Goal: Information Seeking & Learning: Learn about a topic

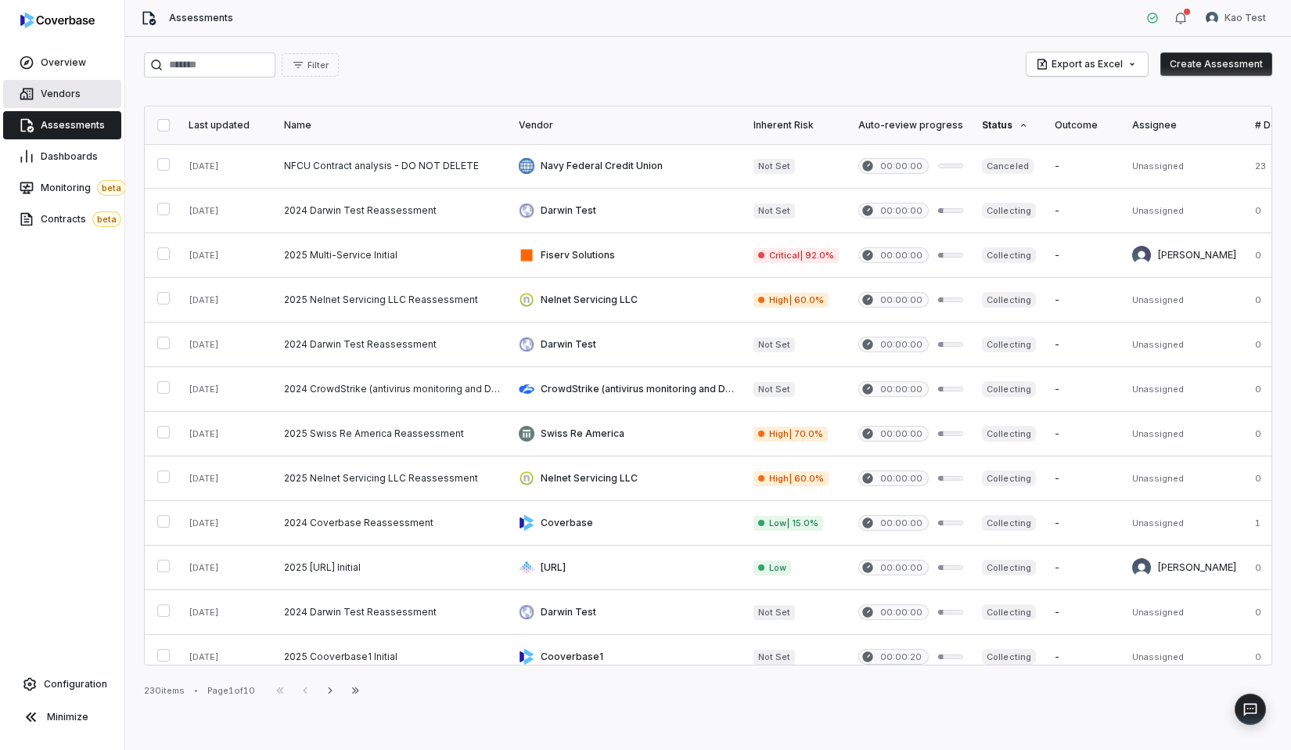
click at [64, 85] on link "Vendors" at bounding box center [62, 94] width 118 height 28
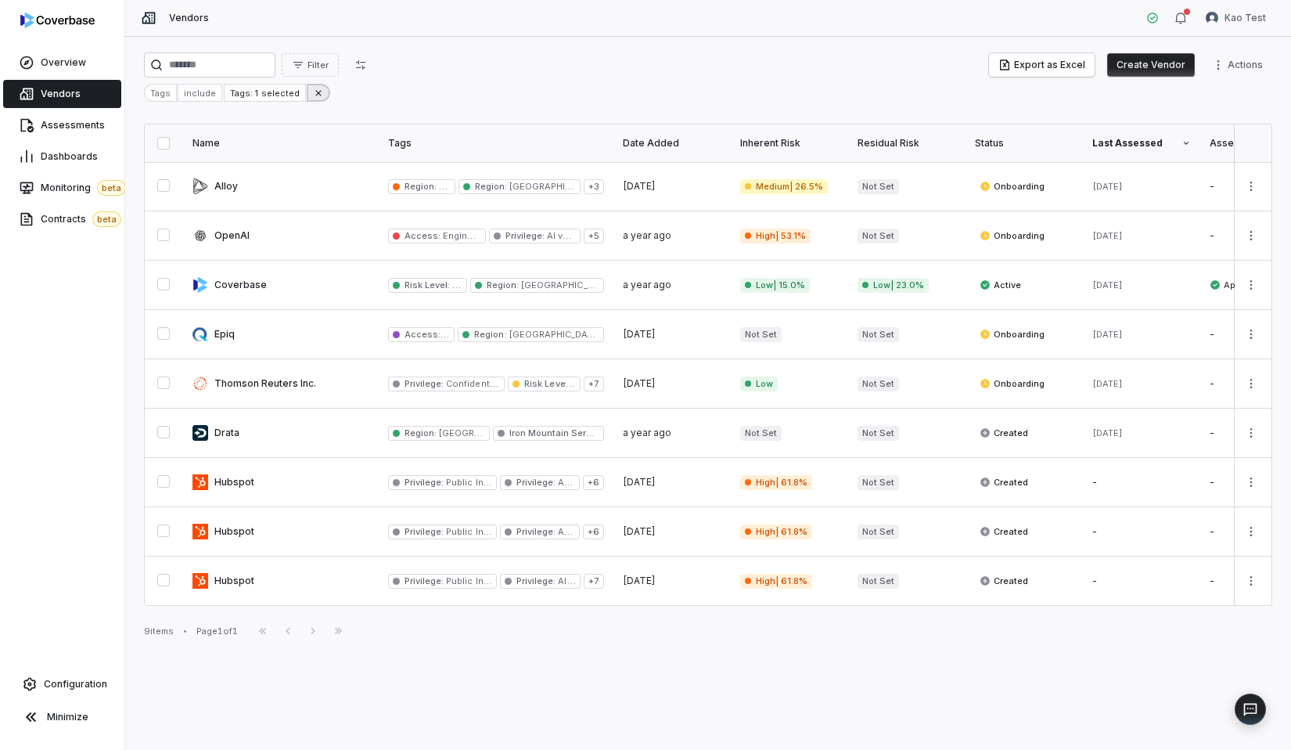
click at [313, 89] on icon at bounding box center [318, 93] width 11 height 11
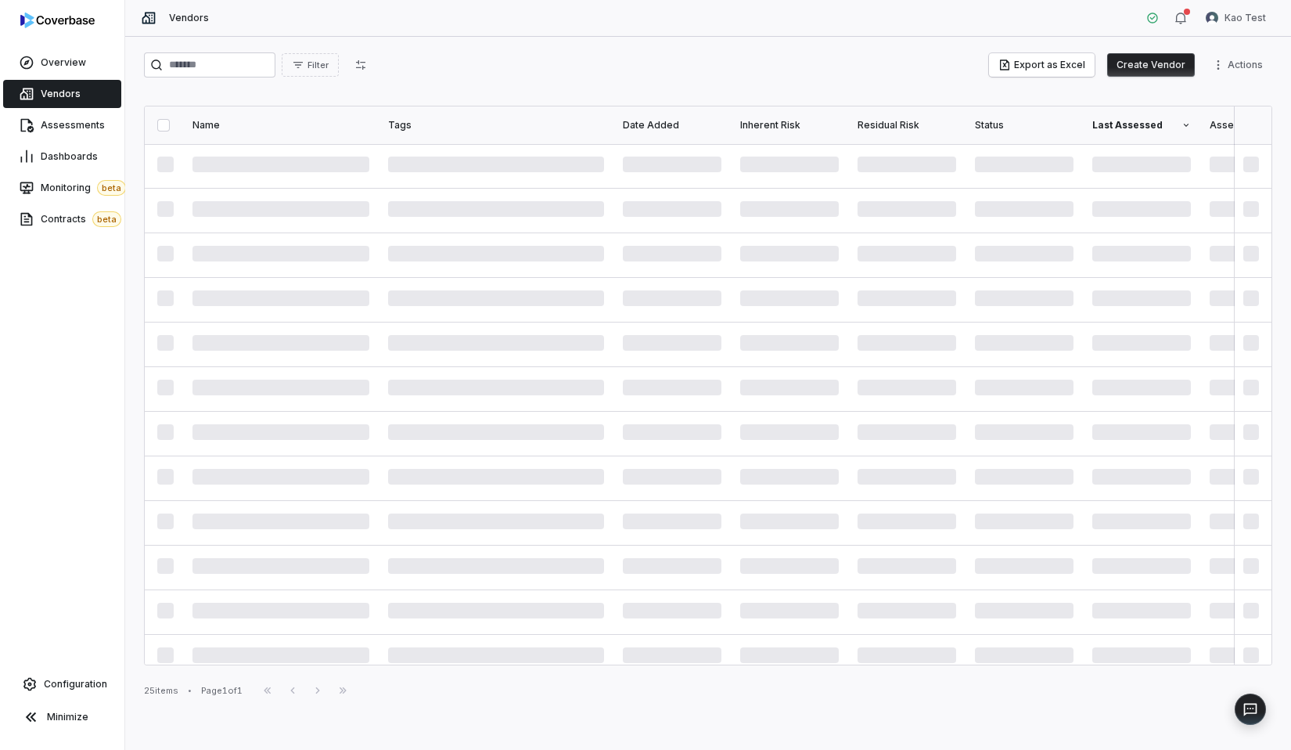
click at [470, 74] on div "Filter Export as Excel Create Vendor Actions" at bounding box center [708, 64] width 1129 height 25
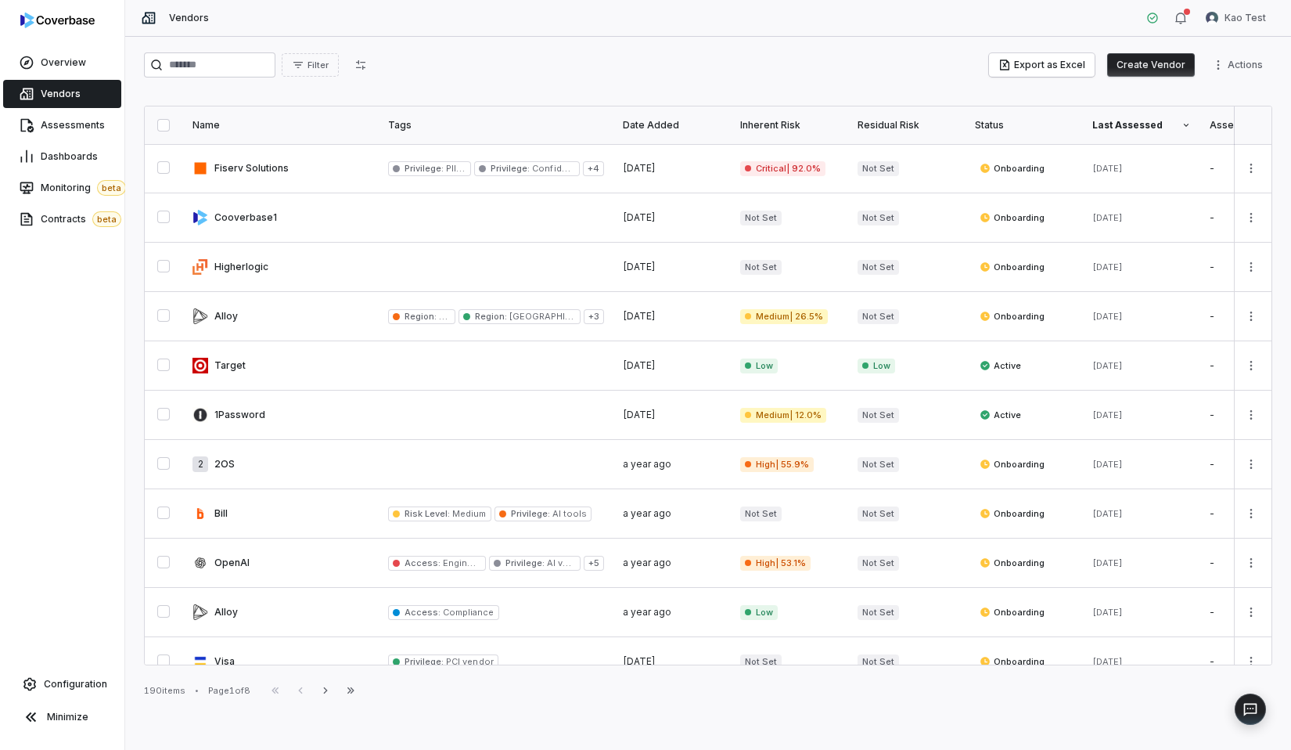
click at [83, 669] on div "Configuration" at bounding box center [62, 683] width 118 height 31
click at [83, 677] on link "Configuration" at bounding box center [62, 684] width 112 height 28
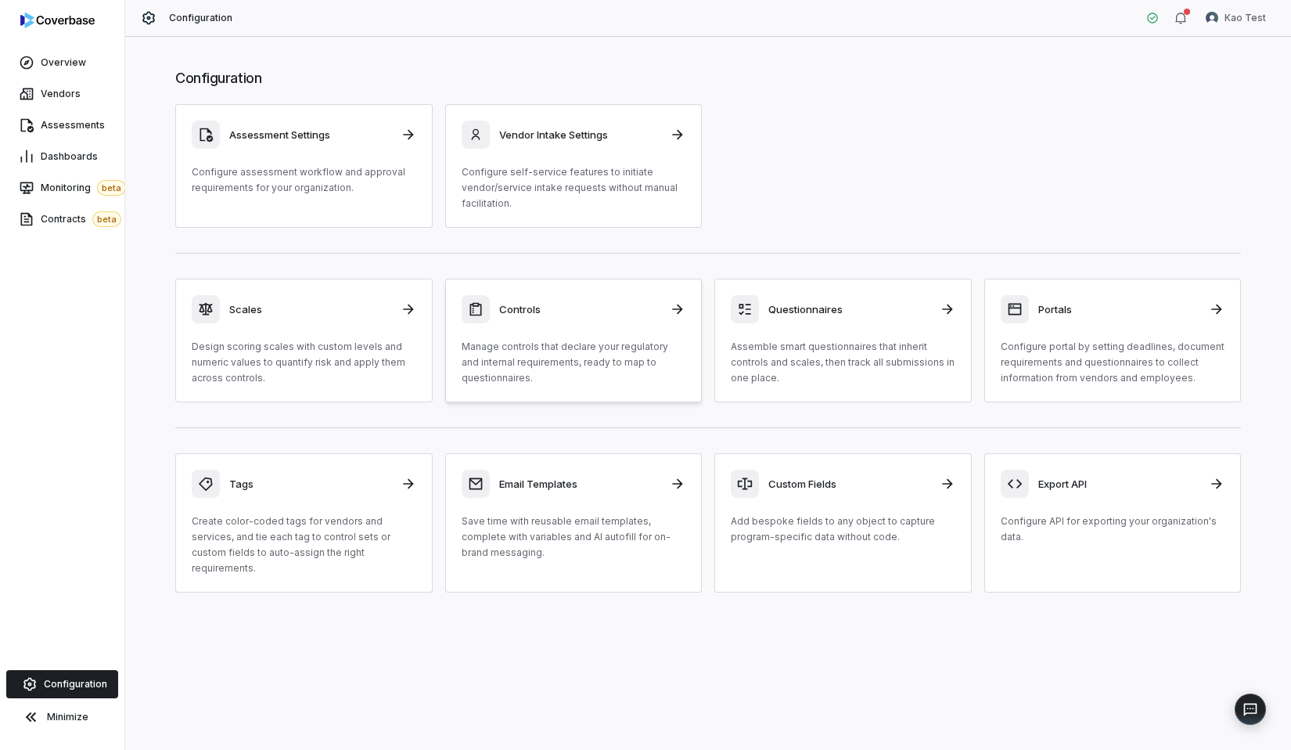
click at [545, 326] on div "Controls Manage controls that declare your regulatory and internal requirements…" at bounding box center [574, 340] width 225 height 91
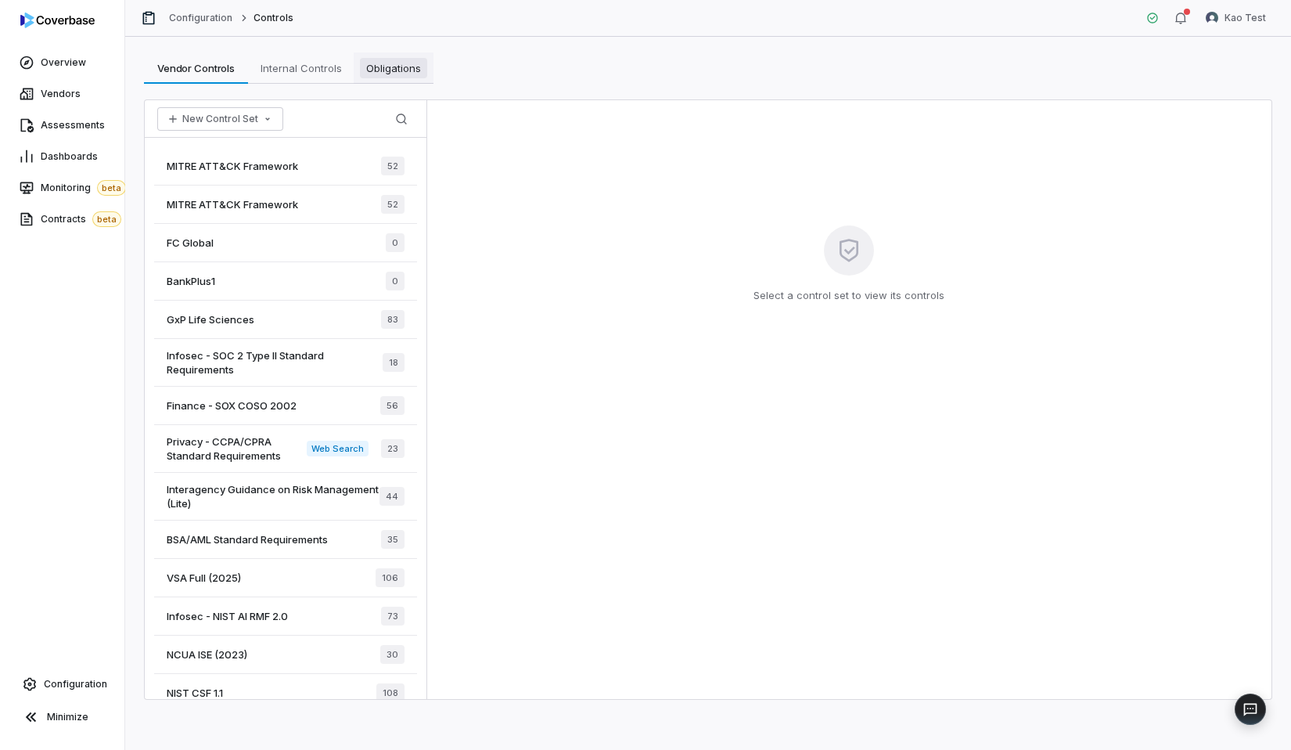
click at [399, 70] on span "Obligations" at bounding box center [393, 68] width 67 height 20
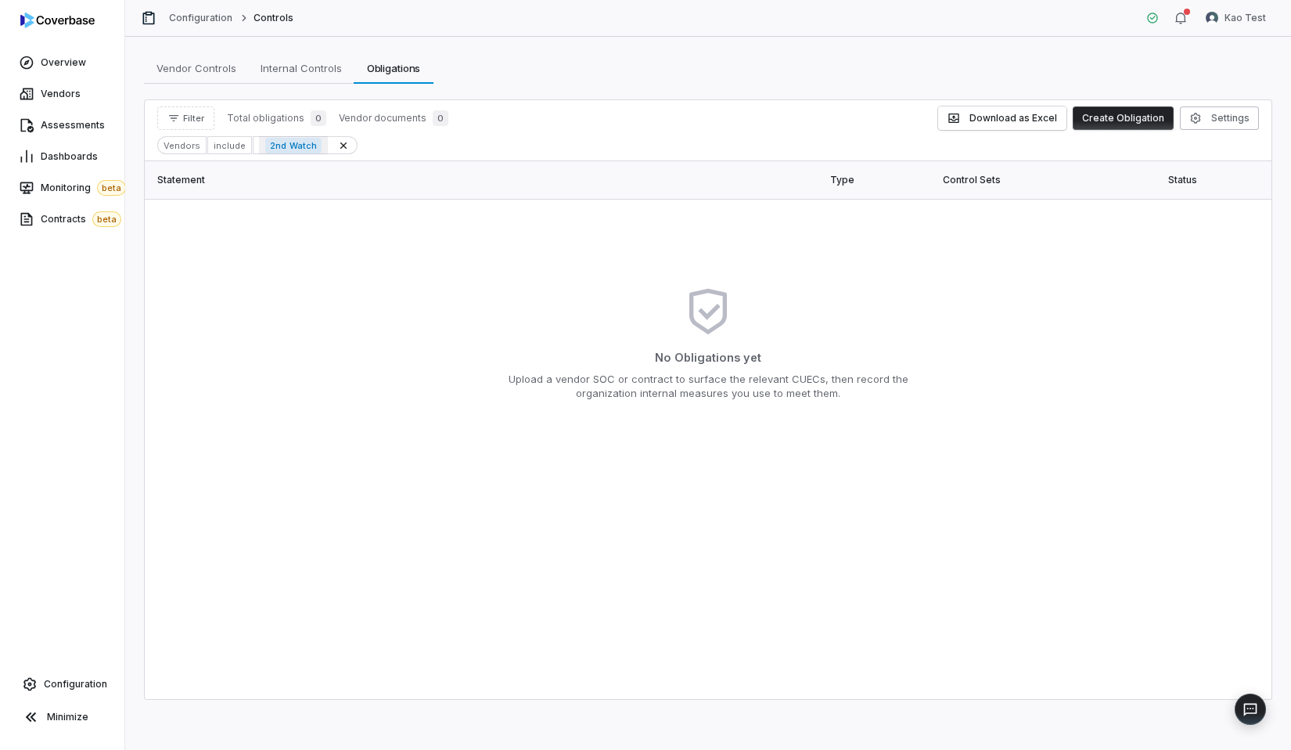
click at [301, 149] on span "2nd Watch" at bounding box center [293, 146] width 56 height 16
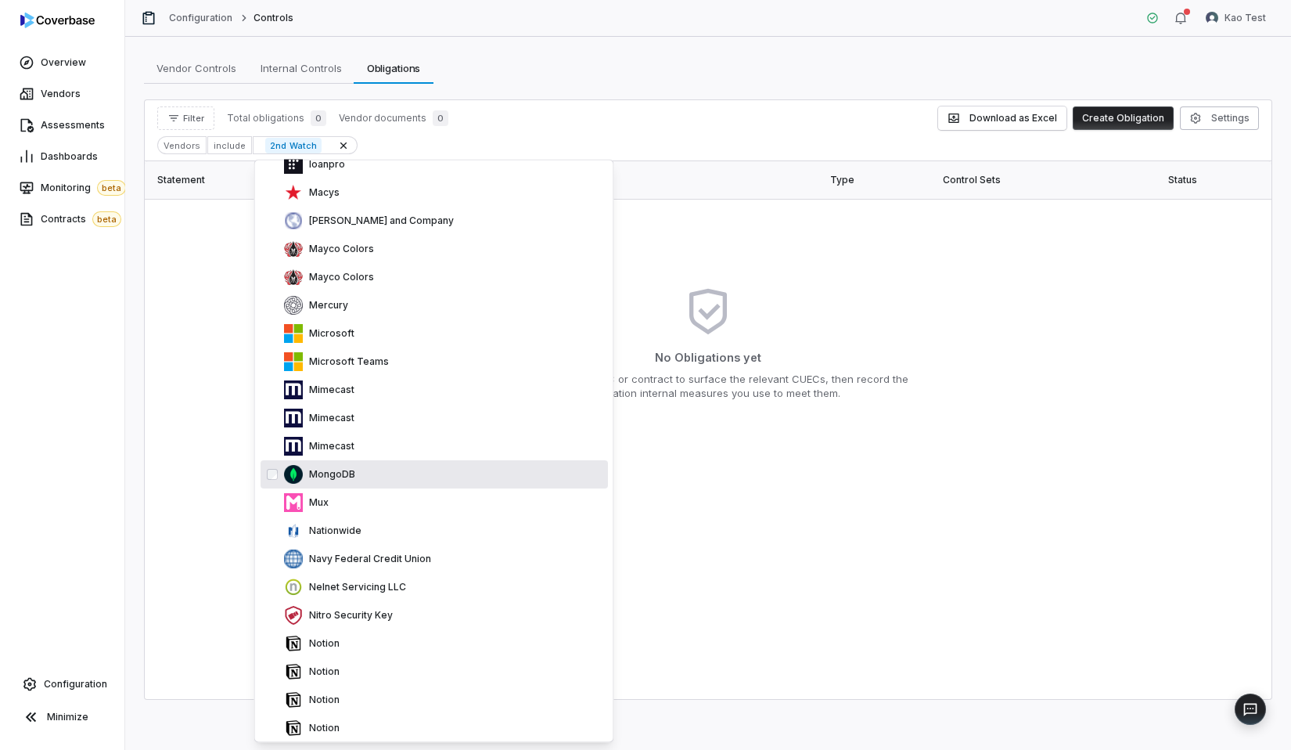
click at [365, 475] on div "MongoDB" at bounding box center [443, 474] width 318 height 19
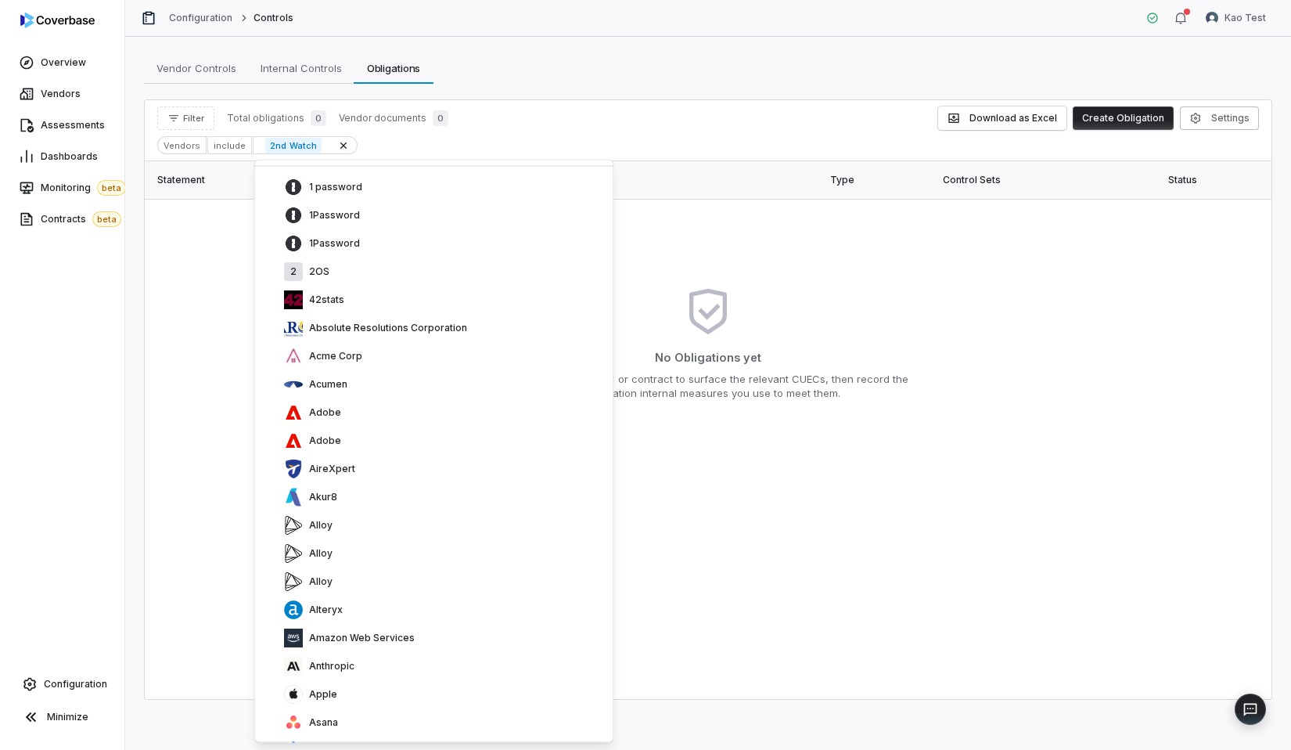
click at [365, 450] on div "Adobe" at bounding box center [443, 440] width 318 height 19
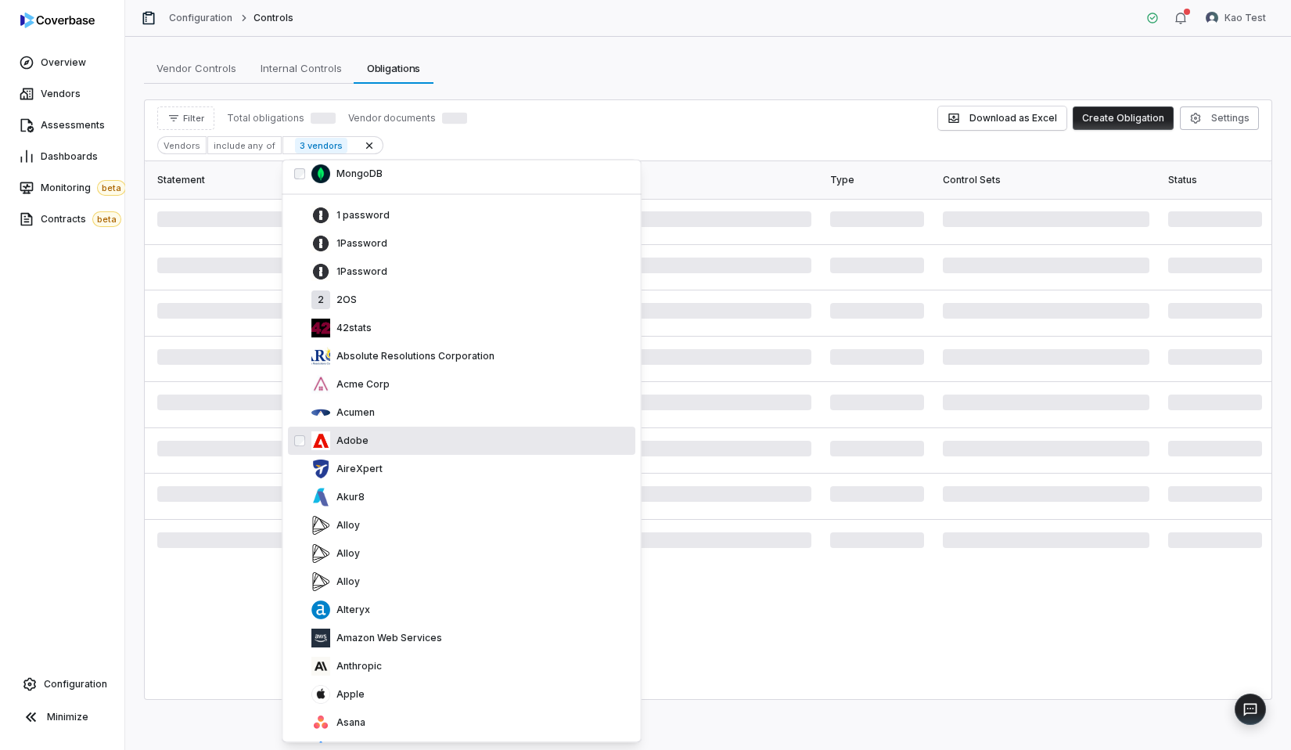
click at [365, 475] on div "AireXpert" at bounding box center [470, 468] width 318 height 19
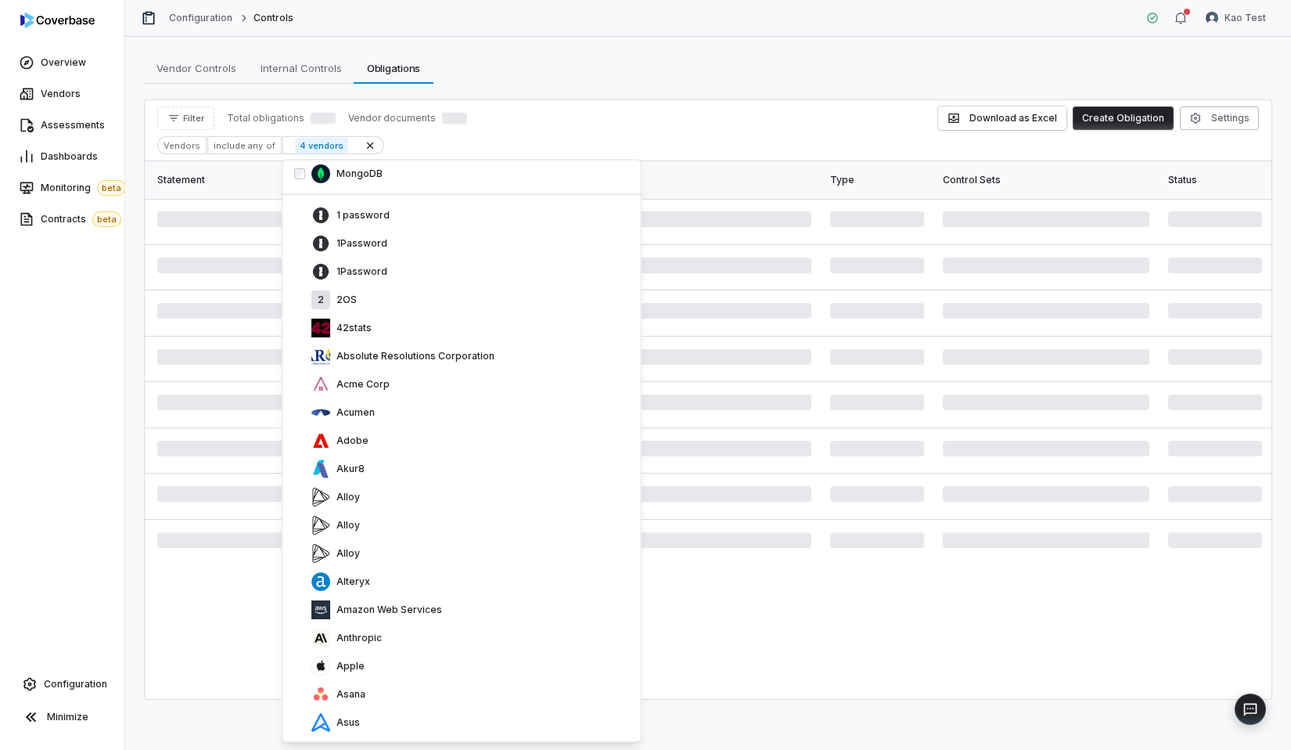
click at [365, 475] on div "Akur8" at bounding box center [470, 468] width 318 height 19
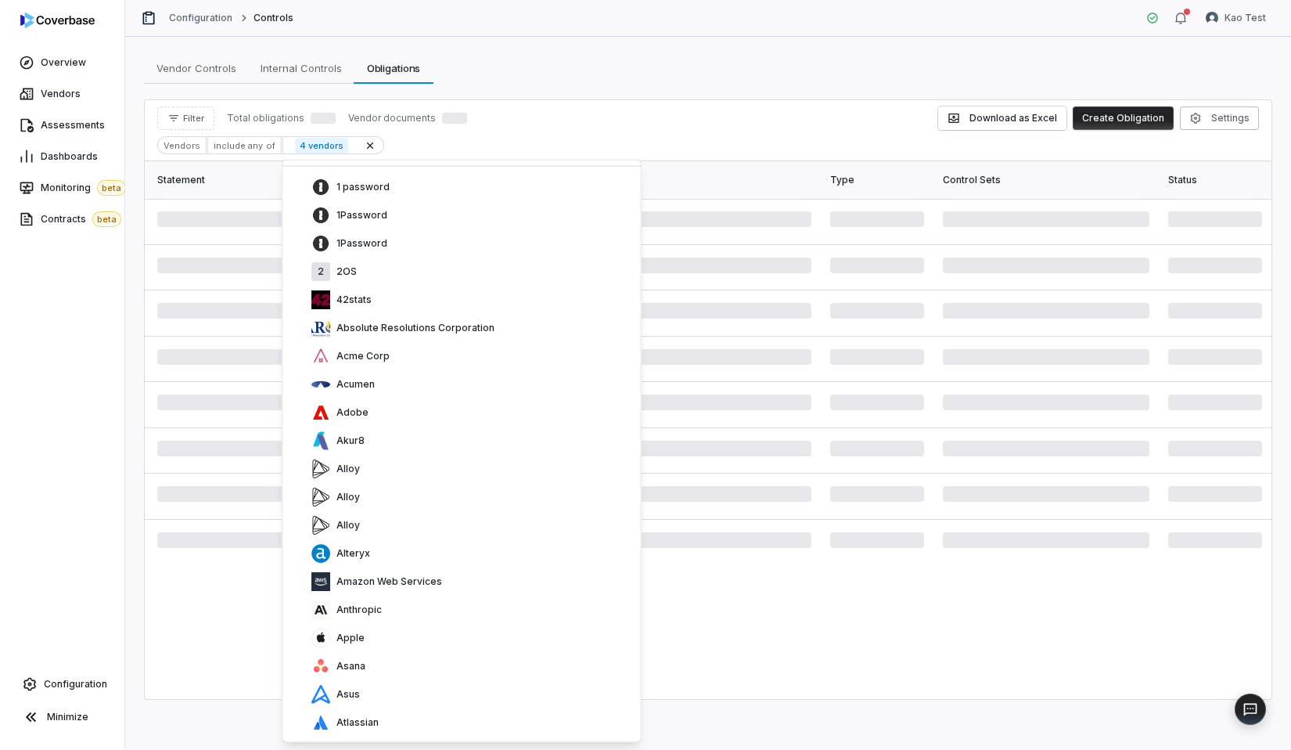
click at [365, 475] on div "Alloy" at bounding box center [470, 468] width 318 height 19
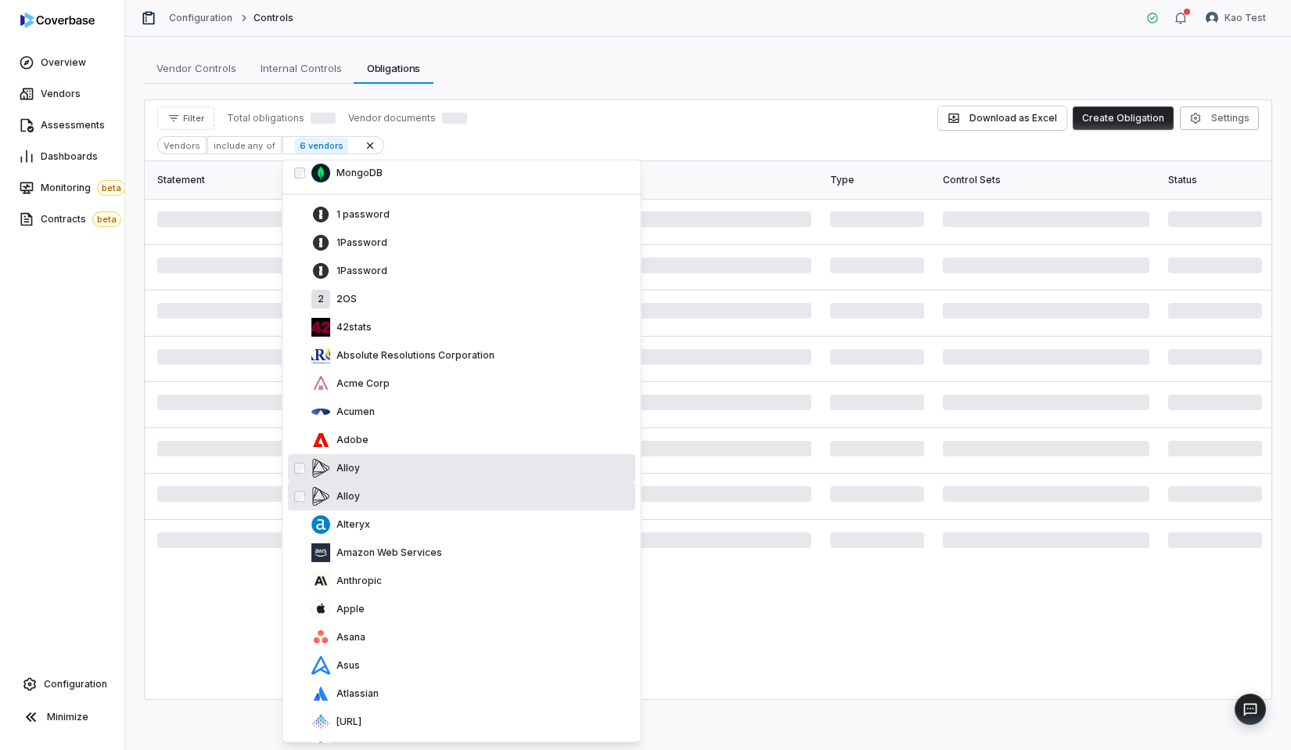
click at [365, 475] on div "Alloy" at bounding box center [470, 468] width 318 height 19
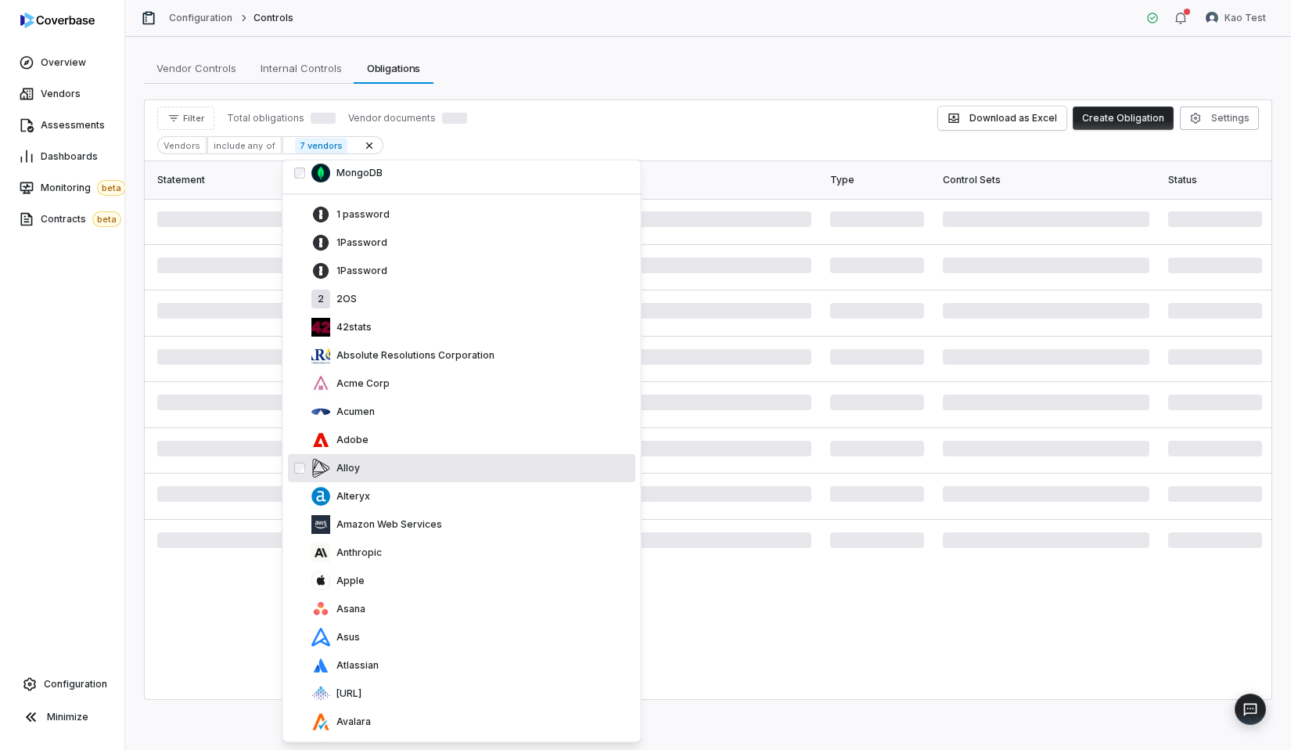
click at [374, 470] on div "Alloy" at bounding box center [470, 468] width 318 height 19
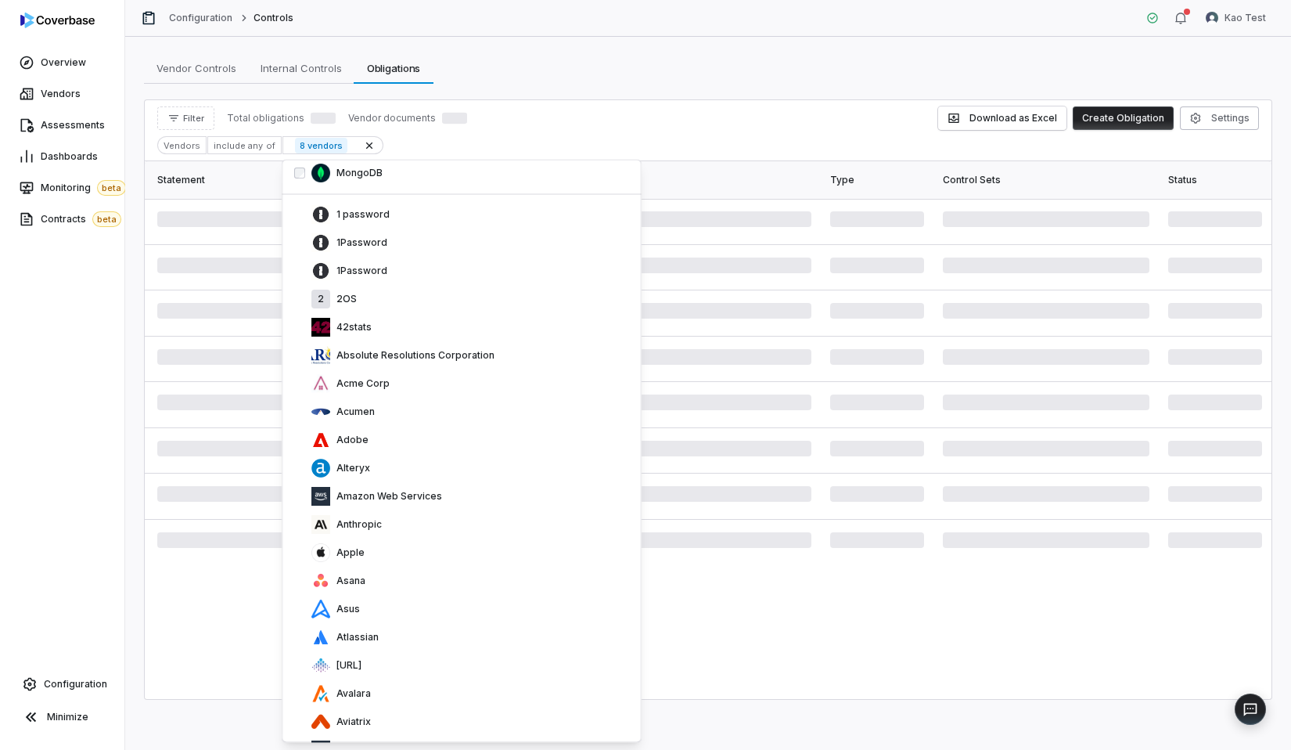
click at [374, 470] on div "Alteryx" at bounding box center [470, 468] width 318 height 19
click at [387, 456] on div "Amazon Web Services" at bounding box center [461, 469] width 347 height 28
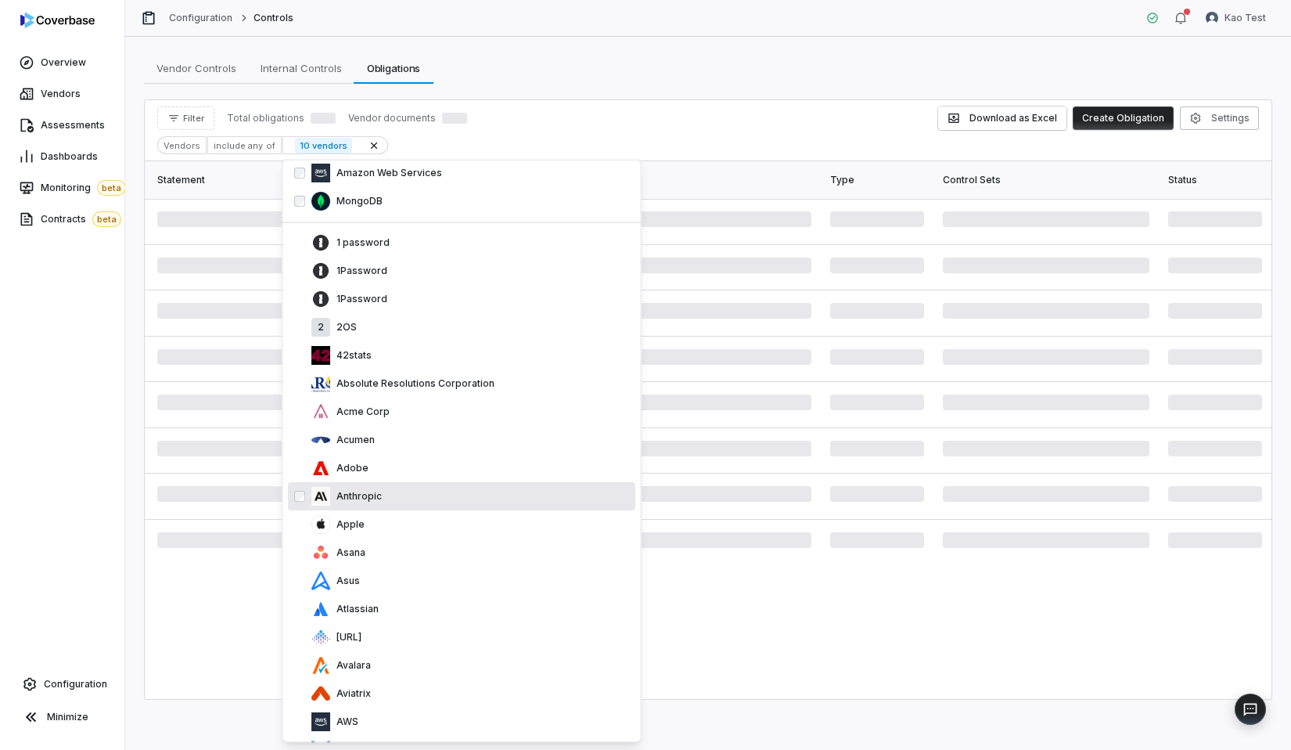
click at [390, 492] on div "Anthropic" at bounding box center [470, 497] width 318 height 19
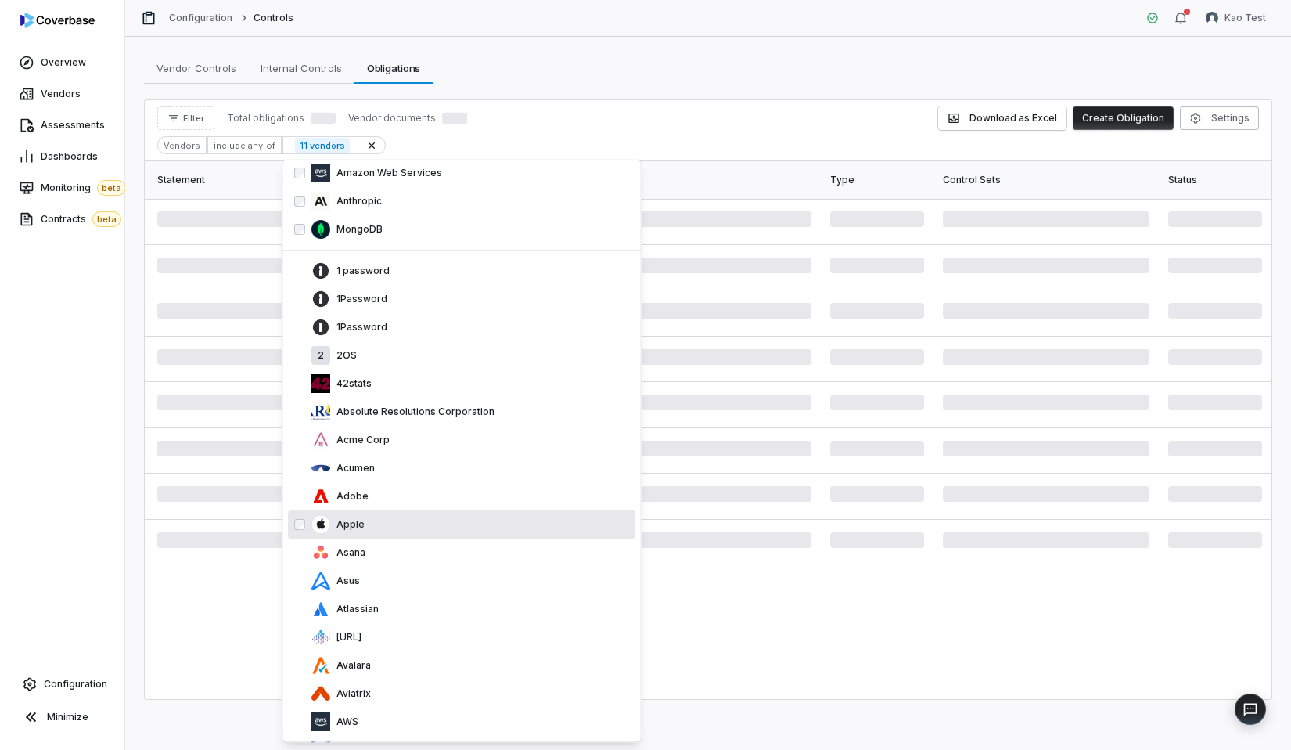
click at [391, 524] on div "Apple" at bounding box center [470, 525] width 318 height 19
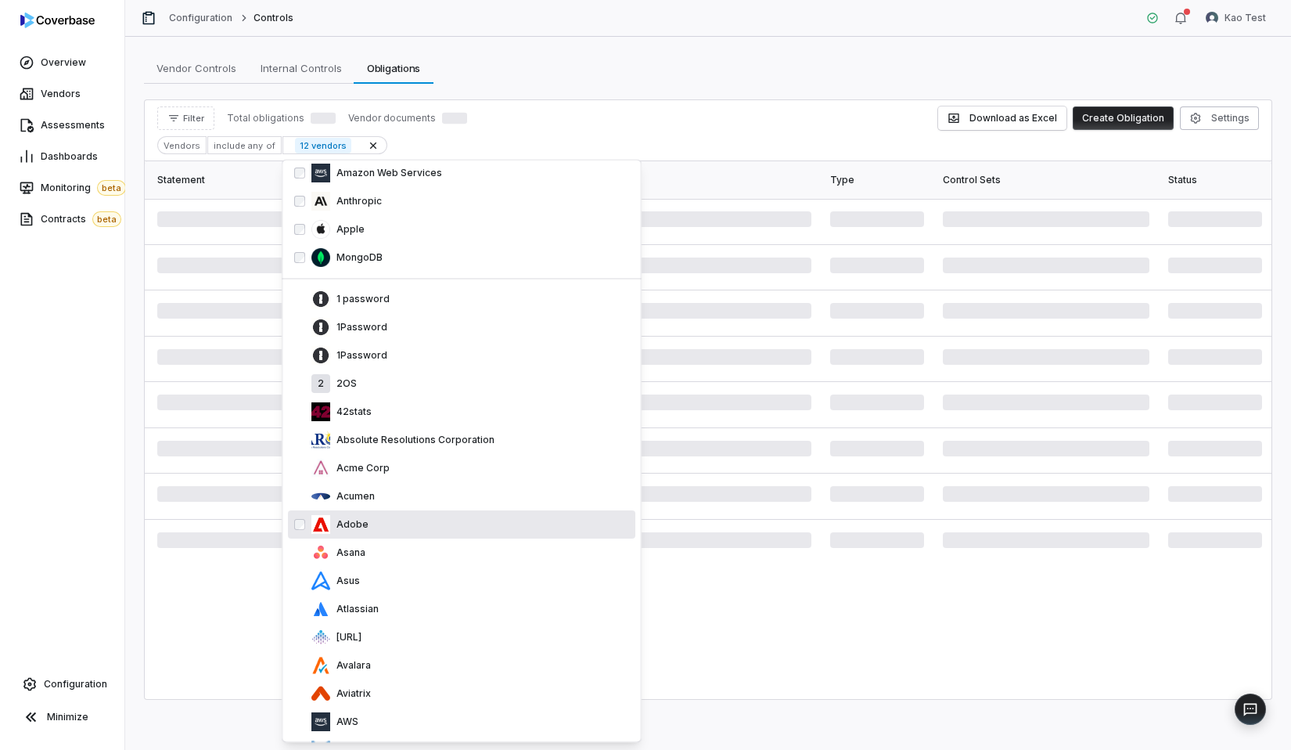
click at [401, 513] on div "Adobe" at bounding box center [461, 525] width 347 height 28
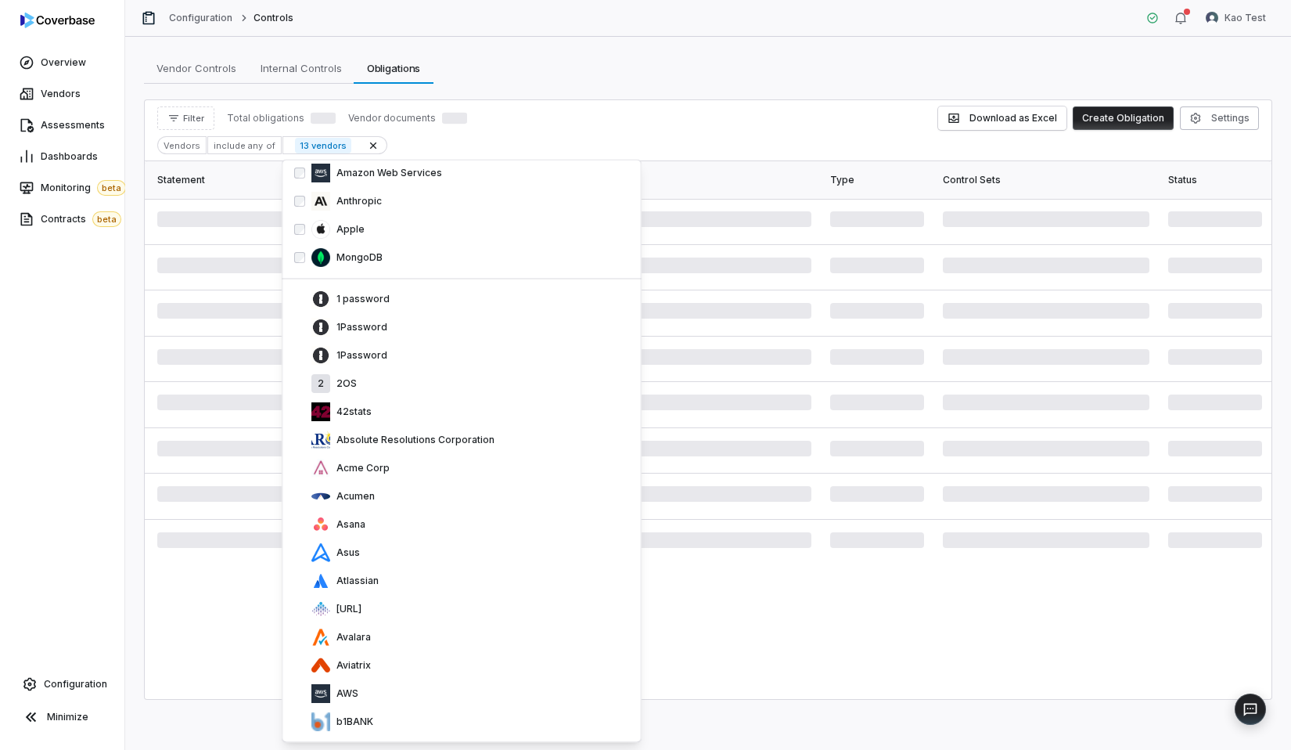
click at [401, 513] on div "Asana" at bounding box center [461, 525] width 347 height 28
click at [401, 511] on div "Acumen" at bounding box center [461, 497] width 347 height 28
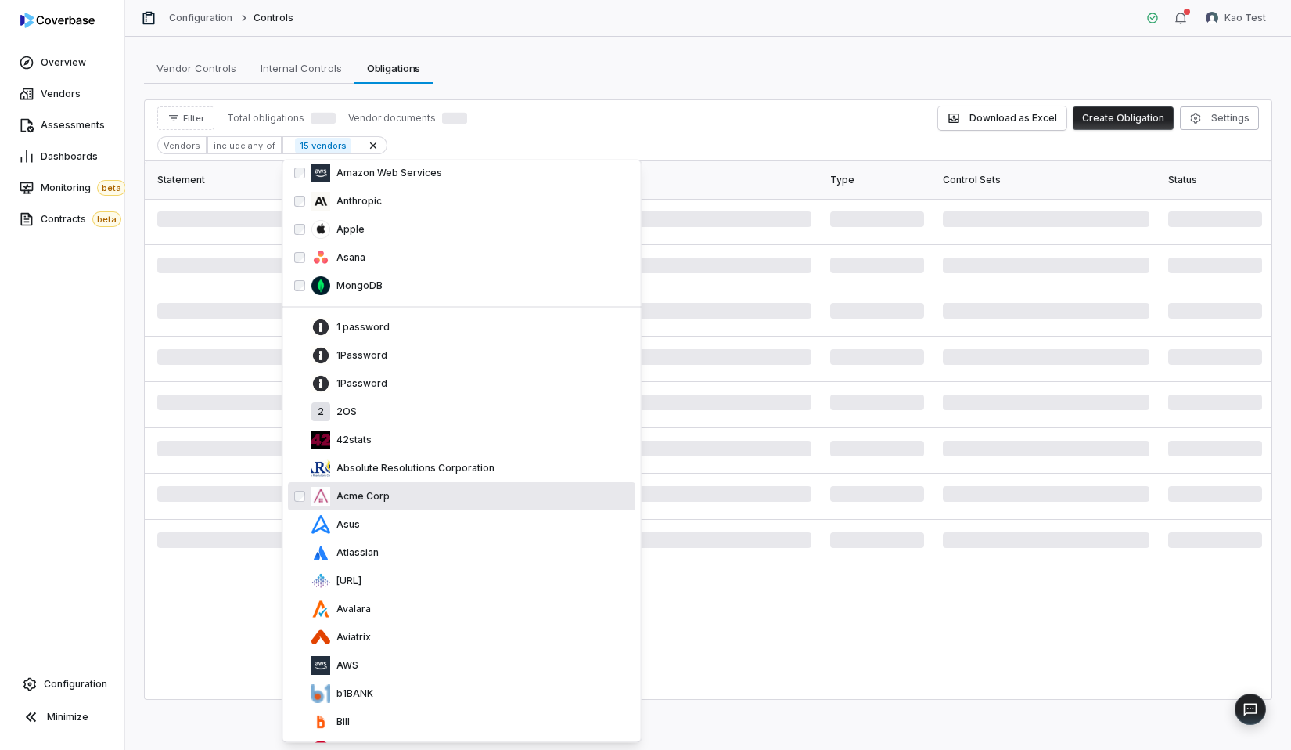
click at [412, 502] on div "Acme Corp" at bounding box center [470, 497] width 318 height 19
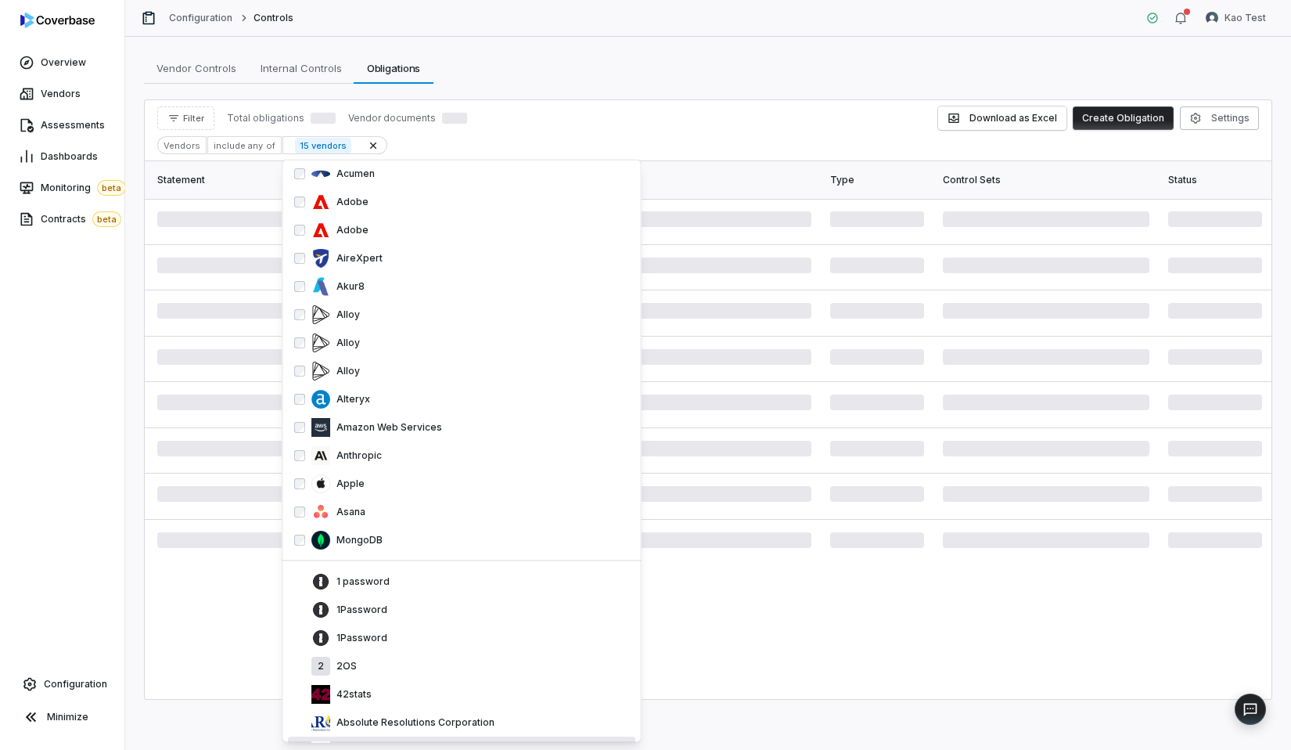
click at [412, 493] on div "Apple" at bounding box center [470, 483] width 318 height 19
click at [412, 502] on div "Asana" at bounding box center [470, 511] width 318 height 19
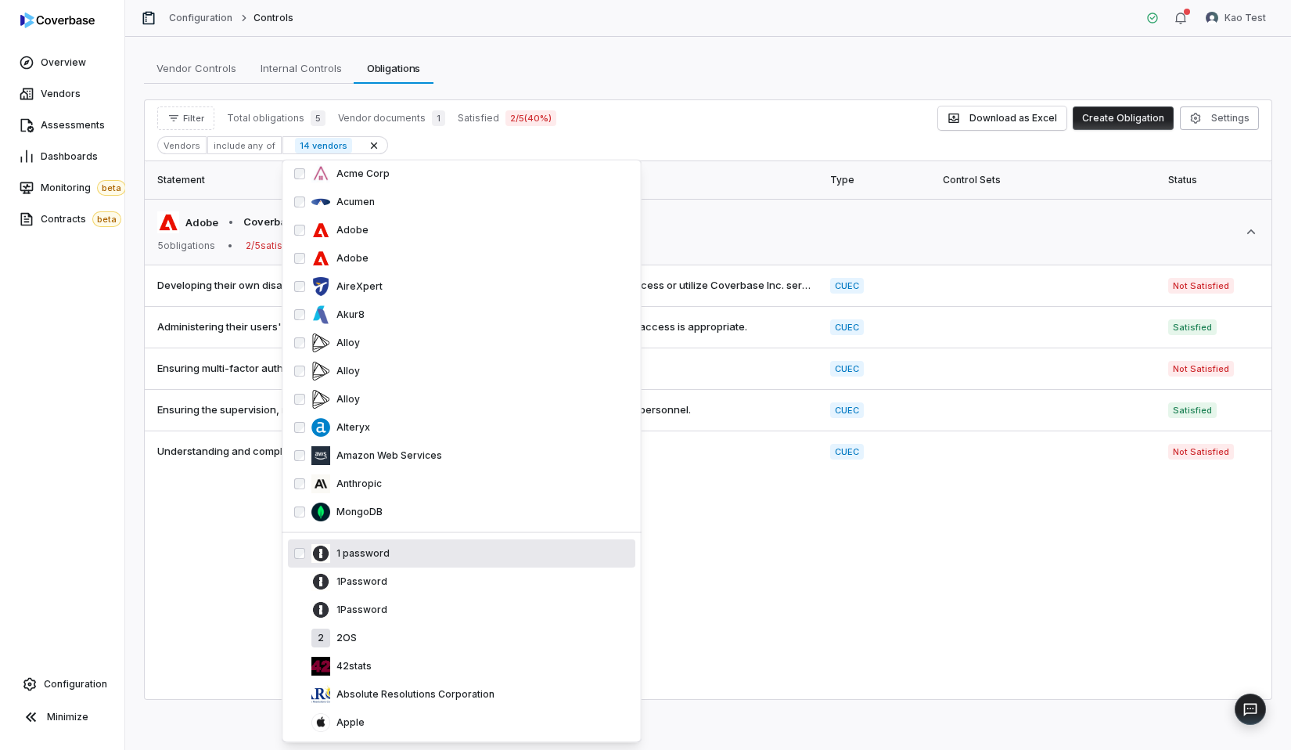
click at [413, 561] on div "1 password" at bounding box center [470, 553] width 318 height 19
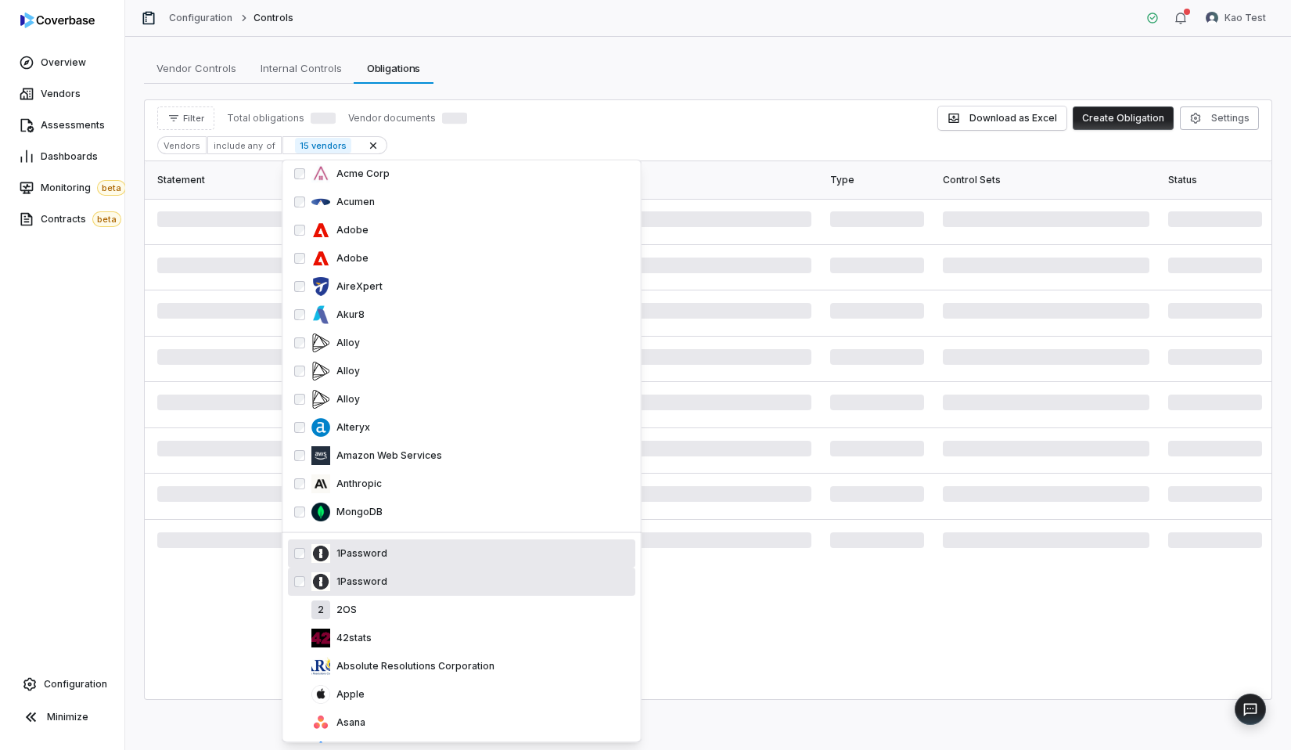
click at [413, 577] on div "1Password" at bounding box center [470, 581] width 318 height 19
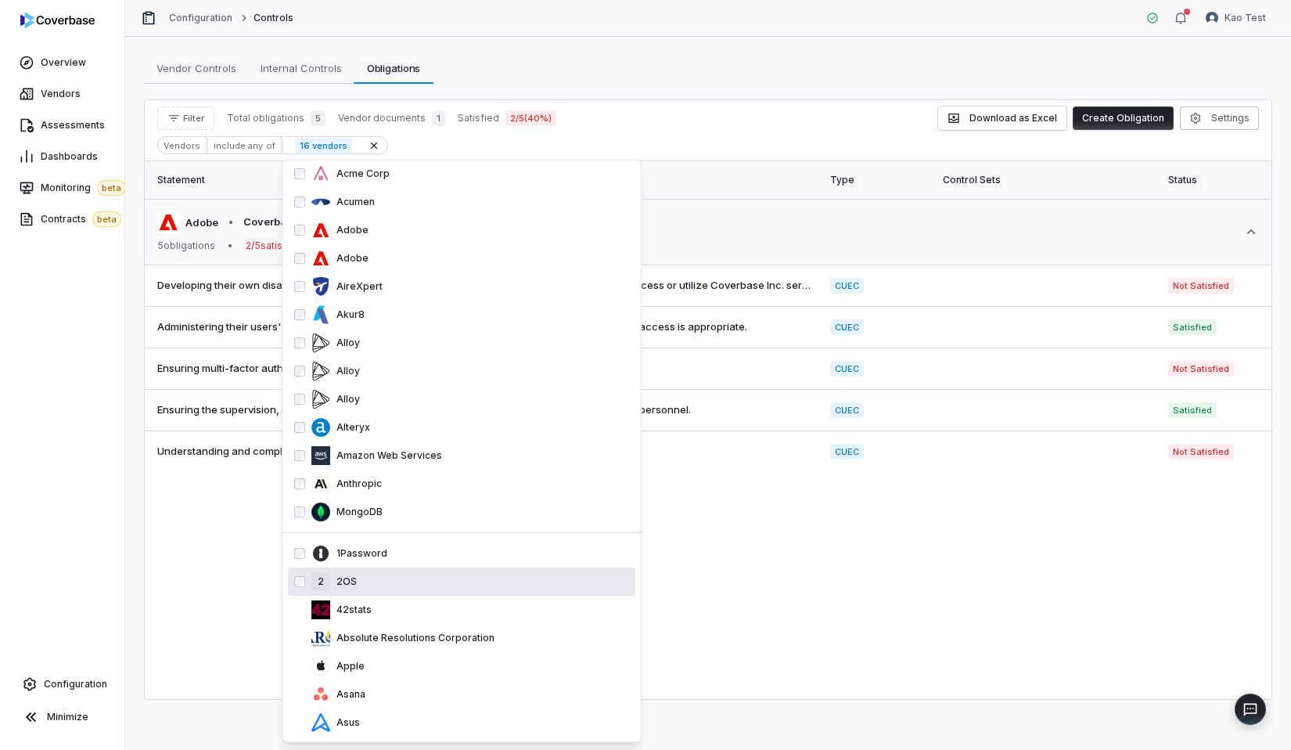
click at [428, 544] on div "1Password" at bounding box center [470, 553] width 318 height 19
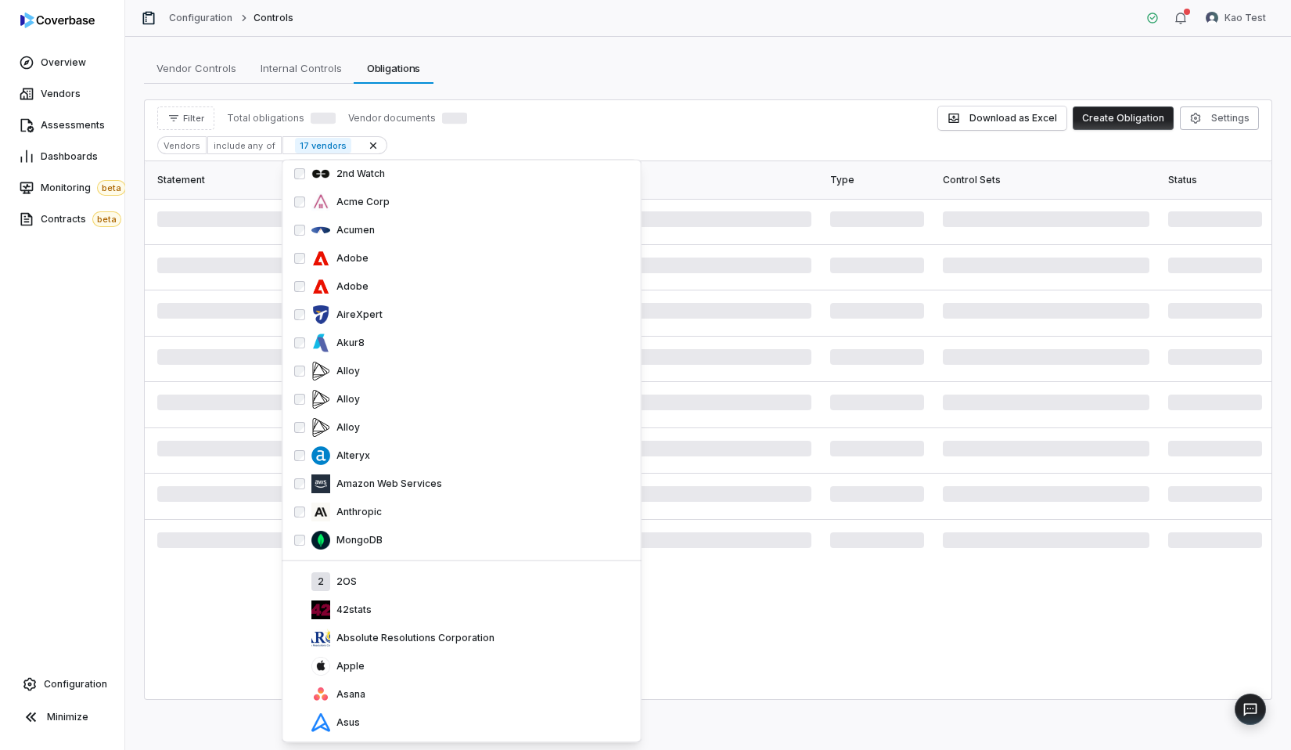
scroll to position [154, 0]
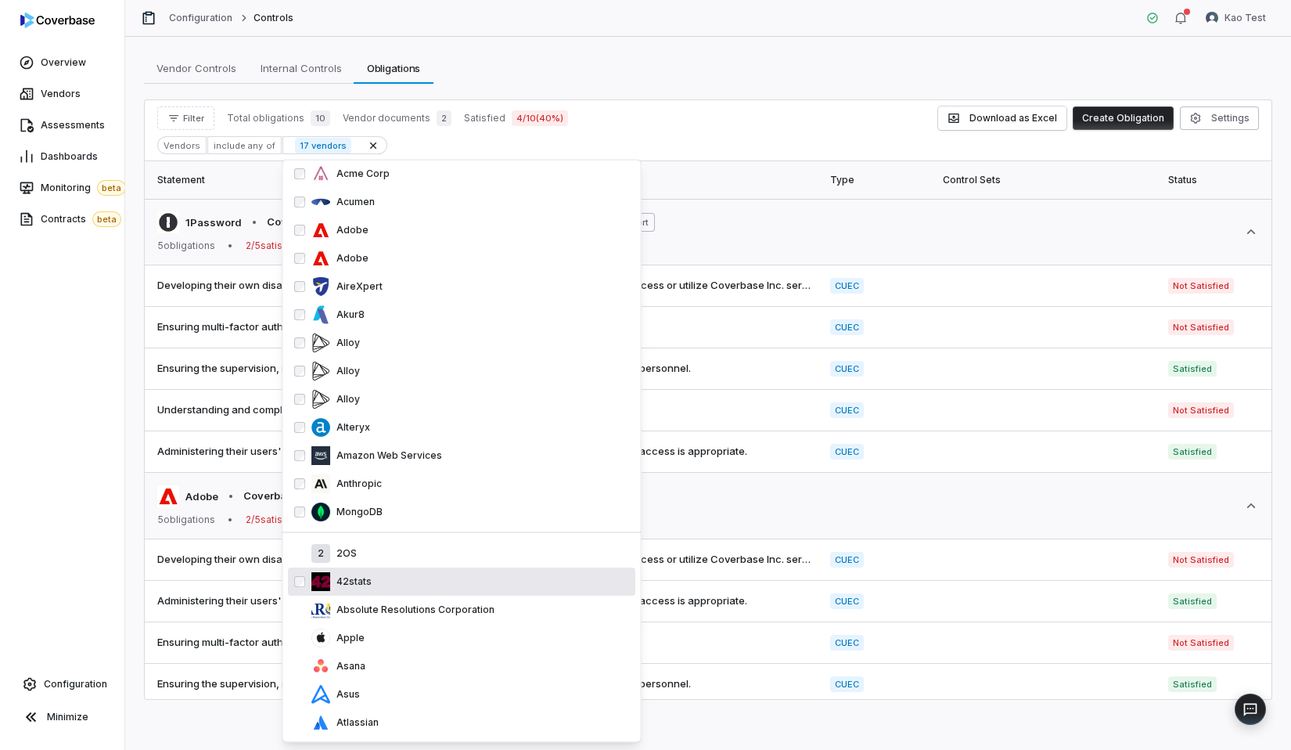
click at [430, 588] on div "42stats" at bounding box center [470, 581] width 318 height 19
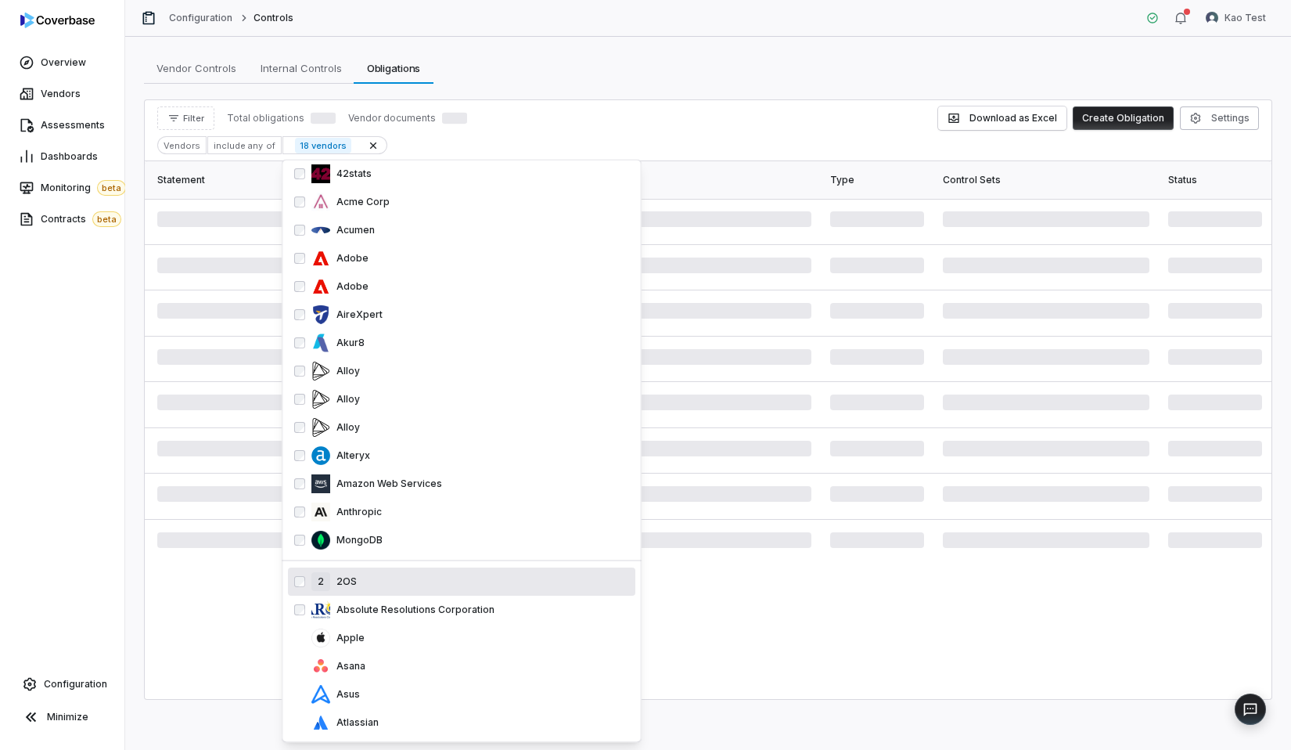
click at [429, 622] on div "Absolute Resolutions Corporation" at bounding box center [461, 610] width 347 height 28
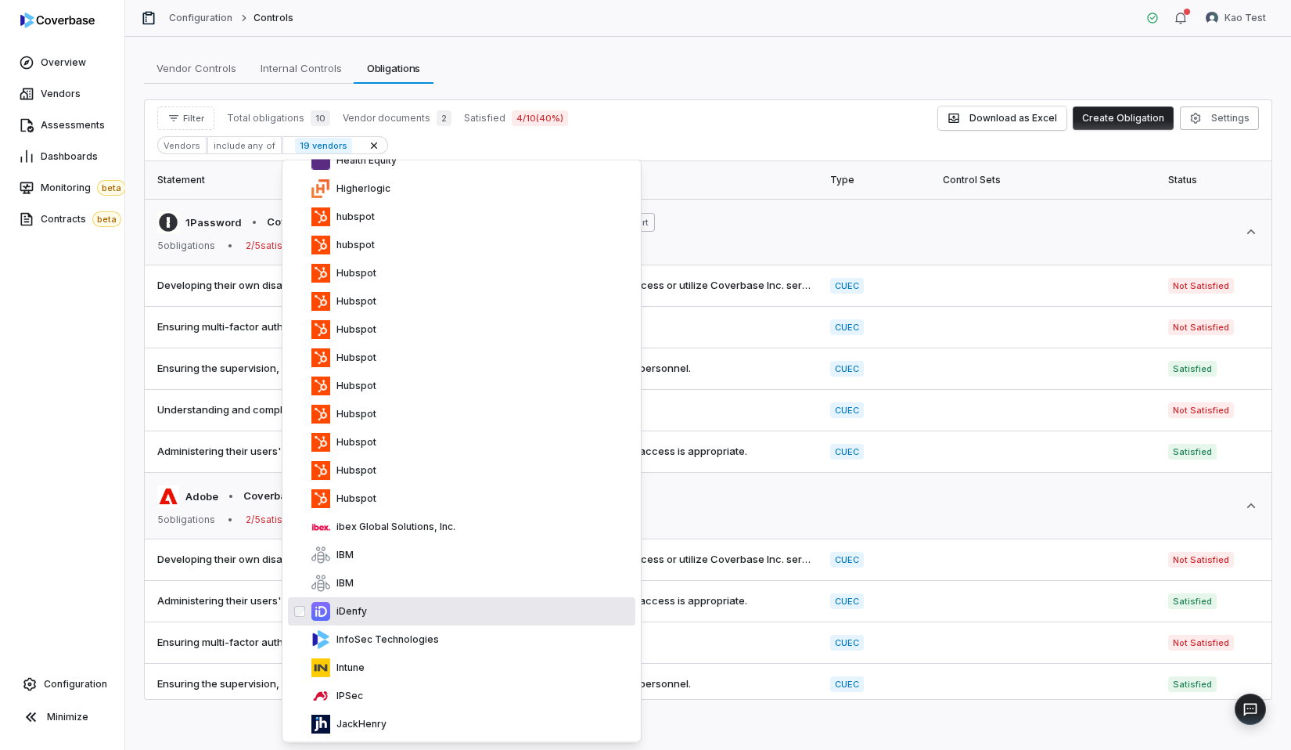
click at [432, 617] on div "iDenfy" at bounding box center [470, 611] width 318 height 19
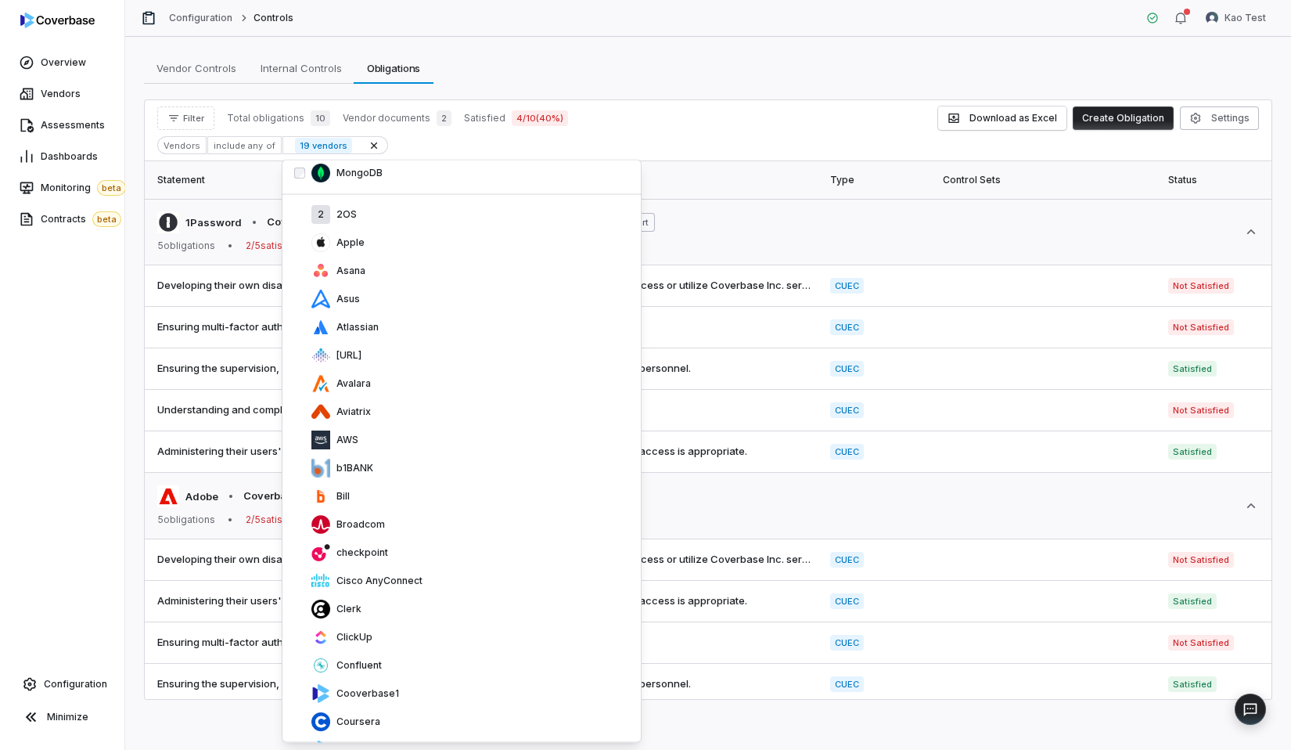
click at [432, 591] on div "Cisco AnyConnect" at bounding box center [470, 581] width 318 height 19
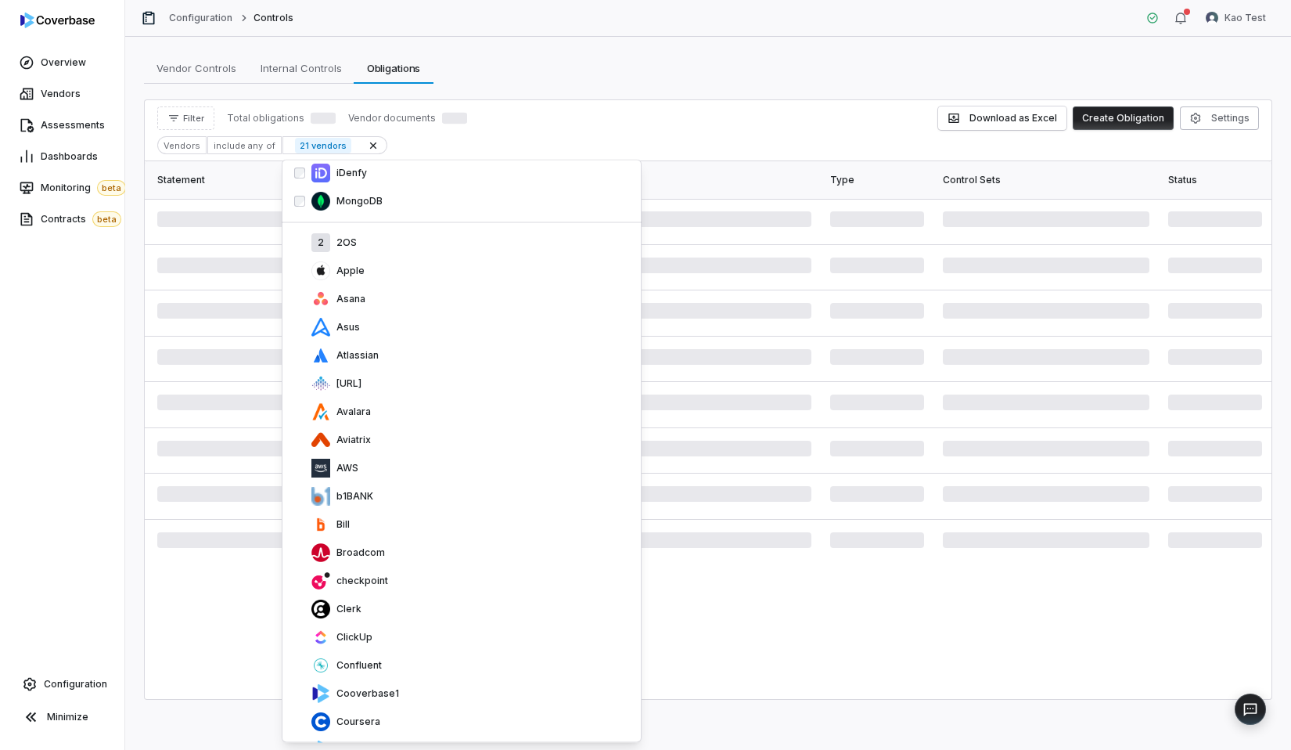
click at [432, 617] on div "Clerk" at bounding box center [470, 609] width 318 height 19
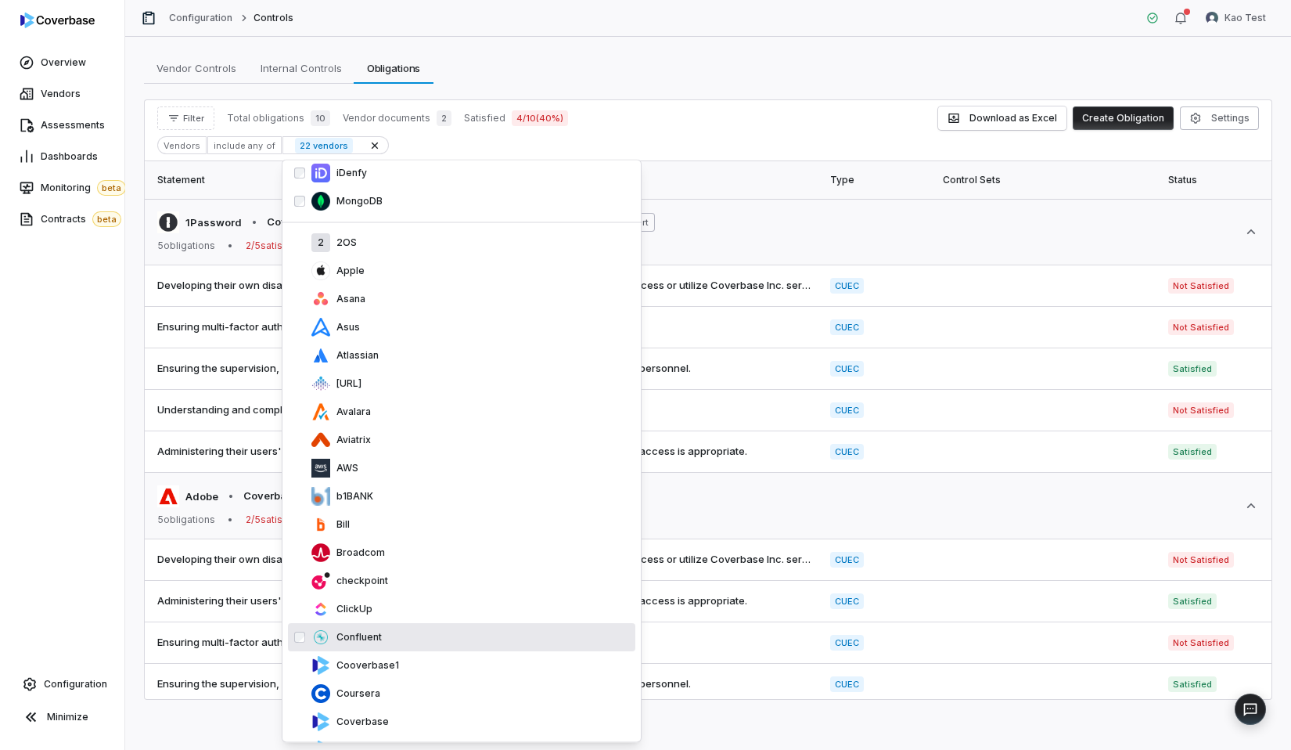
click at [416, 633] on div "Confluent" at bounding box center [470, 637] width 318 height 19
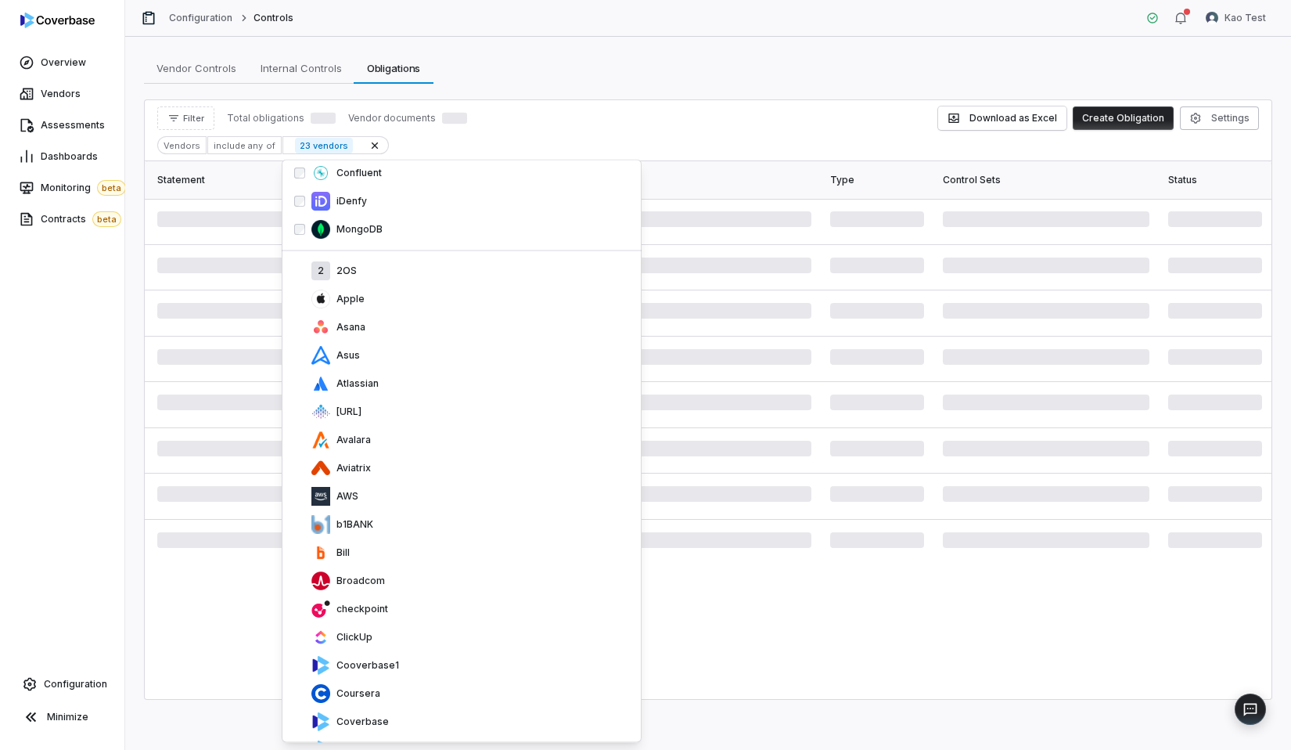
click at [416, 633] on div "ClickUp" at bounding box center [470, 637] width 318 height 19
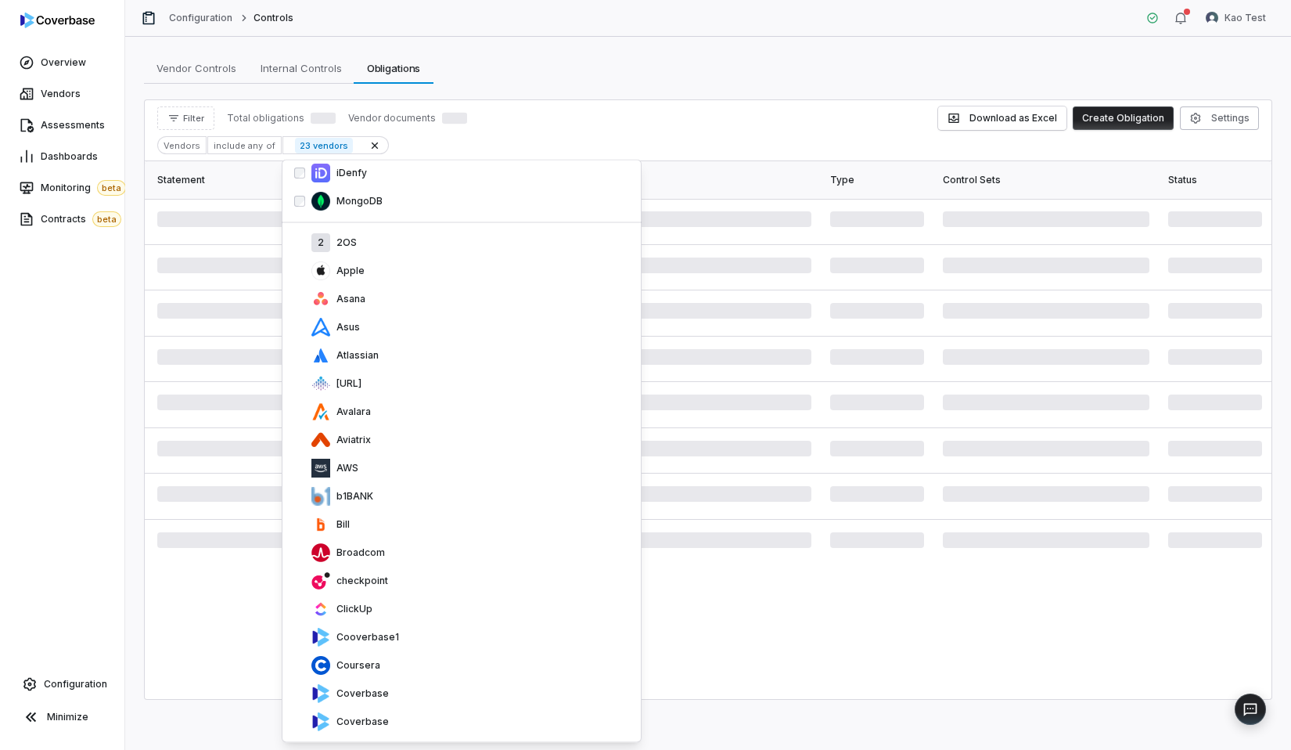
click at [416, 633] on div "Cooverbase1" at bounding box center [470, 637] width 318 height 19
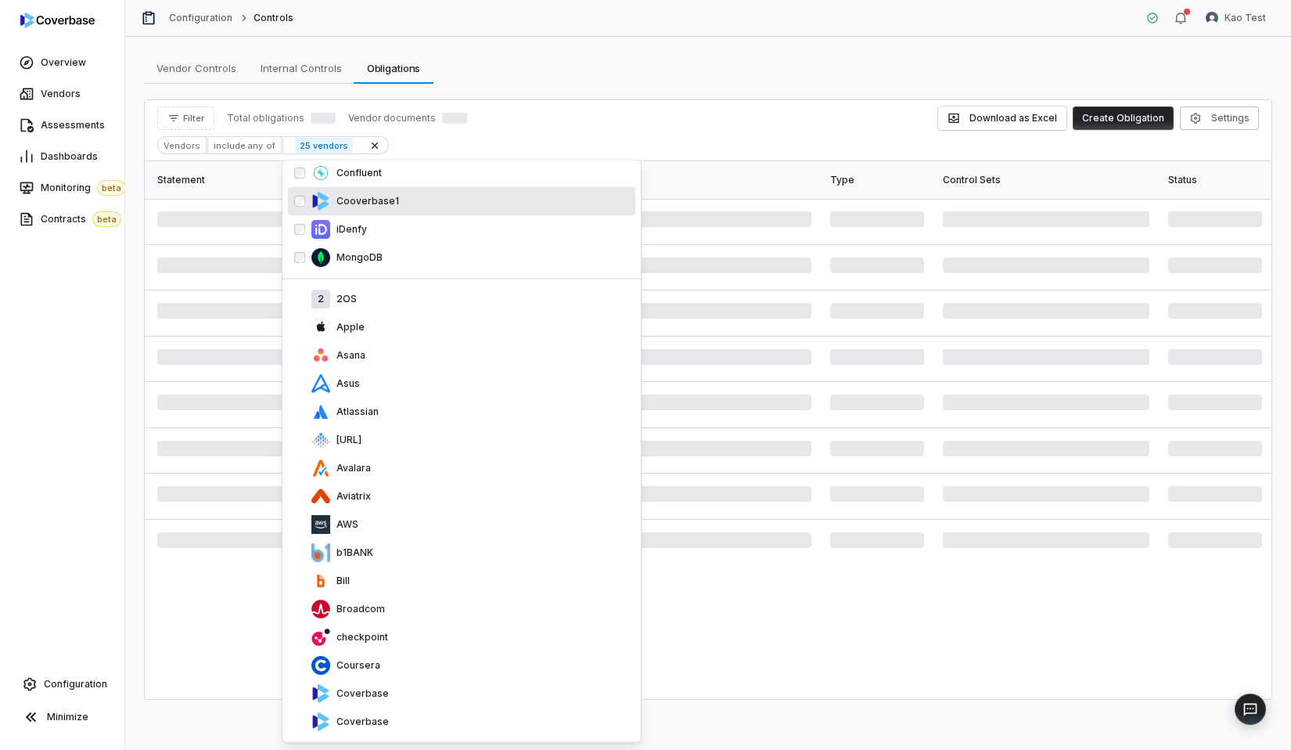
click at [416, 633] on div "checkpoint" at bounding box center [470, 637] width 318 height 19
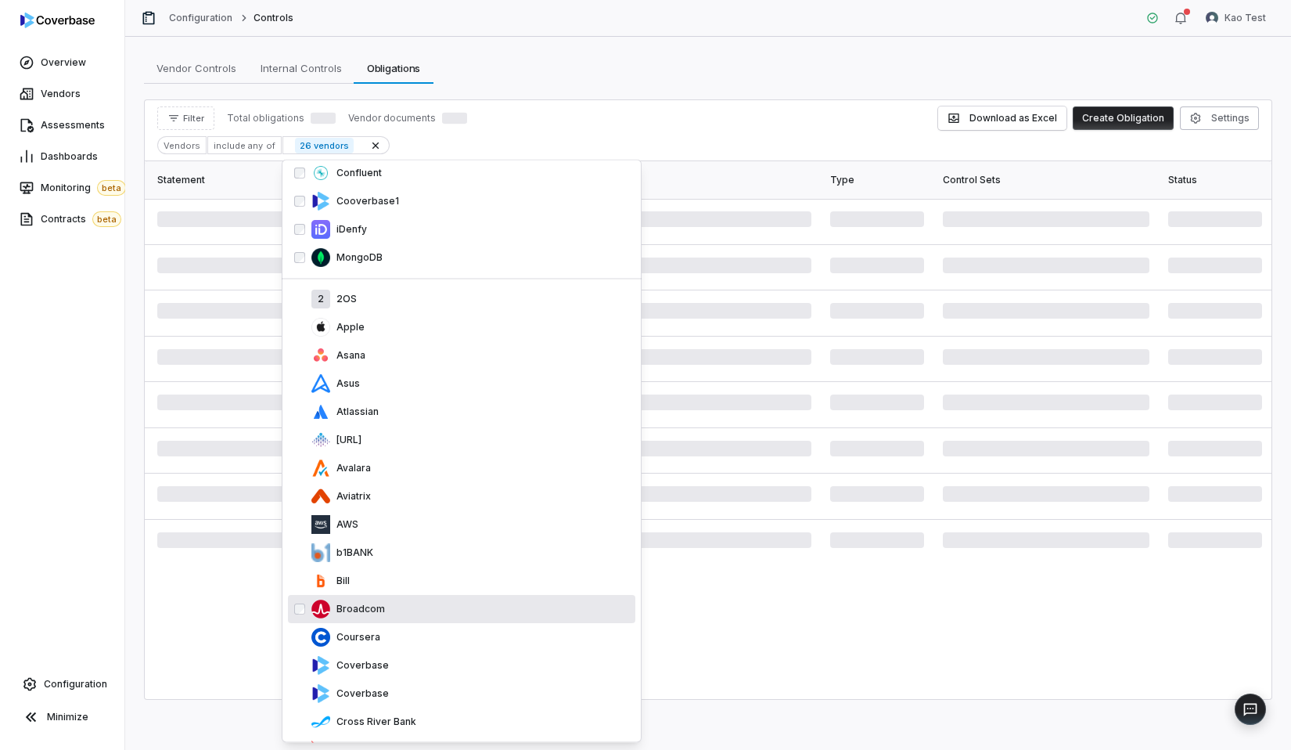
click at [433, 598] on div "Broadcom" at bounding box center [461, 610] width 347 height 28
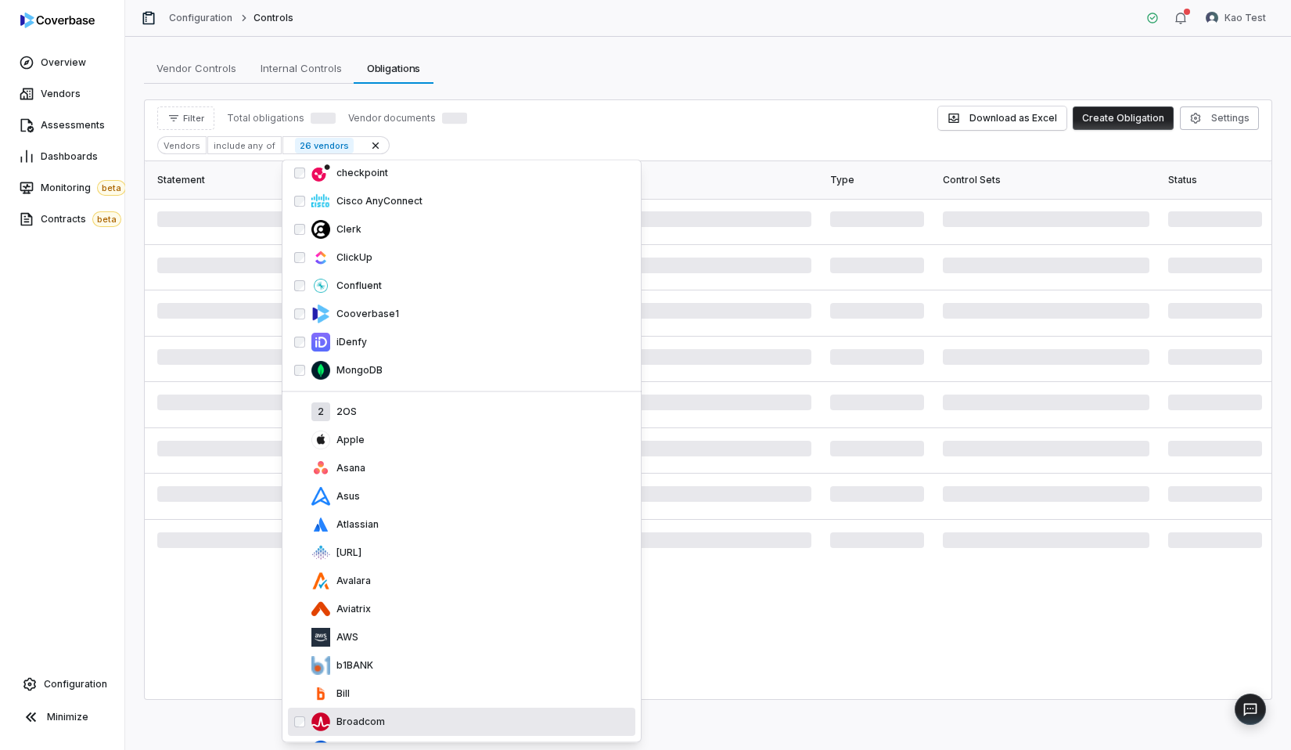
click at [433, 596] on div "Avalara" at bounding box center [461, 581] width 347 height 28
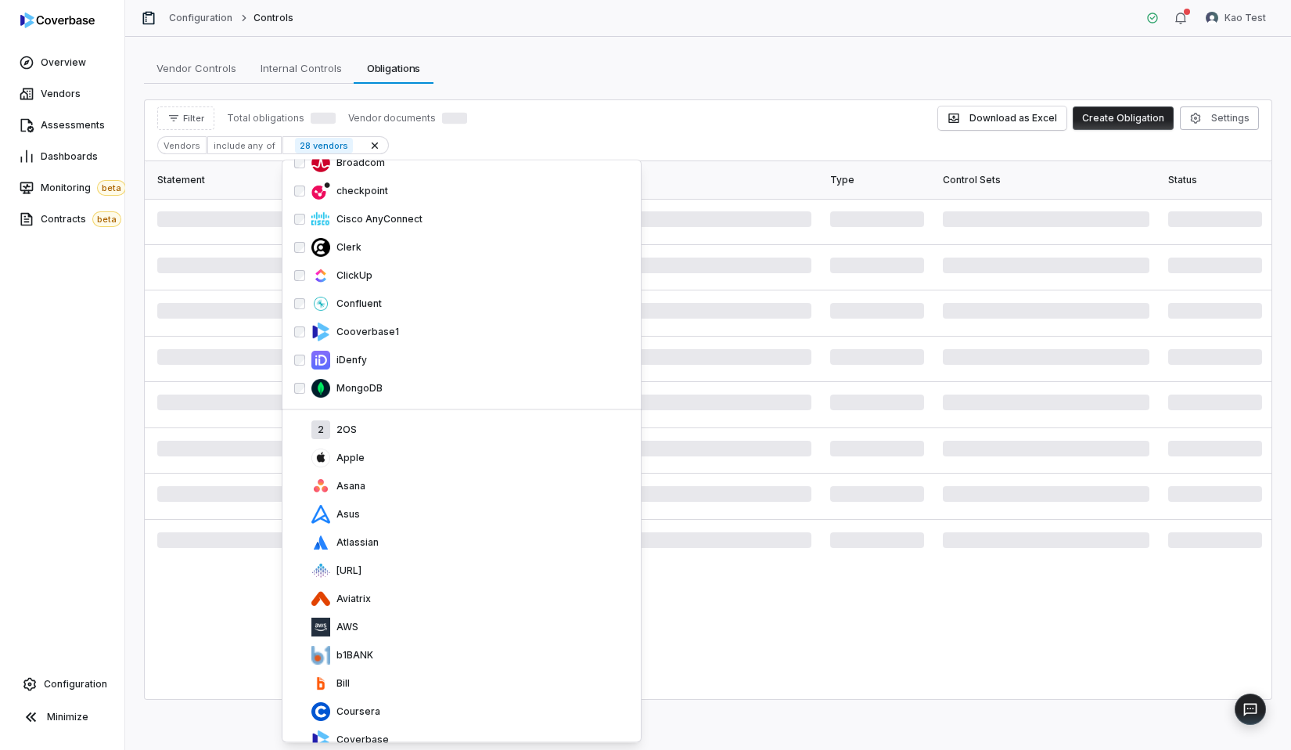
click at [433, 598] on div "Aviatrix" at bounding box center [461, 599] width 347 height 28
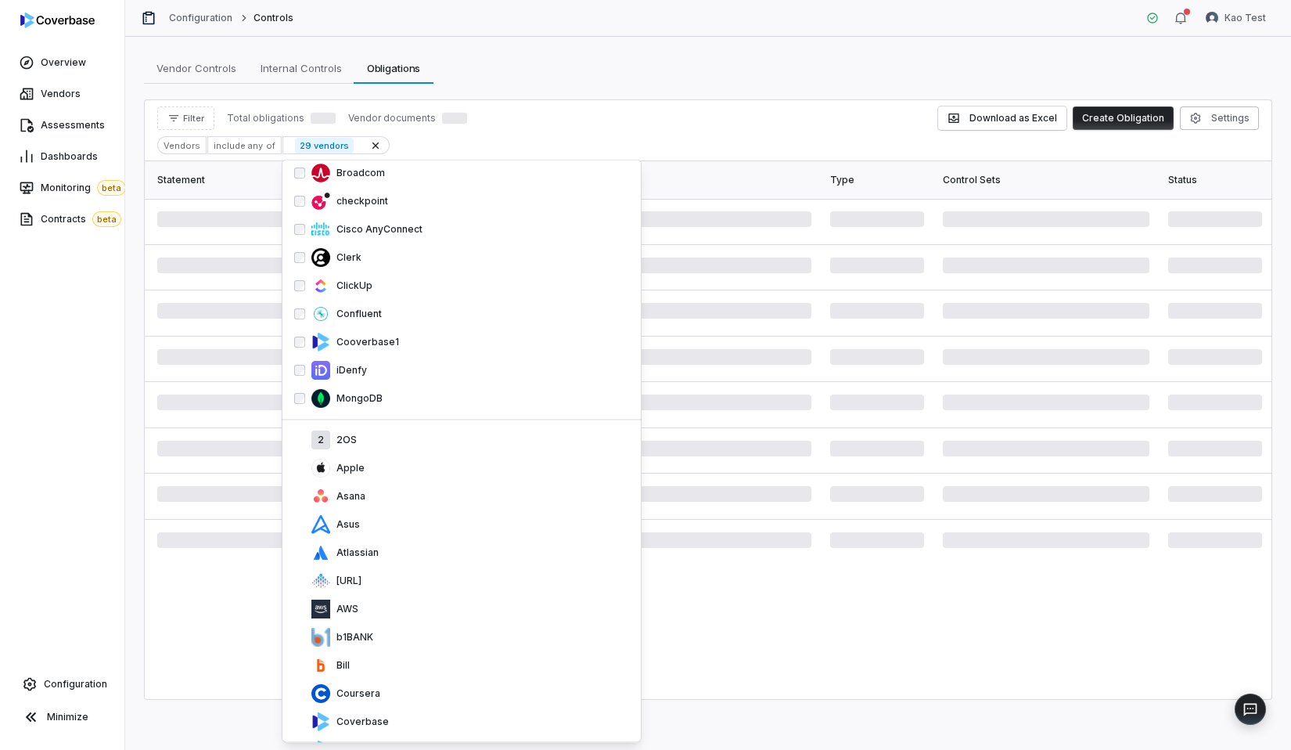
click at [433, 598] on div "AWS" at bounding box center [461, 610] width 347 height 28
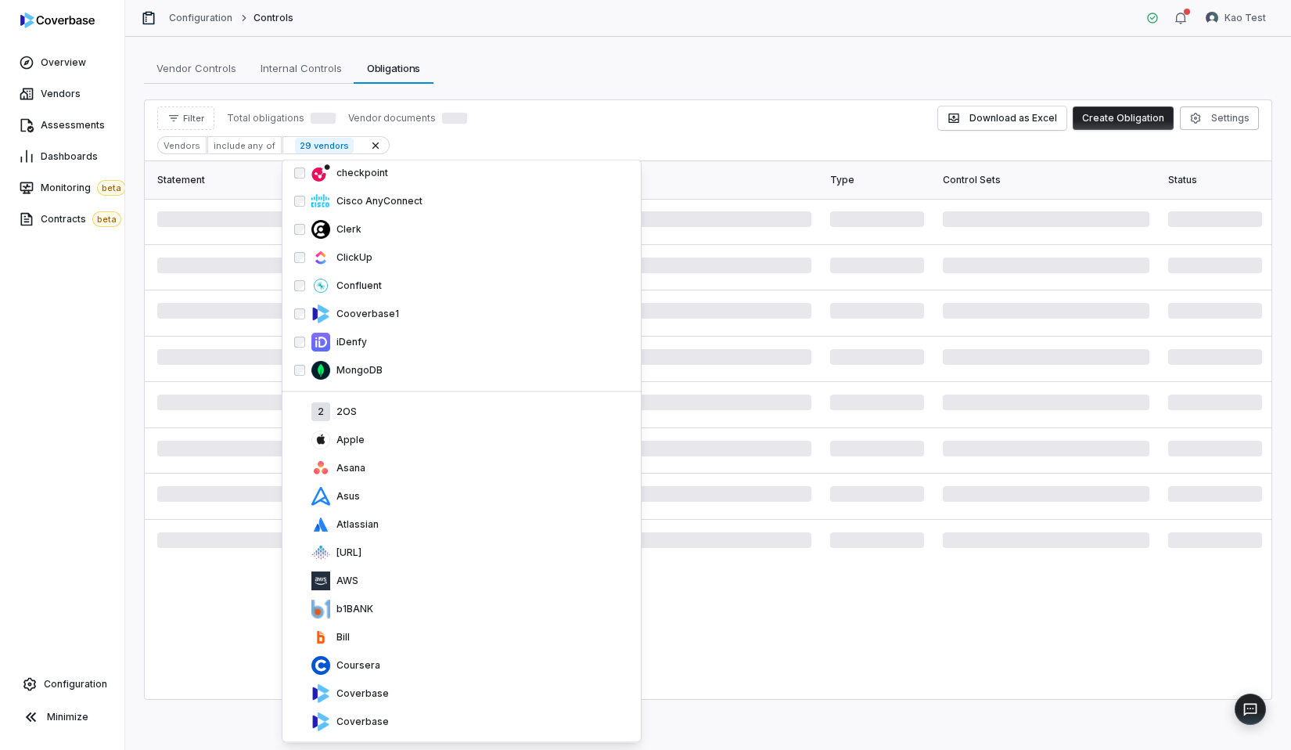
click at [433, 598] on div "b1BANK" at bounding box center [461, 610] width 347 height 28
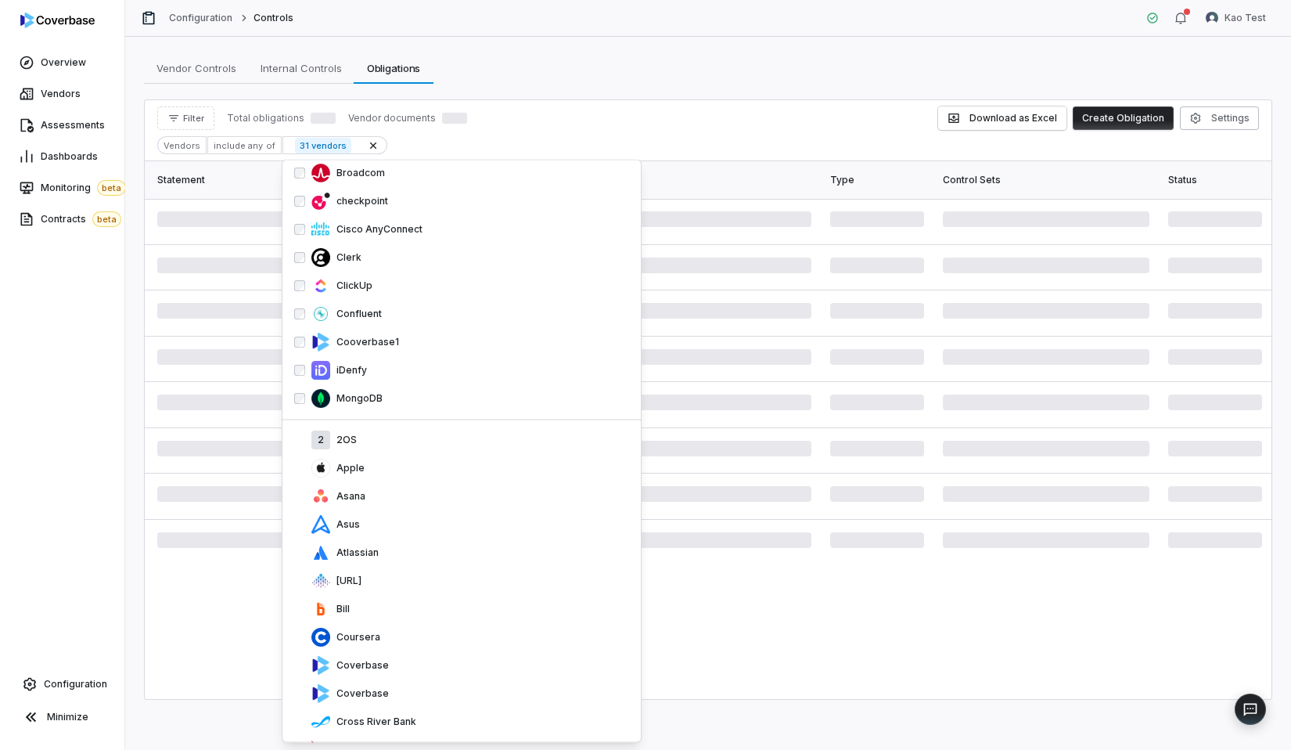
click at [433, 598] on div "Bill" at bounding box center [461, 610] width 347 height 28
click at [433, 598] on div "Coursera" at bounding box center [461, 610] width 347 height 28
click at [433, 596] on div "[URL]" at bounding box center [461, 581] width 347 height 28
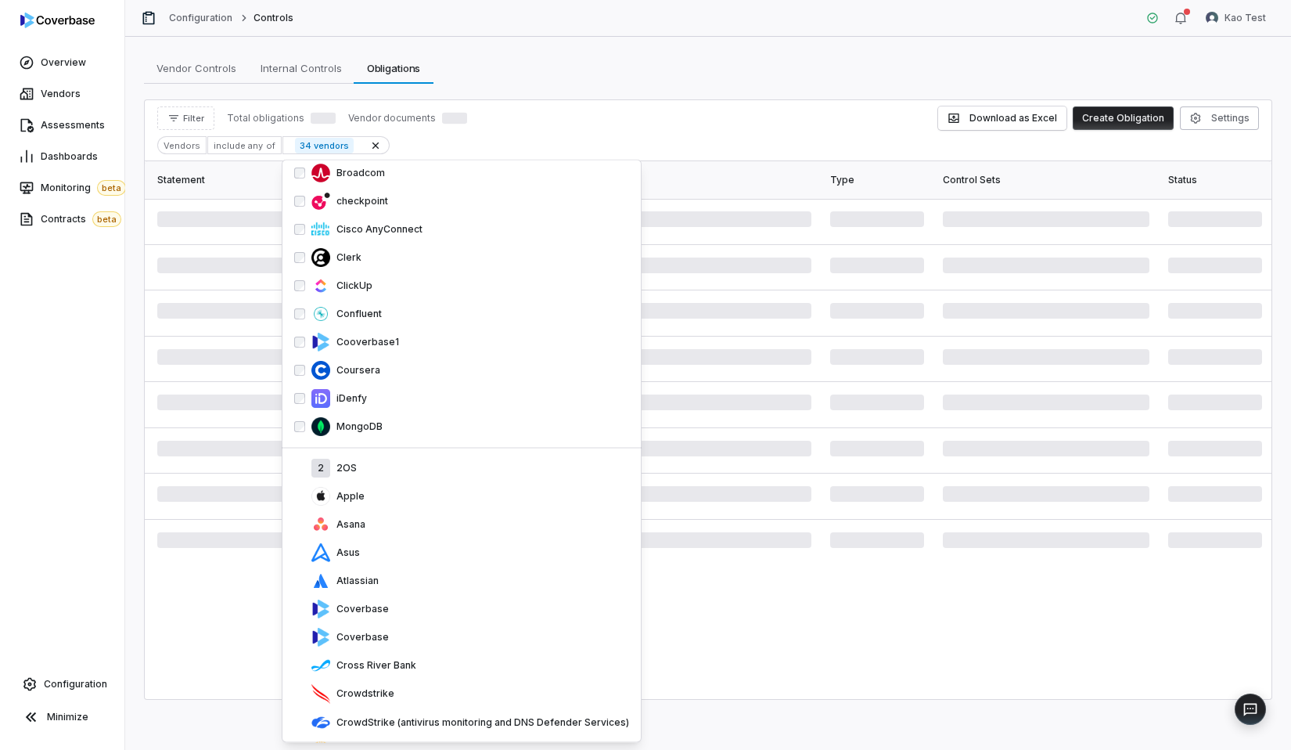
click at [433, 598] on div "Coverbase" at bounding box center [461, 610] width 347 height 28
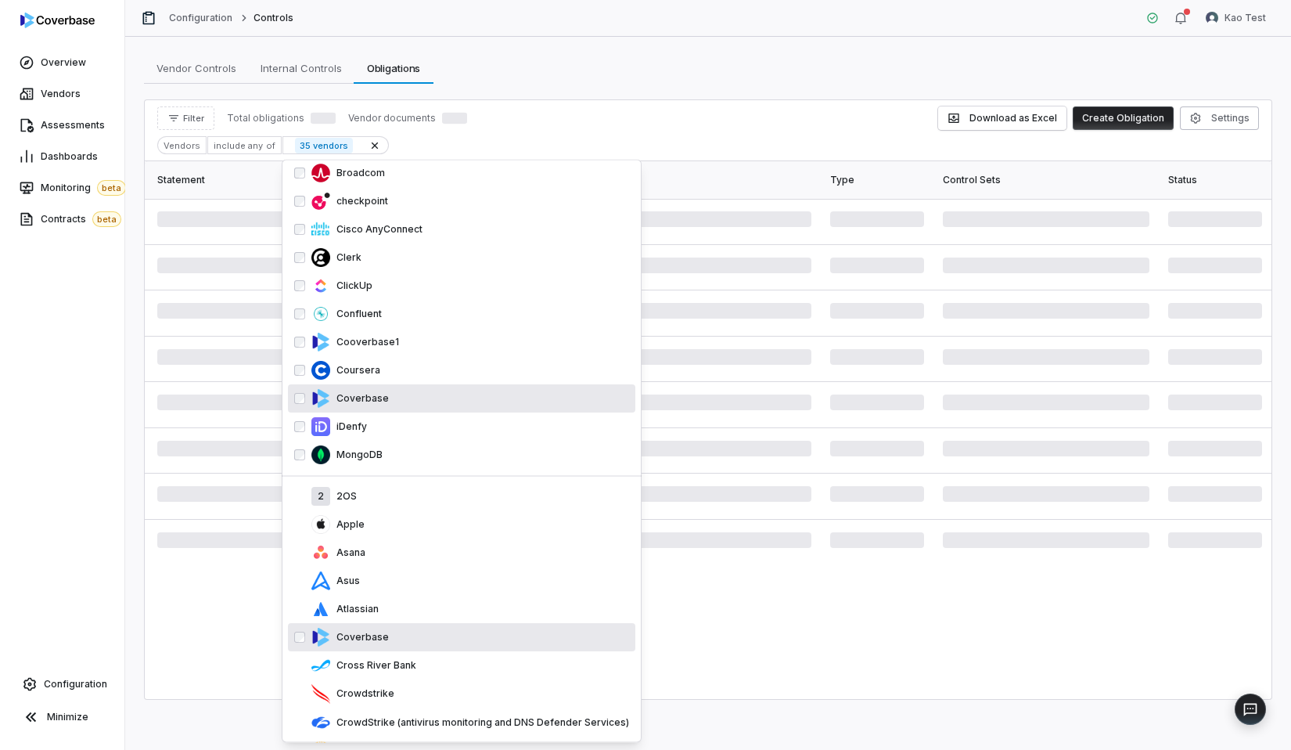
click at [433, 598] on div "Atlassian" at bounding box center [461, 610] width 347 height 28
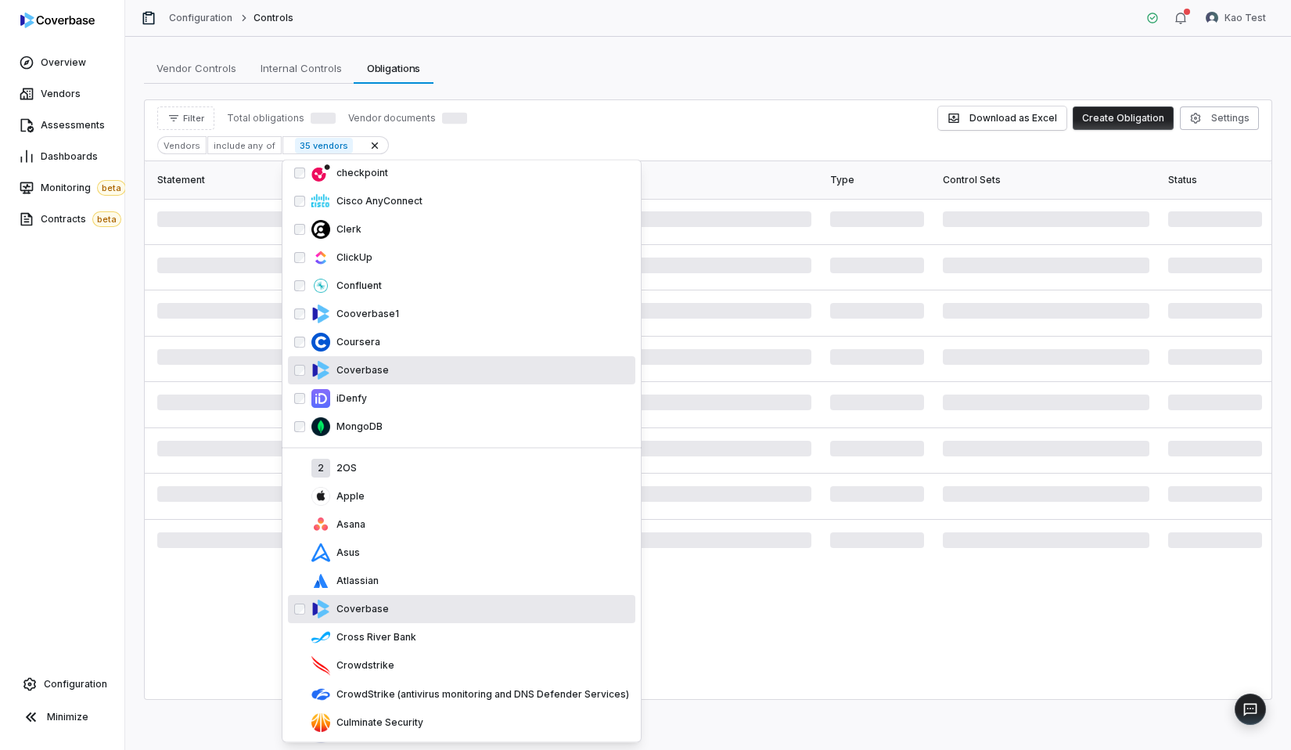
click at [433, 598] on div "Coverbase" at bounding box center [461, 610] width 347 height 28
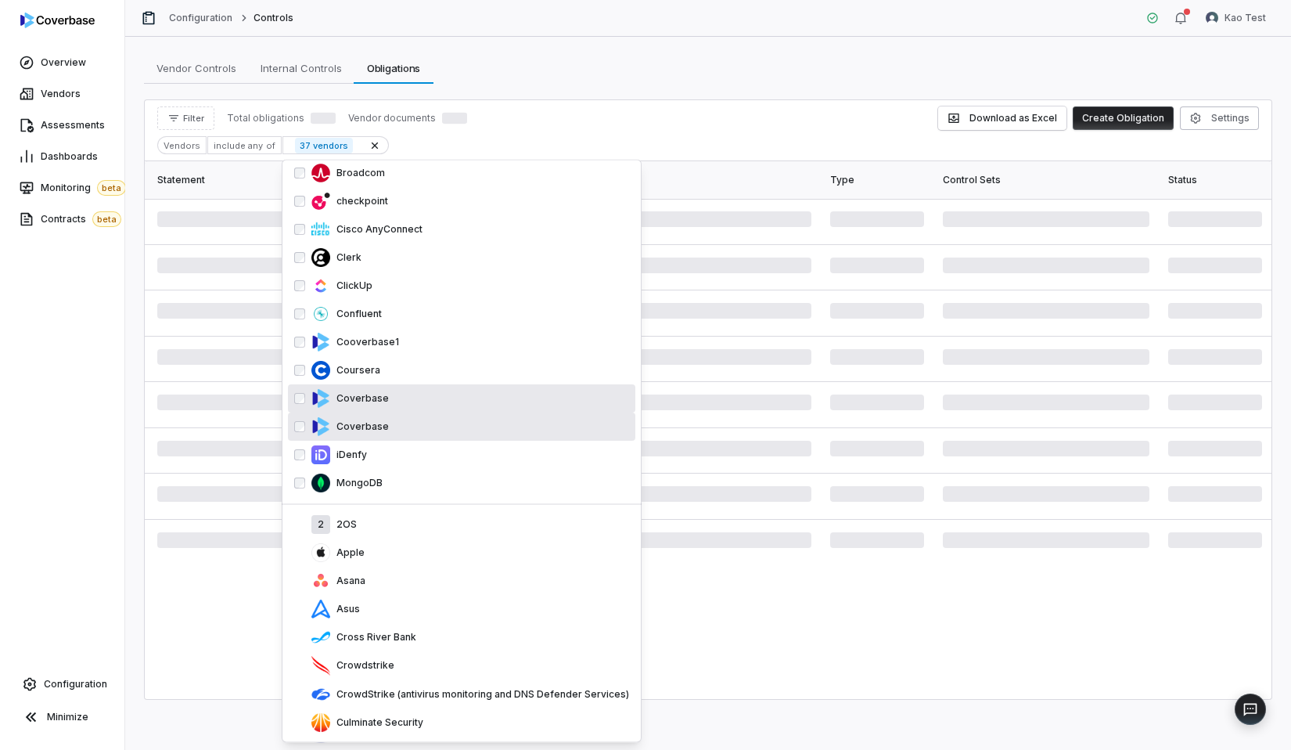
click at [433, 598] on div "Asus" at bounding box center [461, 610] width 347 height 28
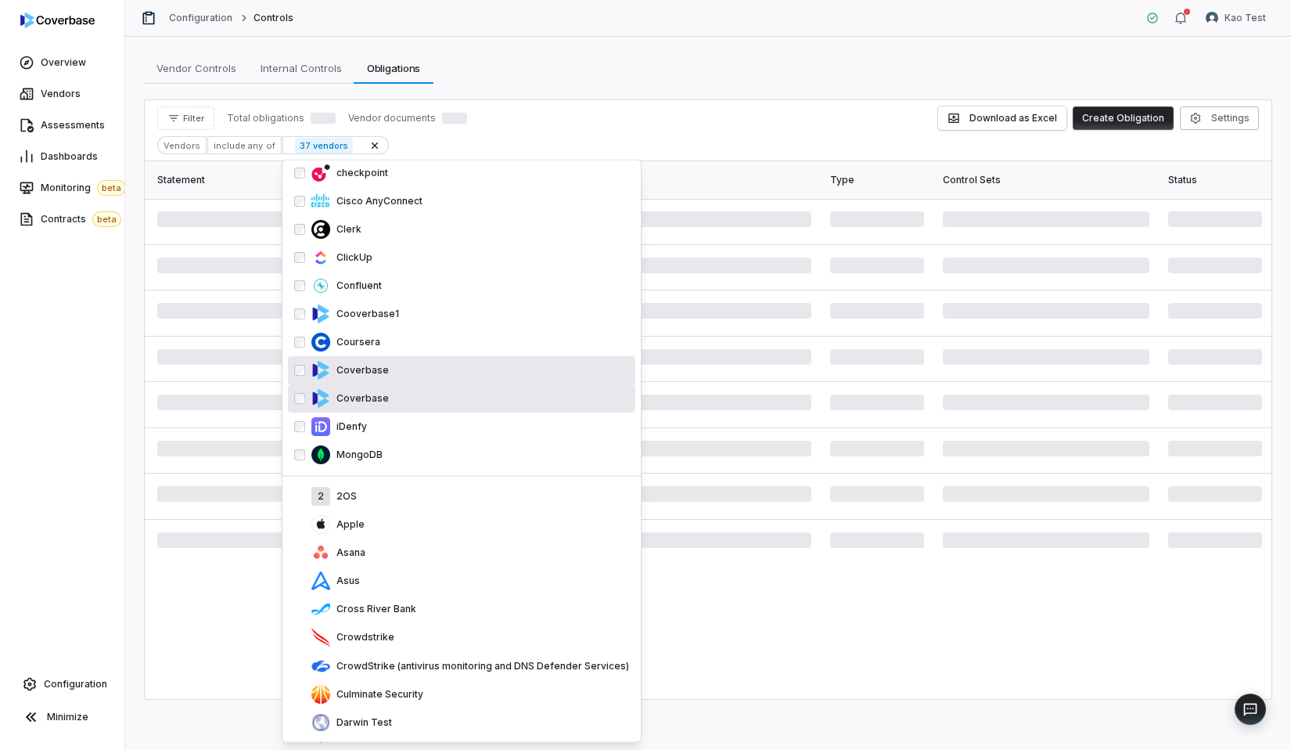
click at [433, 598] on div "Cross River Bank" at bounding box center [461, 610] width 347 height 28
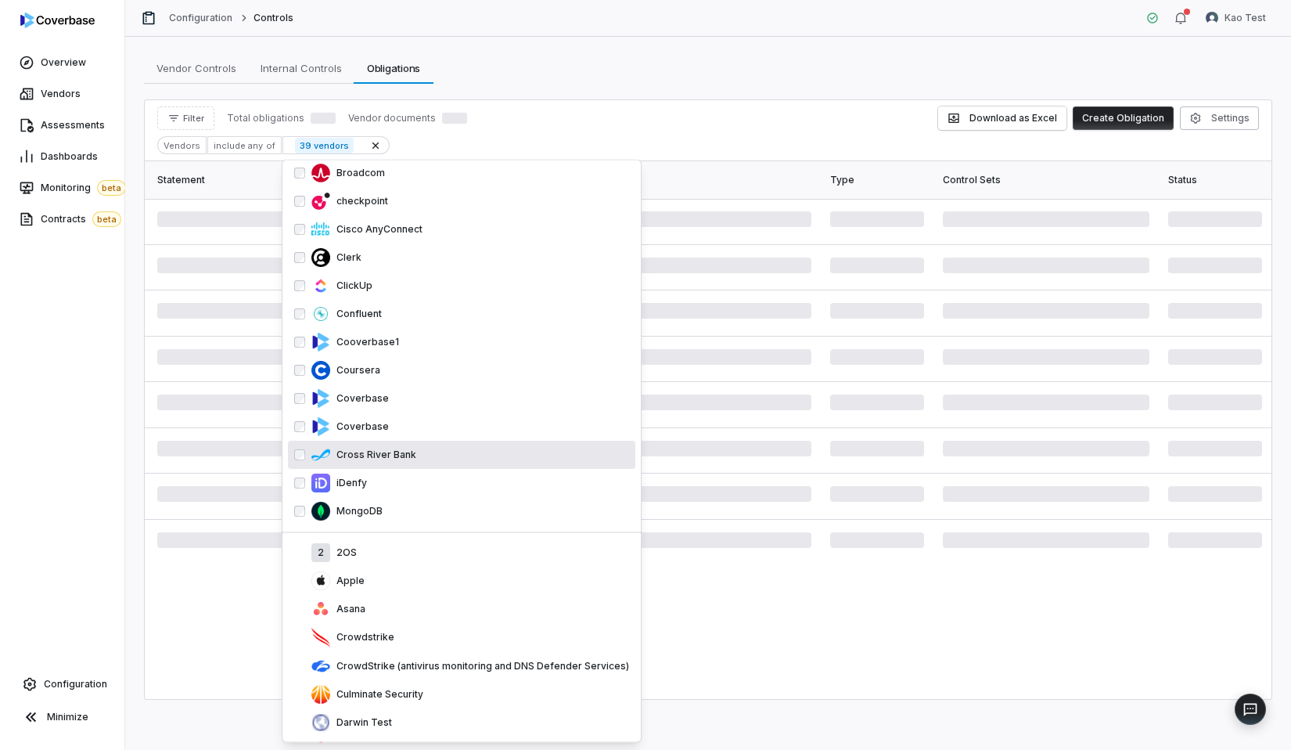
click at [433, 598] on div "Asana" at bounding box center [461, 610] width 347 height 28
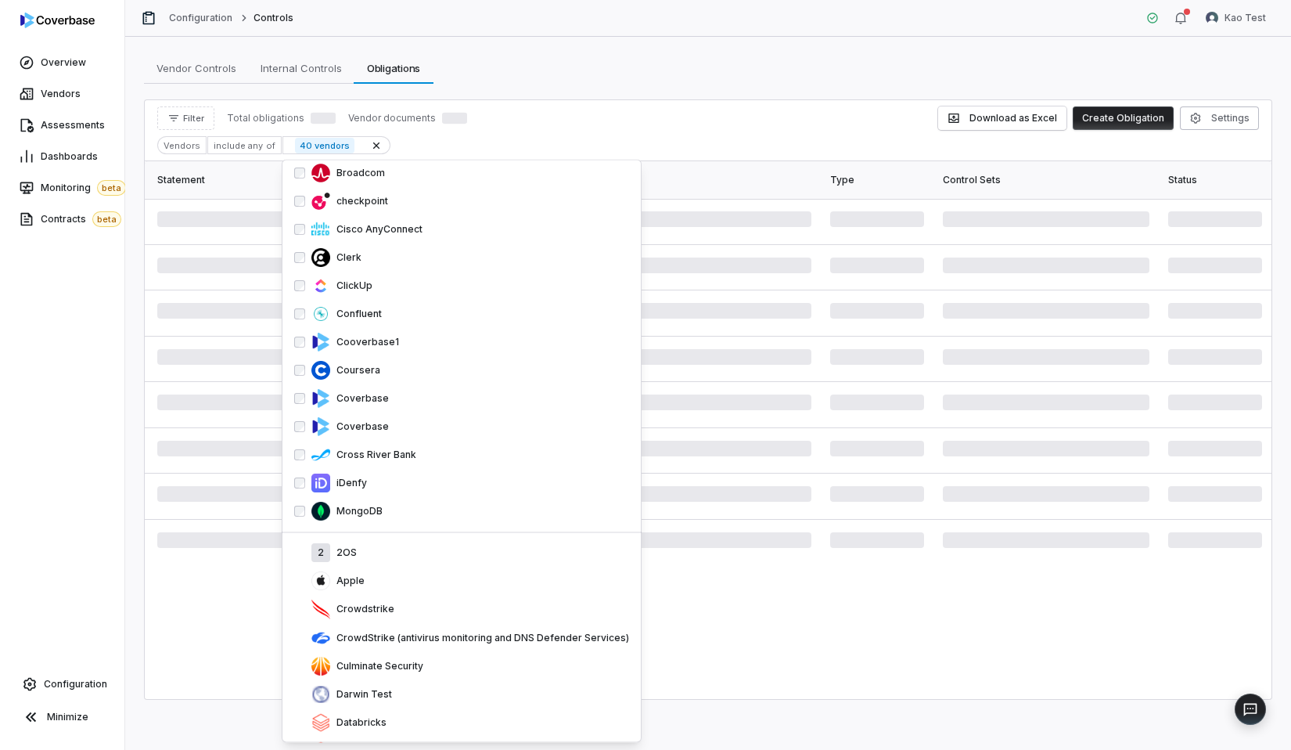
click at [433, 598] on div "Crowdstrike" at bounding box center [461, 610] width 347 height 29
click at [433, 596] on div "Apple" at bounding box center [461, 581] width 347 height 28
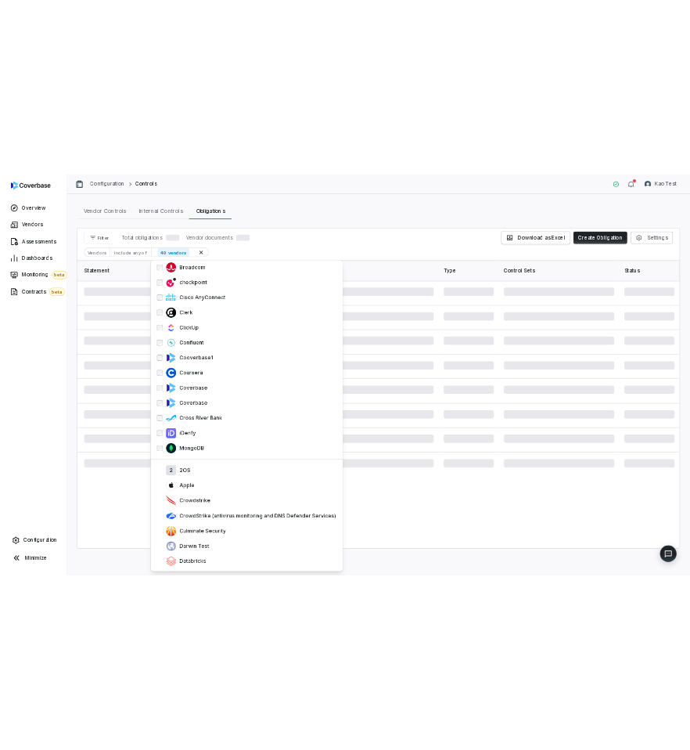
scroll to position [830, 0]
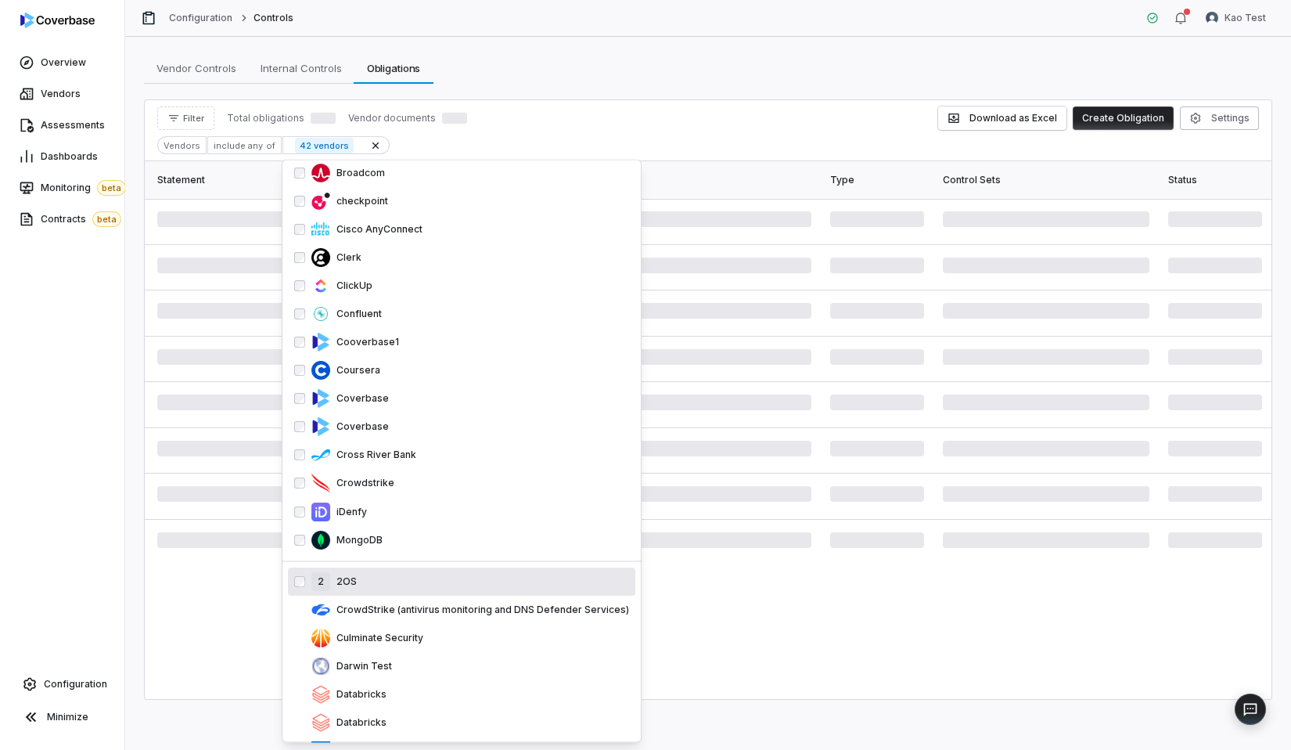
click at [757, 628] on div "Statement Type Control Sets Status Document" at bounding box center [708, 430] width 1127 height 538
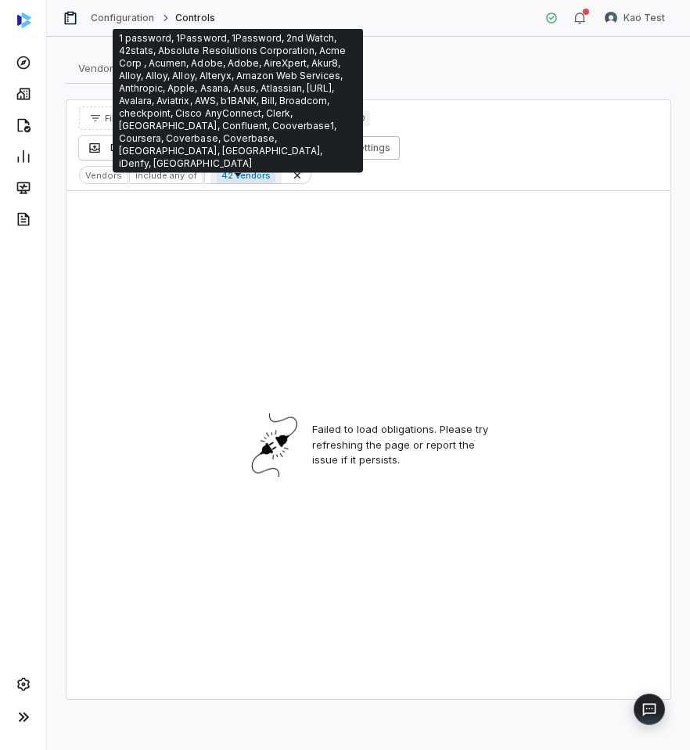
click at [229, 172] on span "42 vendors" at bounding box center [246, 175] width 59 height 16
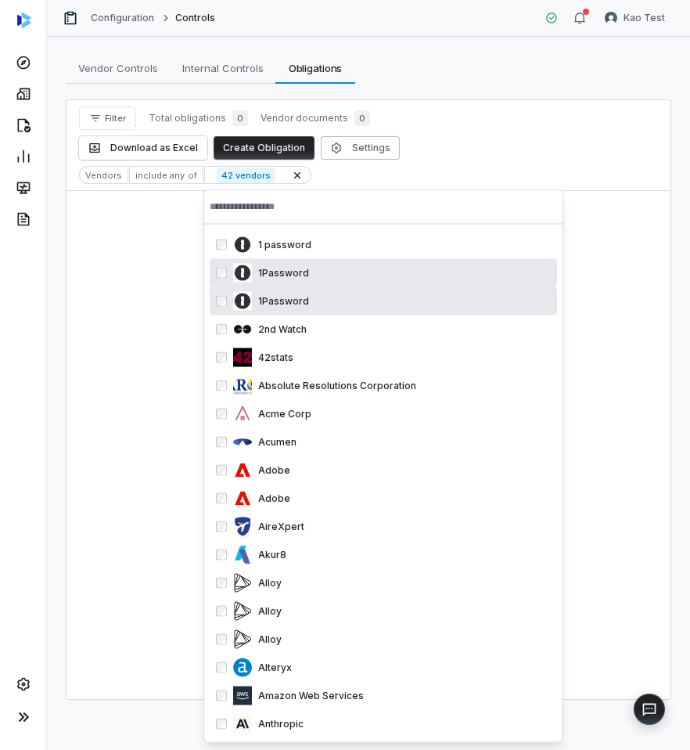
click at [276, 281] on div "1Password" at bounding box center [392, 273] width 318 height 19
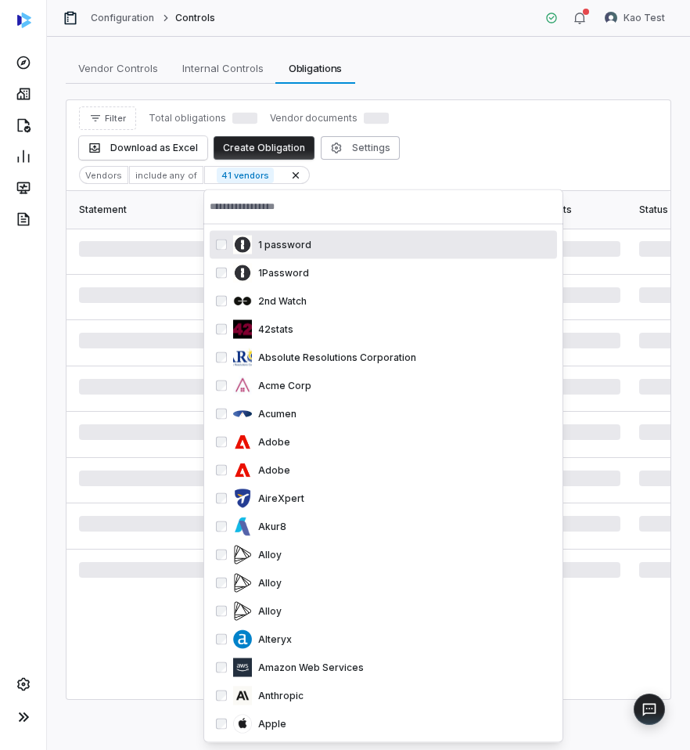
click at [308, 254] on div "1 password" at bounding box center [392, 245] width 318 height 19
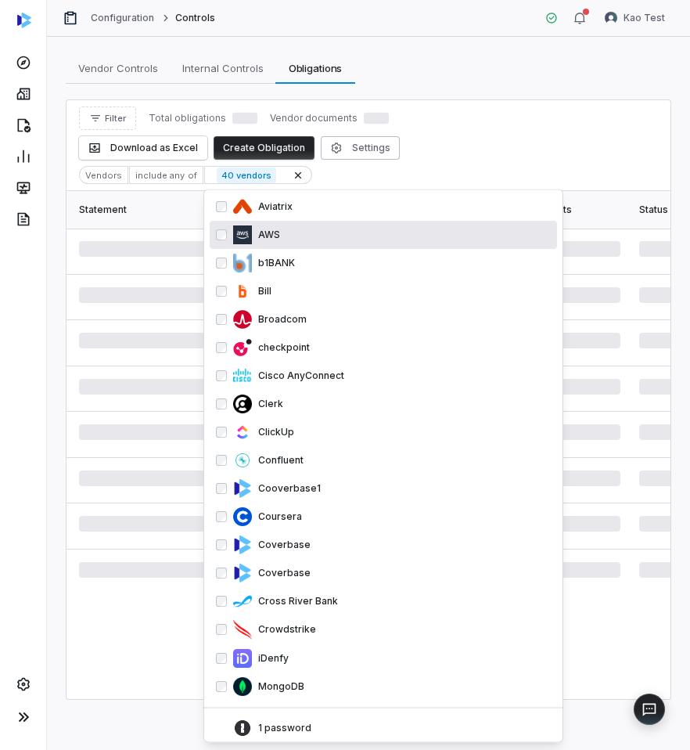
click at [355, 243] on div "AWS" at bounding box center [392, 235] width 318 height 19
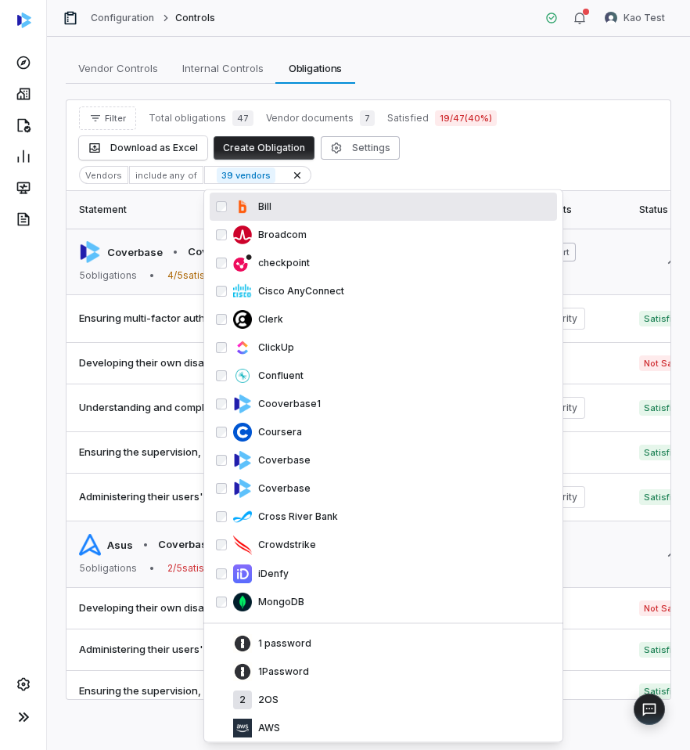
click at [494, 139] on div "Filter Total obligations 47 Vendor documents 7 Satisfied 19 / 47 ( 40 %) Downlo…" at bounding box center [368, 132] width 579 height 53
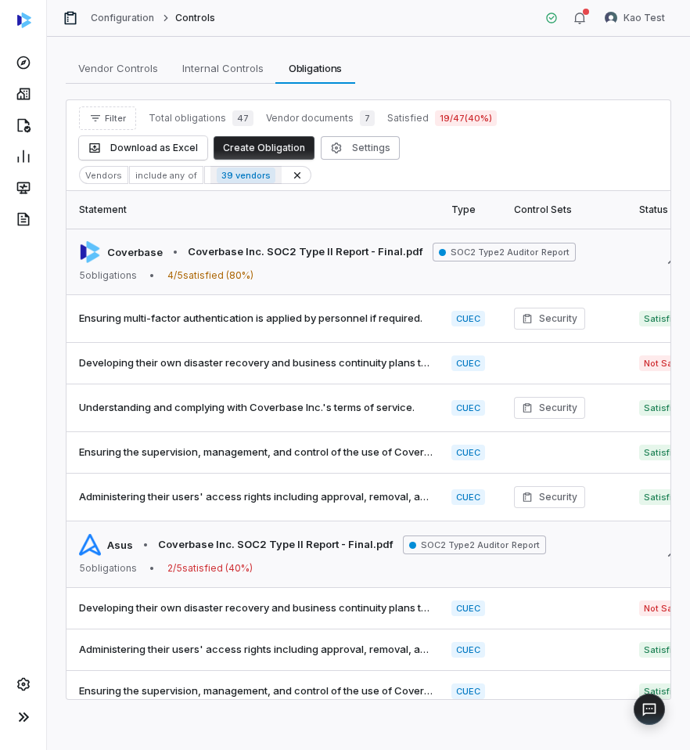
click at [232, 176] on span "39 vendors" at bounding box center [246, 175] width 59 height 16
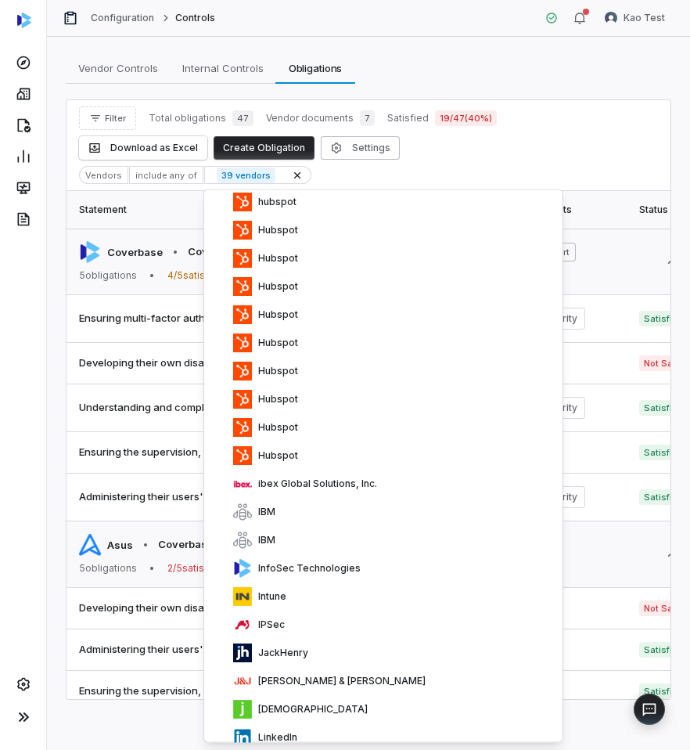
scroll to position [2505, 0]
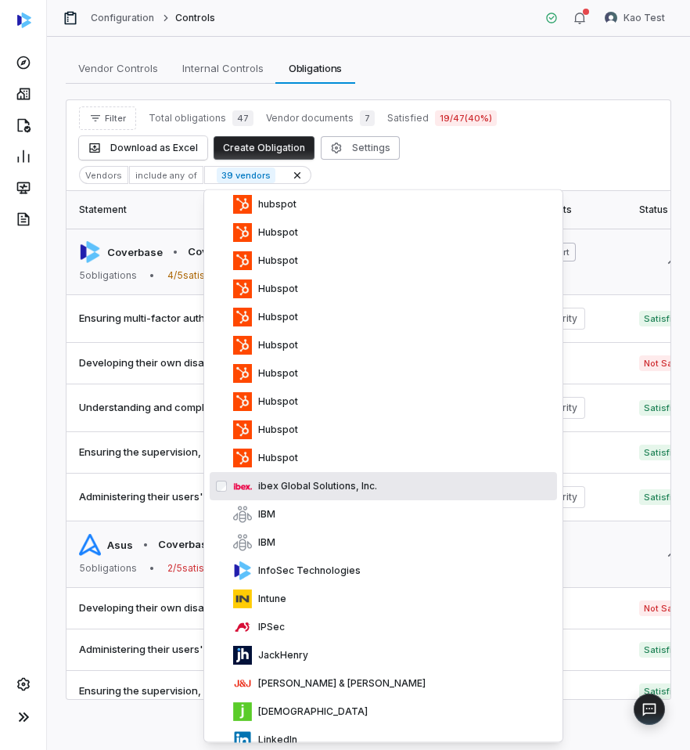
click at [329, 481] on p "ibex Global Solutions, Inc." at bounding box center [314, 486] width 125 height 13
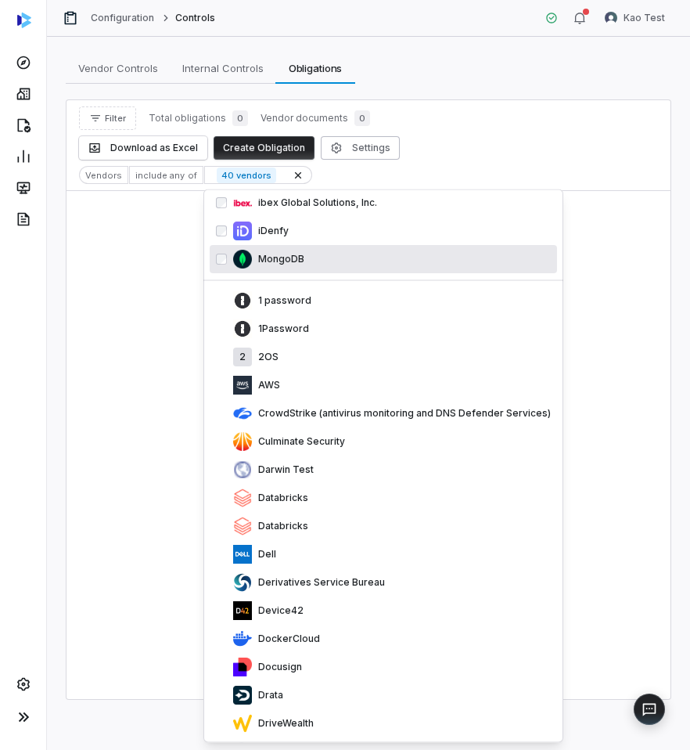
click at [317, 263] on div "MongoDB" at bounding box center [392, 259] width 318 height 19
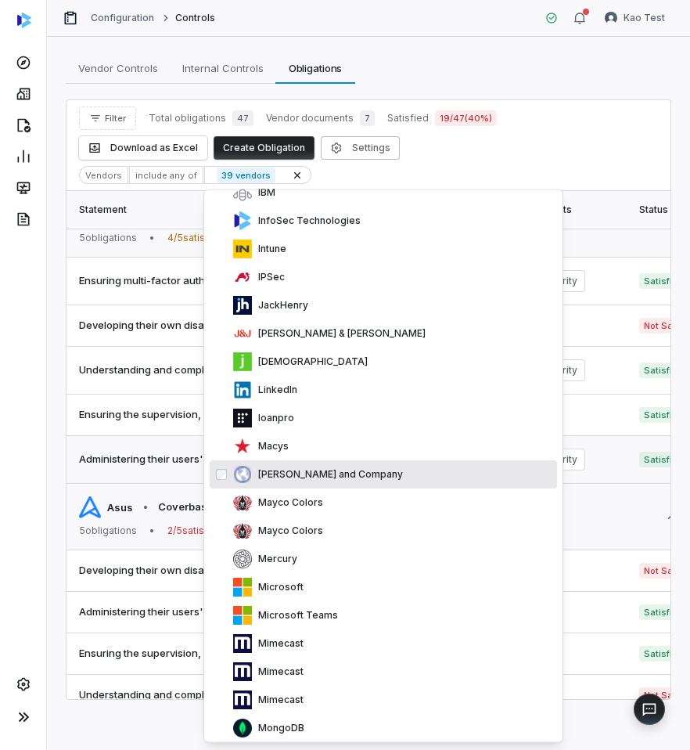
scroll to position [0, 0]
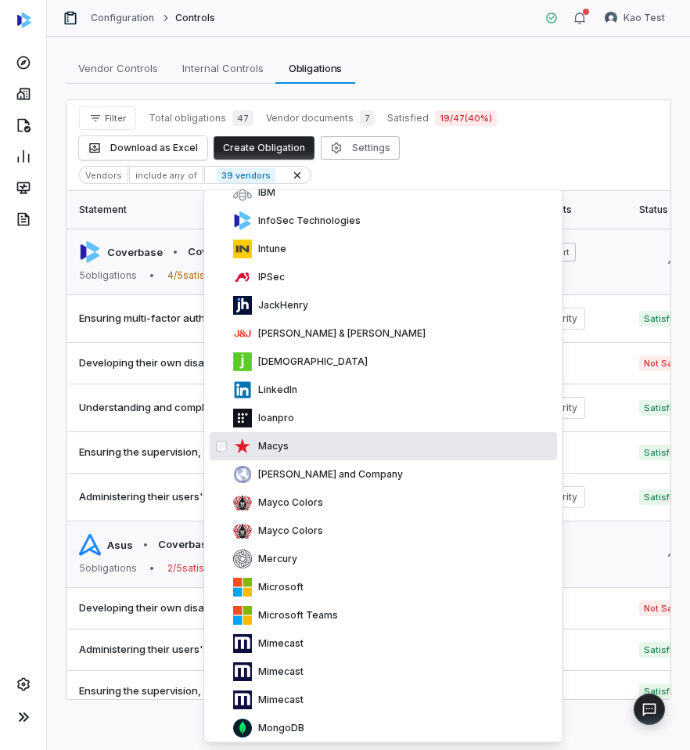
click at [326, 434] on div "Macys" at bounding box center [383, 446] width 347 height 28
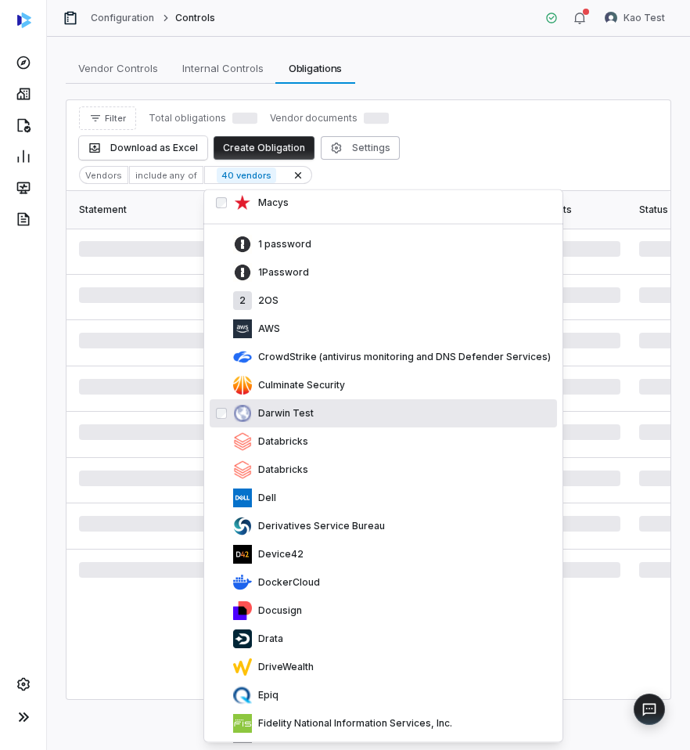
click at [413, 403] on div "Darwin Test" at bounding box center [383, 413] width 347 height 28
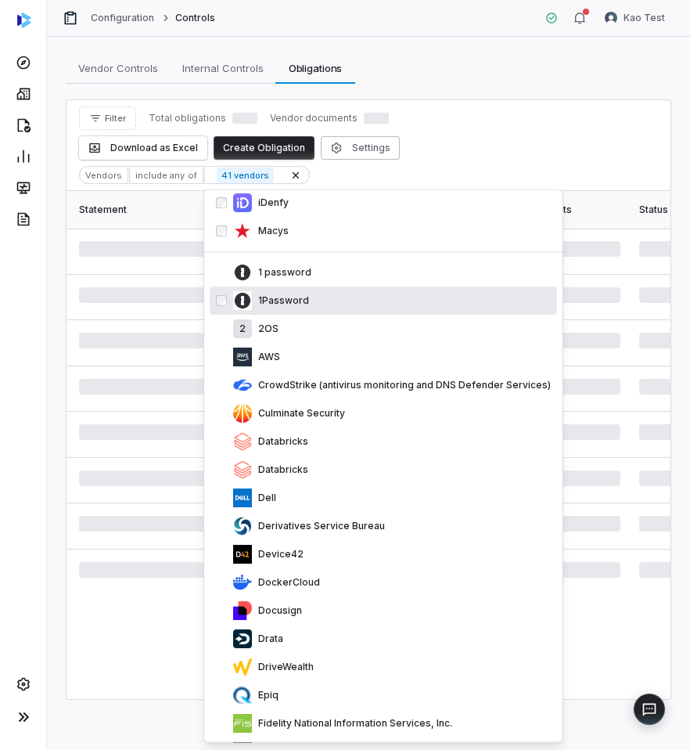
scroll to position [1085, 0]
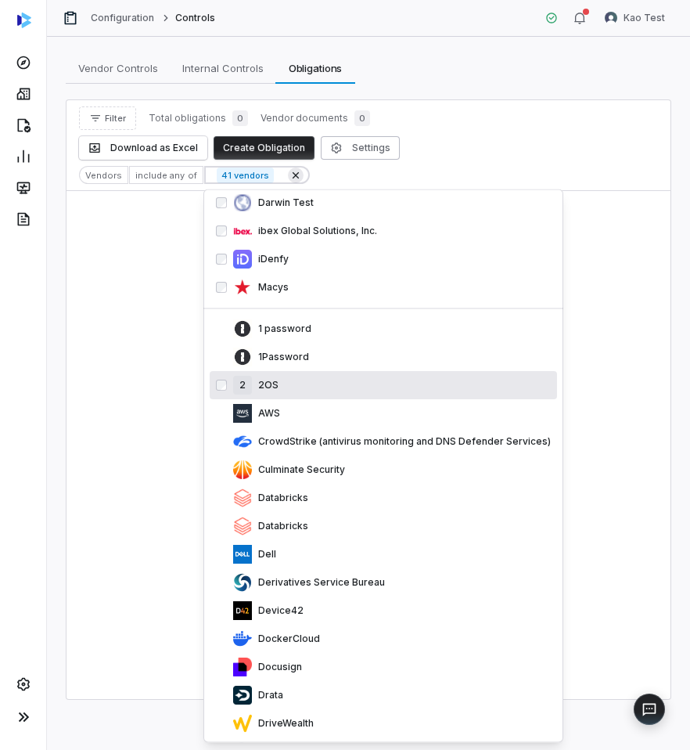
click at [290, 172] on icon at bounding box center [296, 175] width 13 height 13
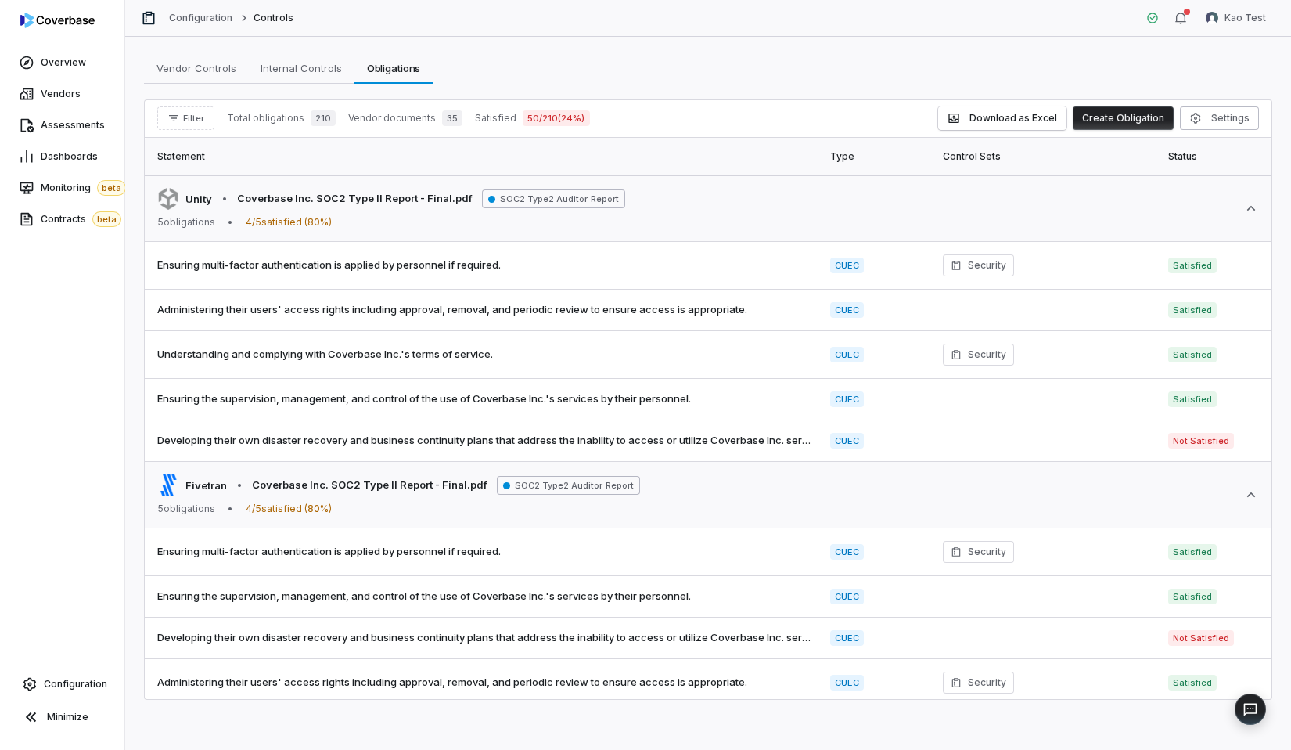
click at [1104, 122] on button "Create Obligation" at bounding box center [1123, 117] width 101 height 23
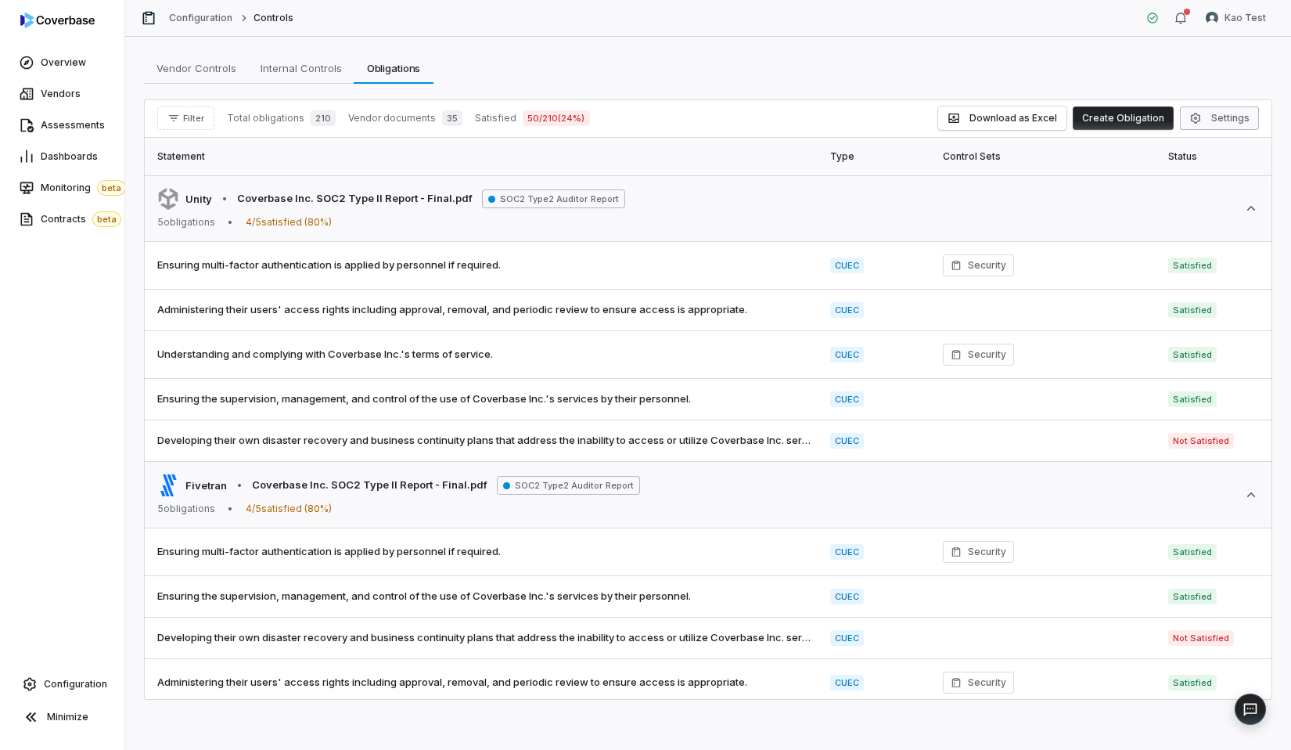
click at [1193, 116] on icon "button" at bounding box center [1196, 118] width 10 height 10
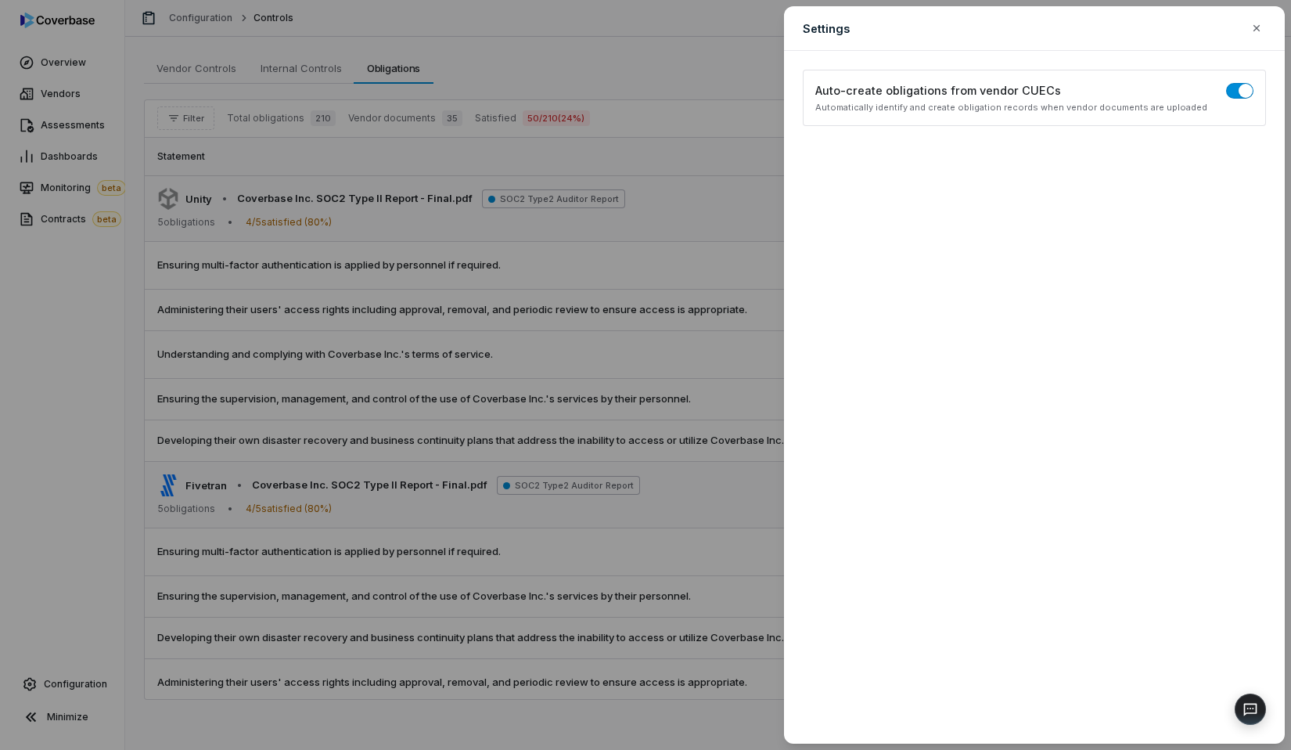
click at [653, 159] on div "Settings Configure obligations display and filtering options Auto-create obliga…" at bounding box center [645, 375] width 1291 height 750
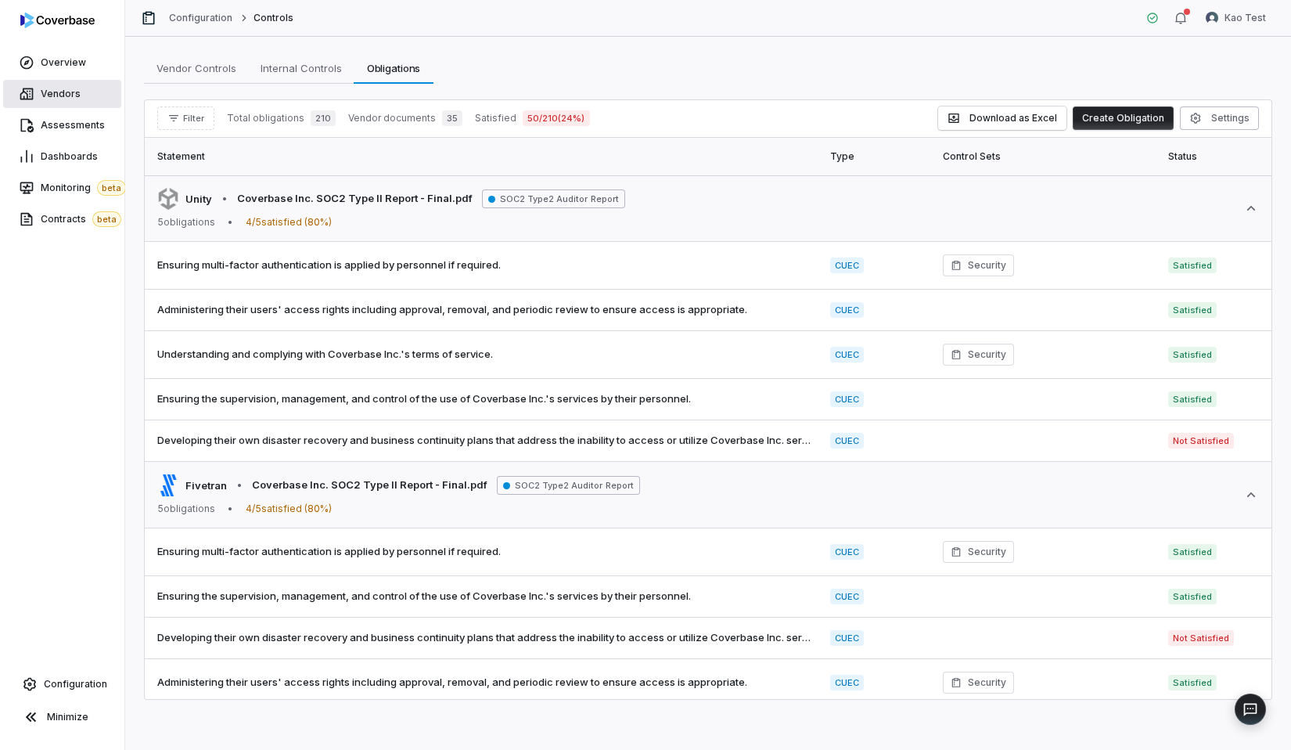
click at [77, 101] on link "Vendors" at bounding box center [62, 94] width 118 height 28
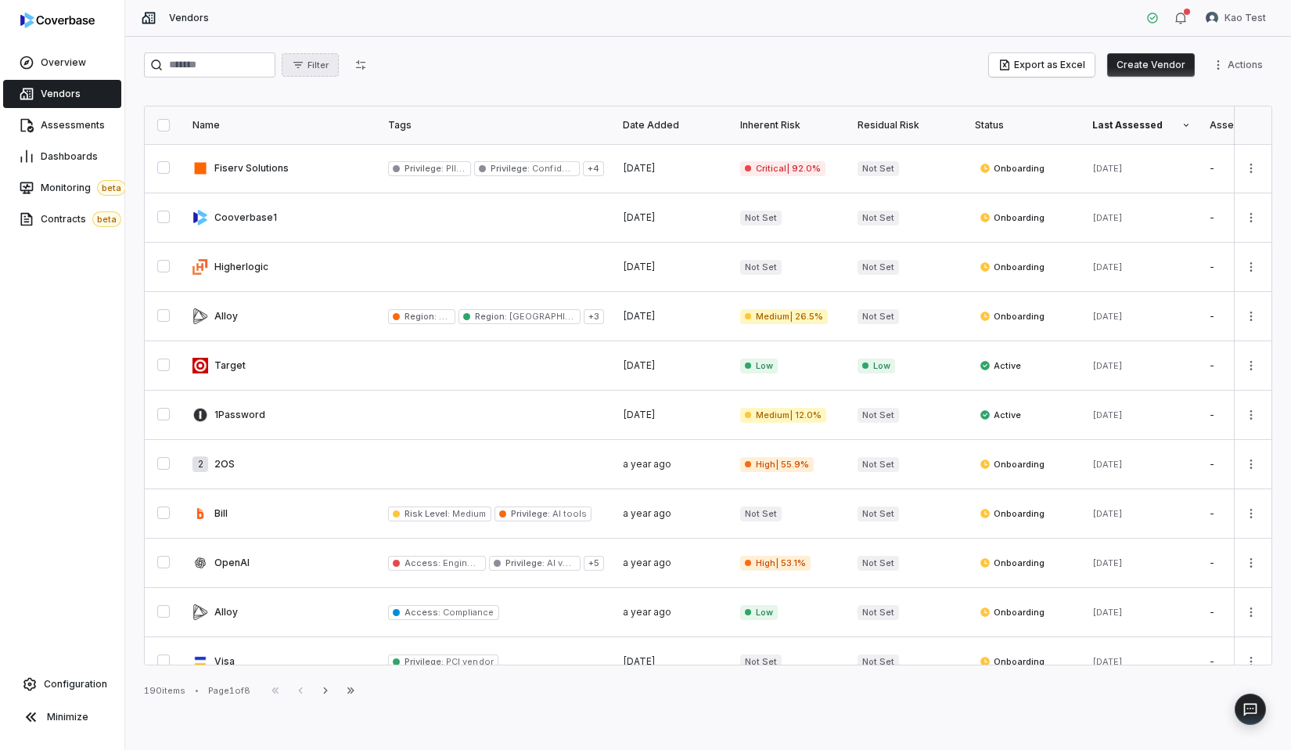
click at [323, 67] on span "Filter" at bounding box center [318, 65] width 21 height 12
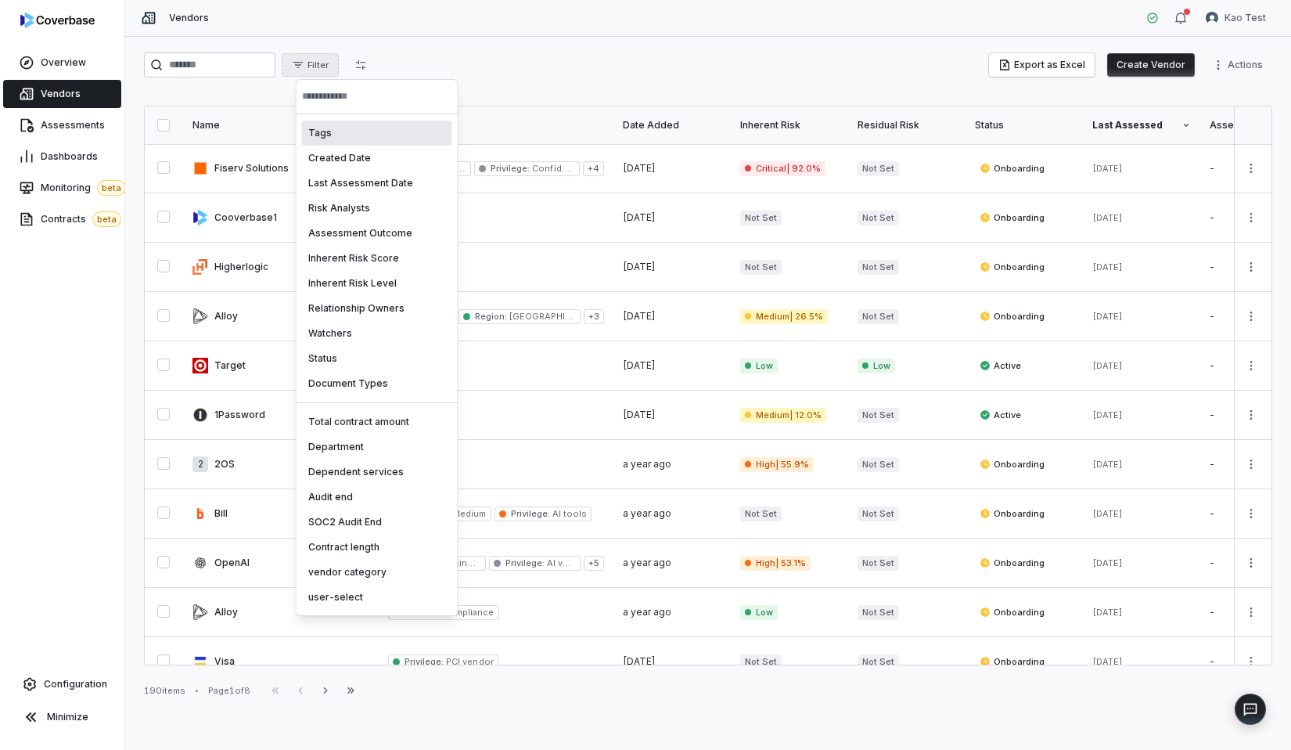
click at [385, 91] on input "text" at bounding box center [377, 96] width 150 height 34
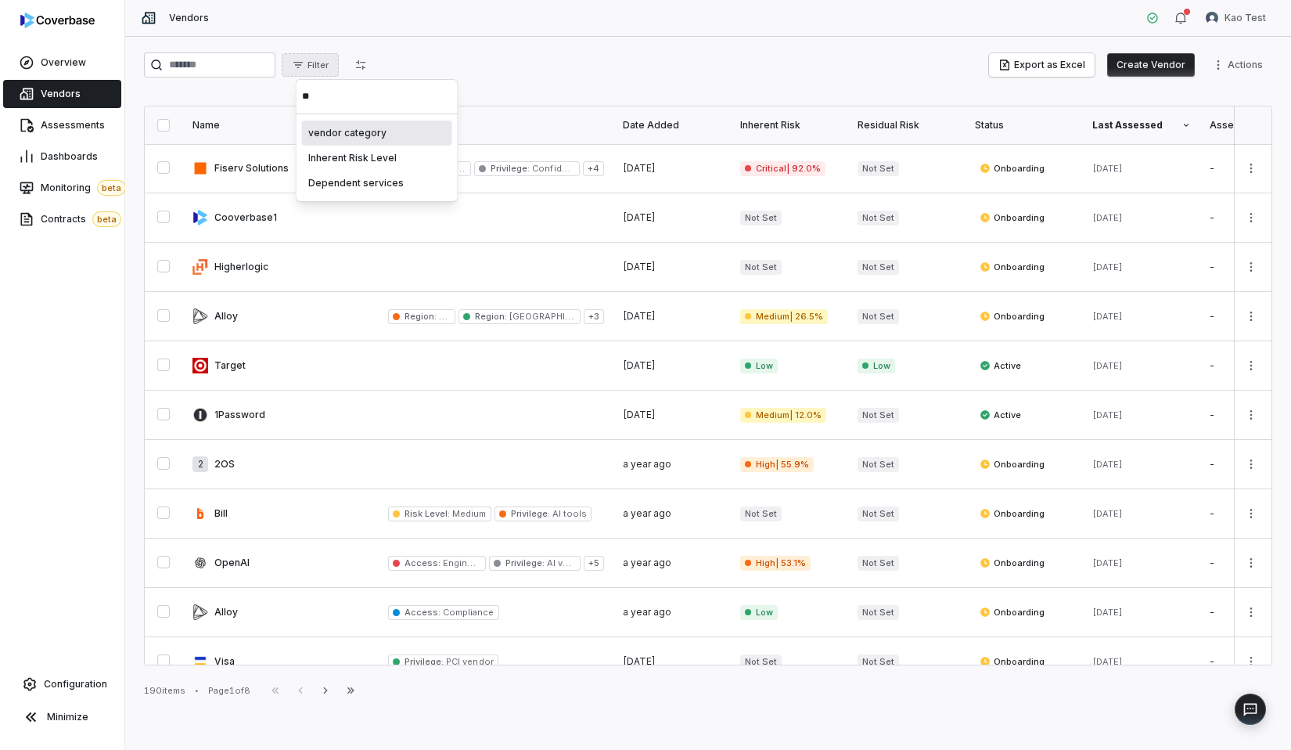
type input "*"
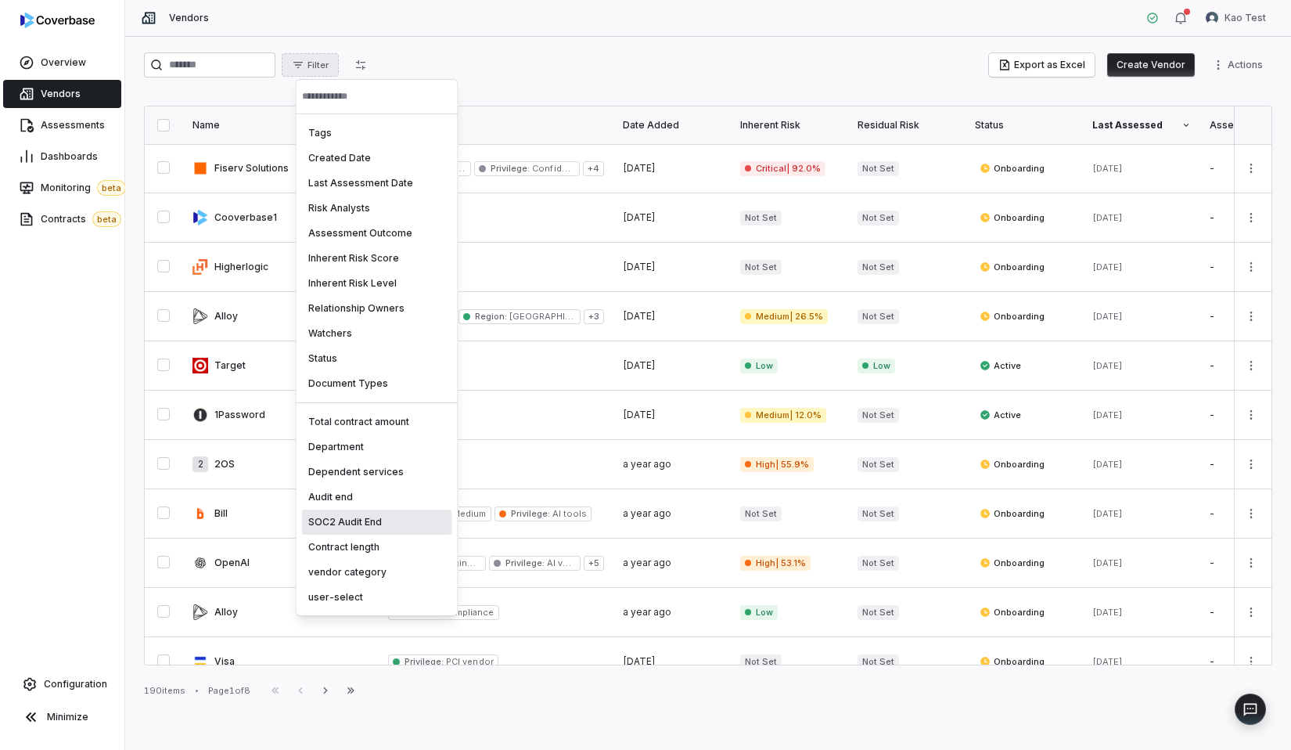
click at [369, 527] on div "SOC2 Audit End" at bounding box center [377, 521] width 150 height 25
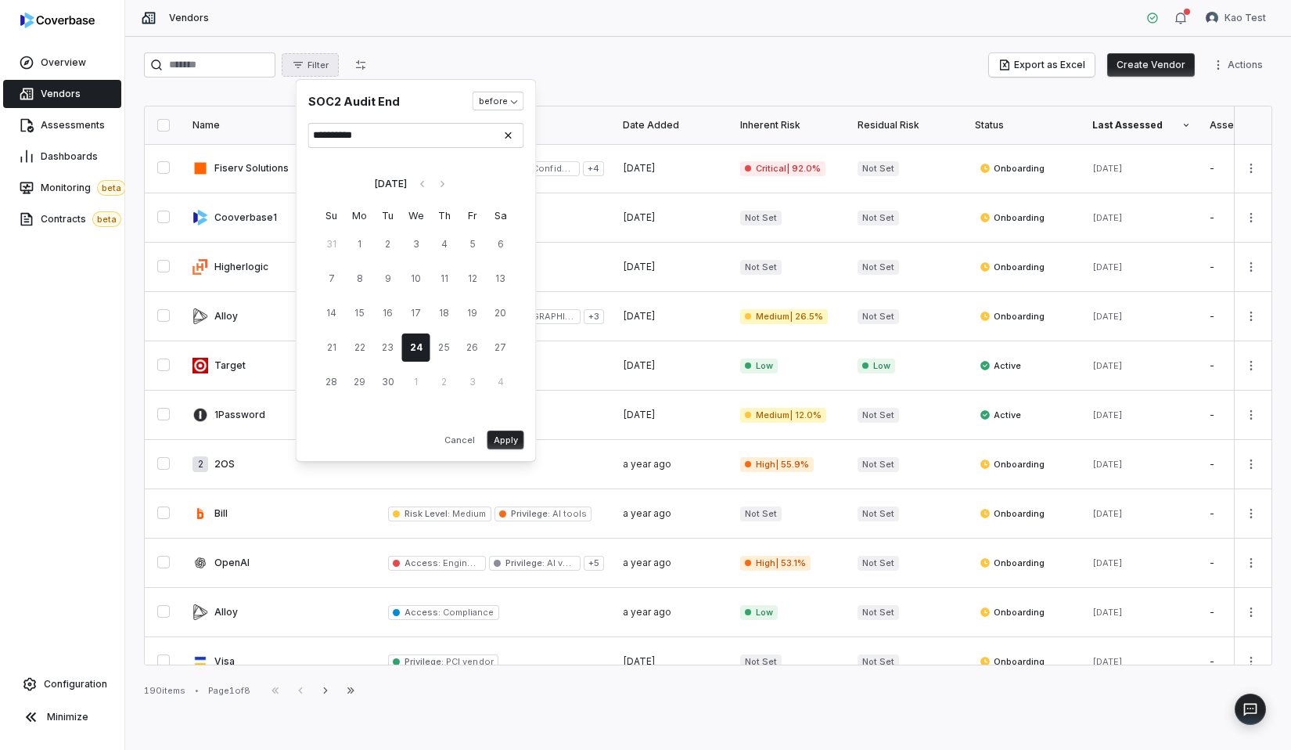
click at [501, 12] on html "Overview Vendors Assessments Dashboards Monitoring beta Contracts beta Configur…" at bounding box center [645, 375] width 1291 height 750
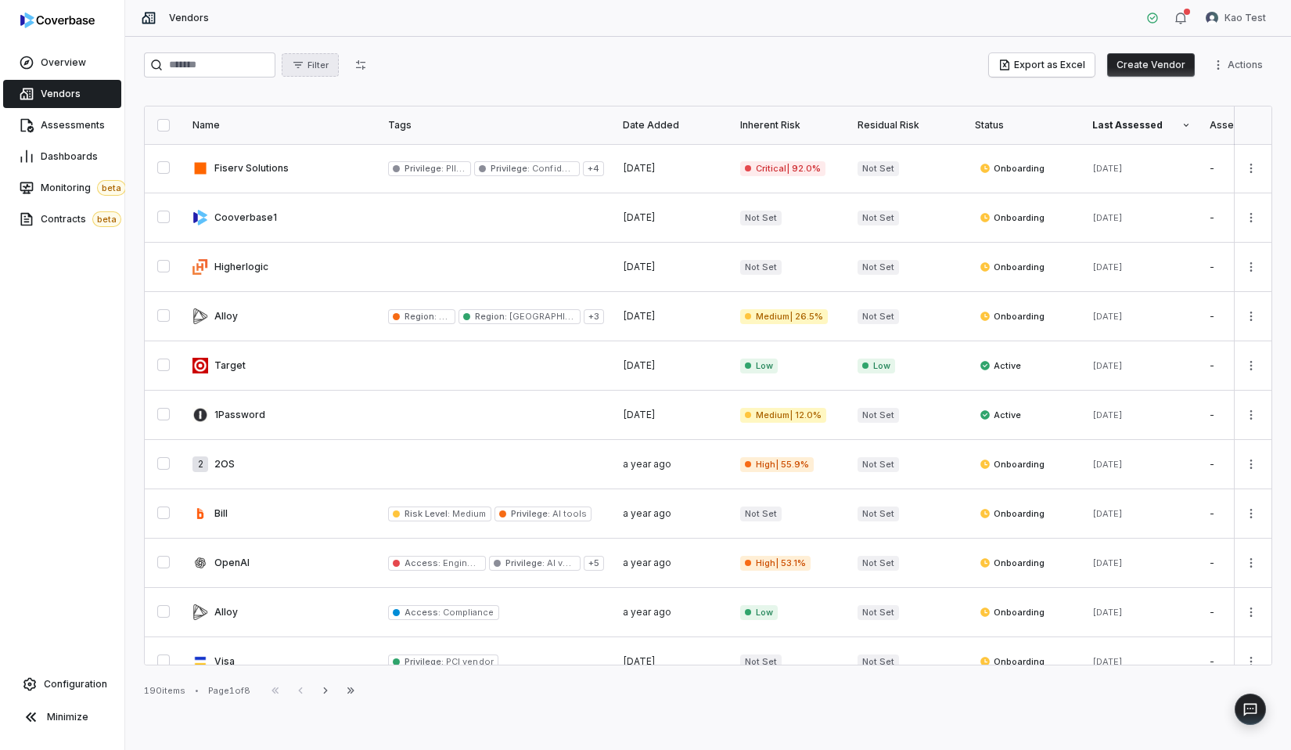
click at [310, 74] on button "Filter" at bounding box center [310, 64] width 57 height 23
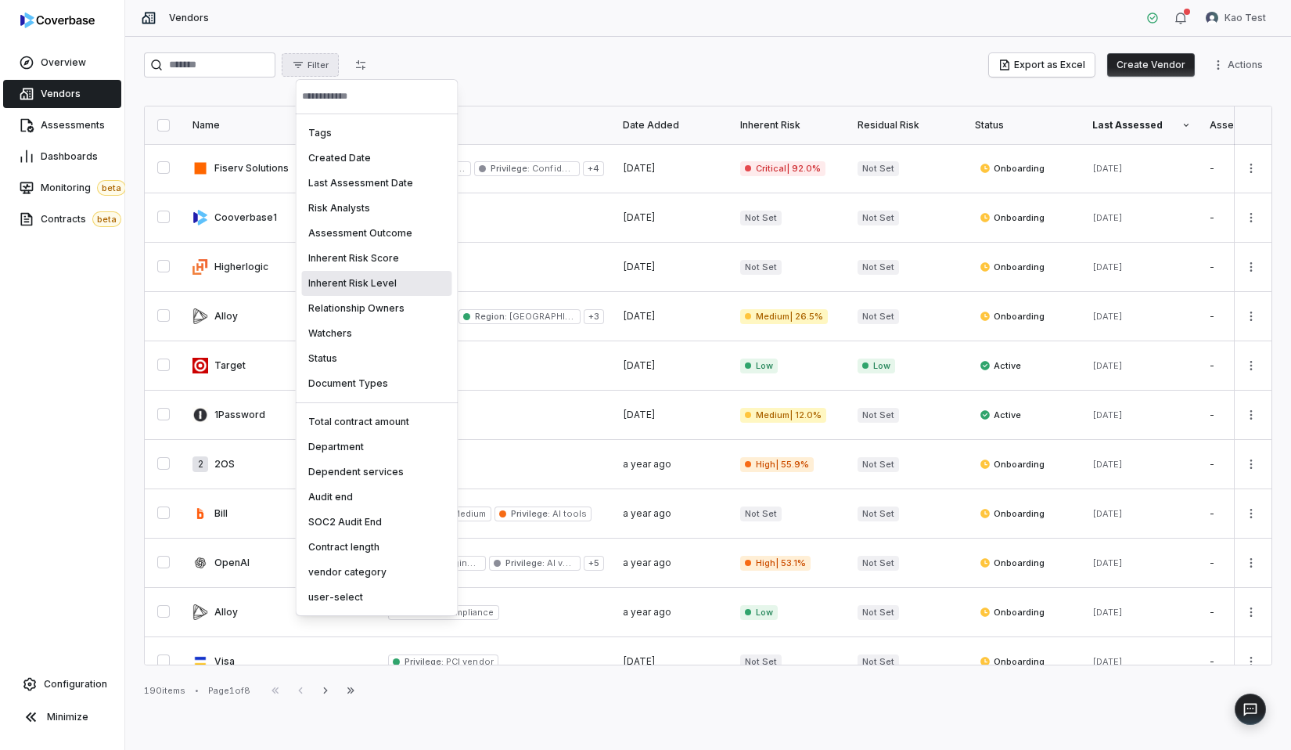
click at [358, 279] on div "Inherent Risk Level" at bounding box center [377, 283] width 150 height 25
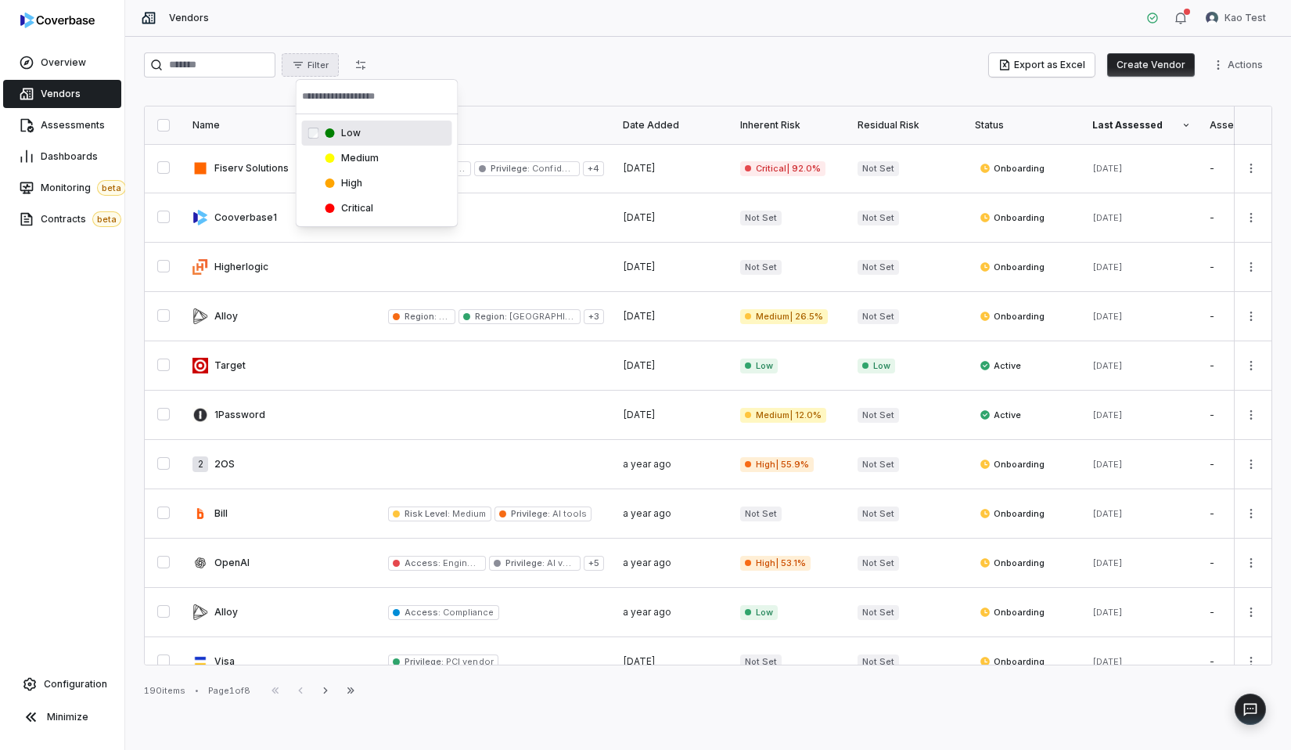
click at [378, 59] on html "Overview Vendors Assessments Dashboards Monitoring beta Contracts beta Configur…" at bounding box center [645, 375] width 1291 height 750
click at [329, 59] on span "Filter" at bounding box center [318, 65] width 21 height 12
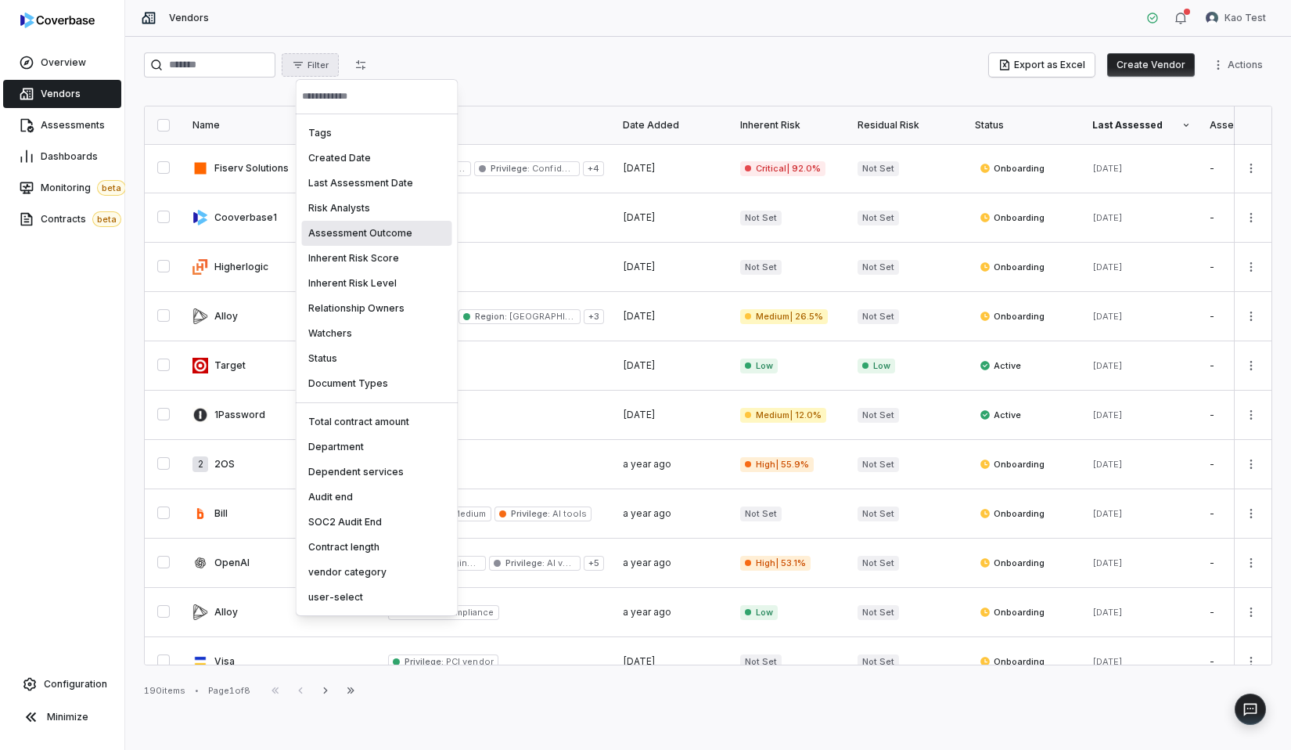
click at [359, 227] on div "Assessment Outcome" at bounding box center [377, 233] width 150 height 25
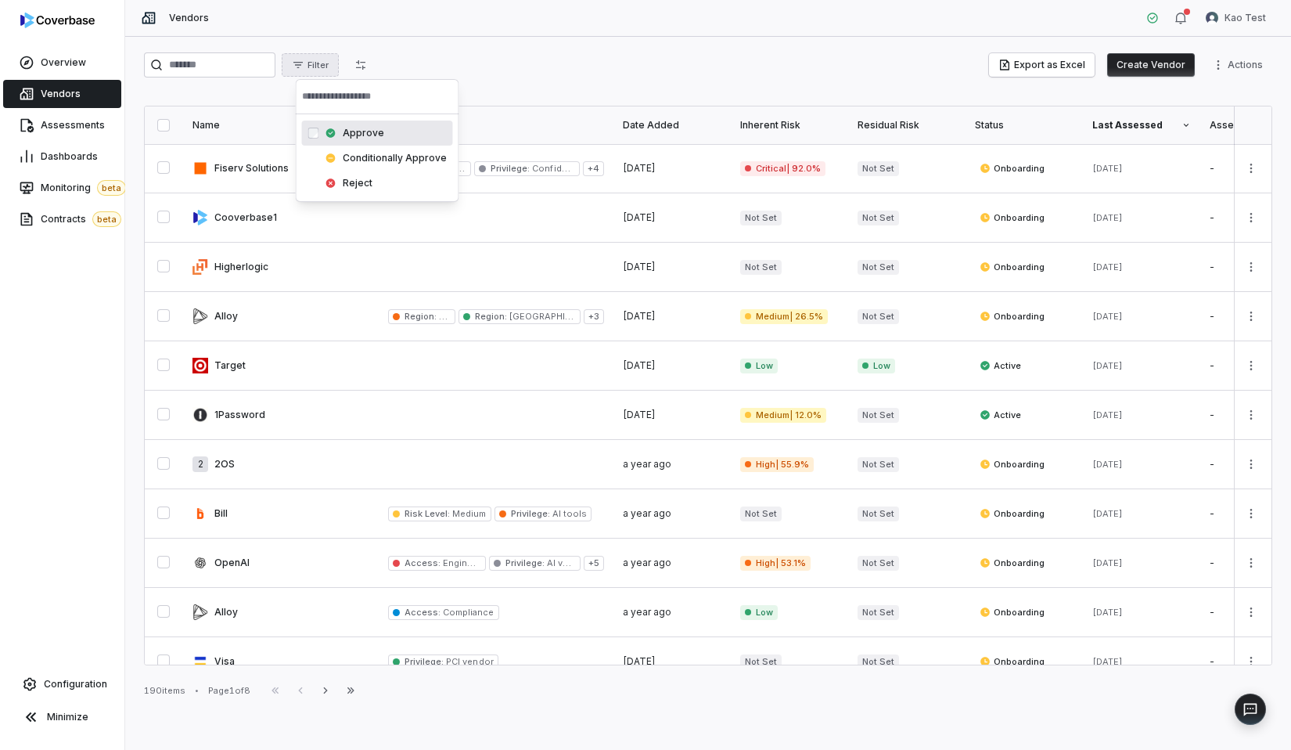
click at [339, 63] on html "Overview Vendors Assessments Dashboards Monitoring beta Contracts beta Configur…" at bounding box center [645, 375] width 1291 height 750
click at [329, 63] on span "Filter" at bounding box center [318, 65] width 21 height 12
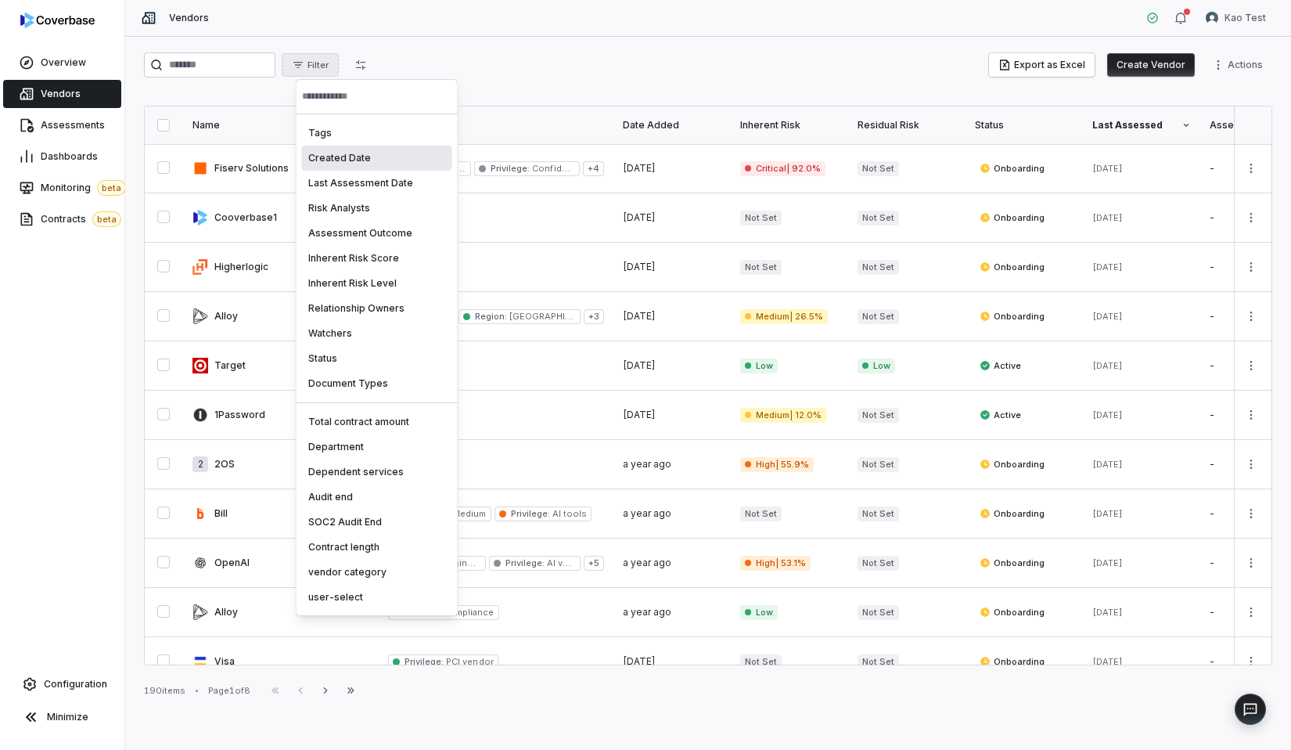
click at [488, 39] on html "Overview Vendors Assessments Dashboards Monitoring beta Contracts beta Configur…" at bounding box center [645, 375] width 1291 height 750
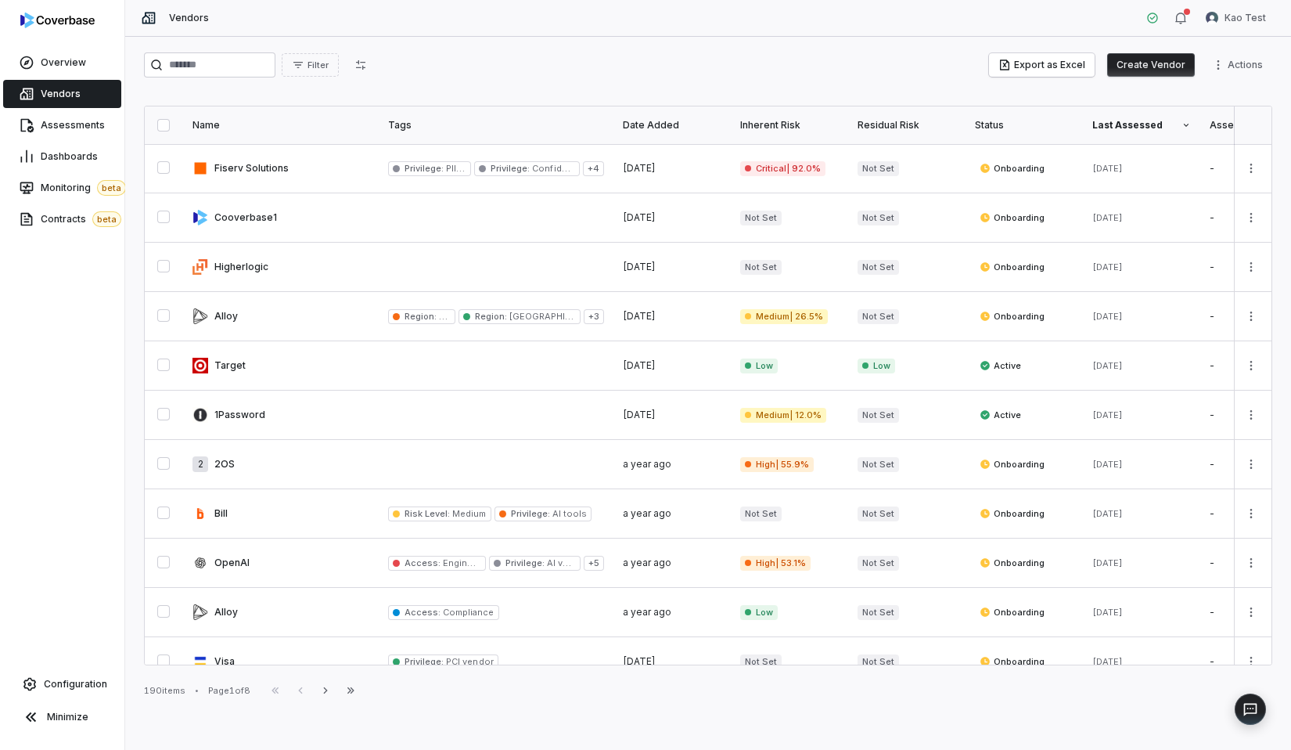
click at [82, 667] on div "Overview Vendors Assessments Dashboards Monitoring beta Contracts beta Configur…" at bounding box center [62, 375] width 124 height 750
click at [82, 671] on link "Configuration" at bounding box center [62, 684] width 112 height 28
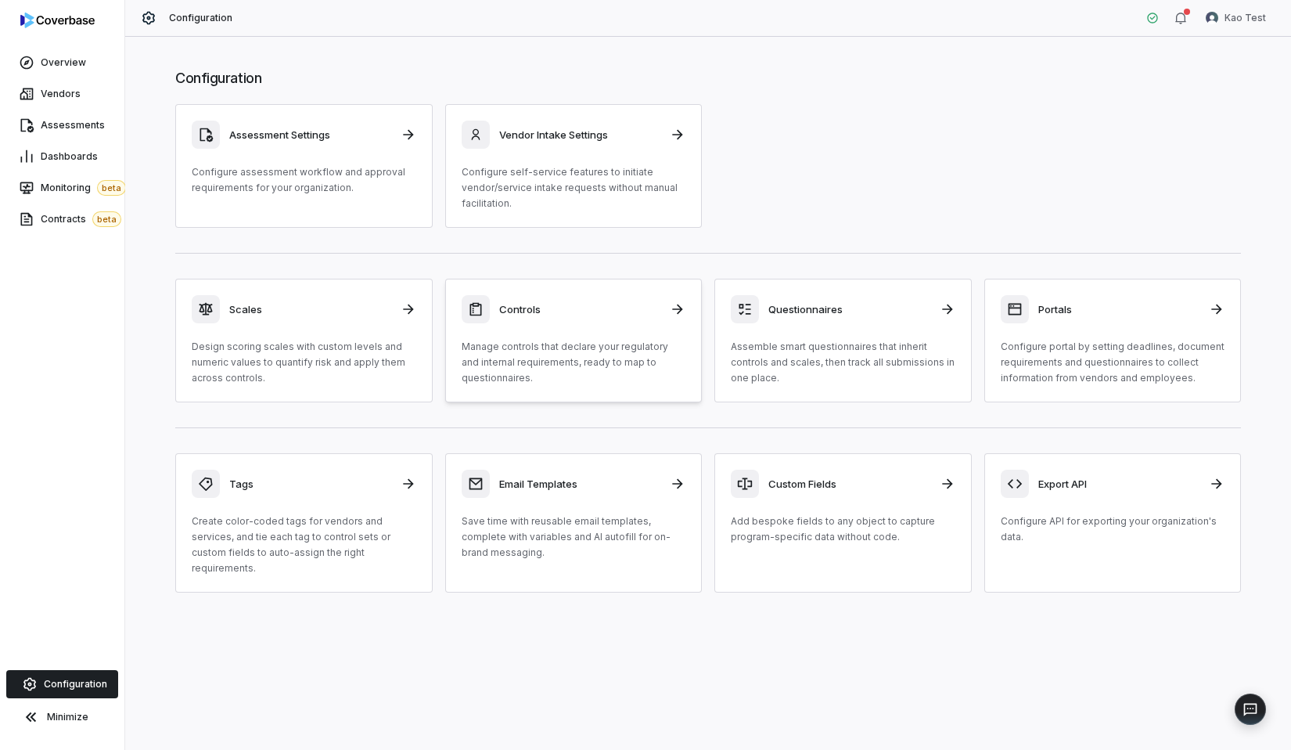
click at [549, 338] on div "Controls Manage controls that declare your regulatory and internal requirements…" at bounding box center [574, 340] width 225 height 91
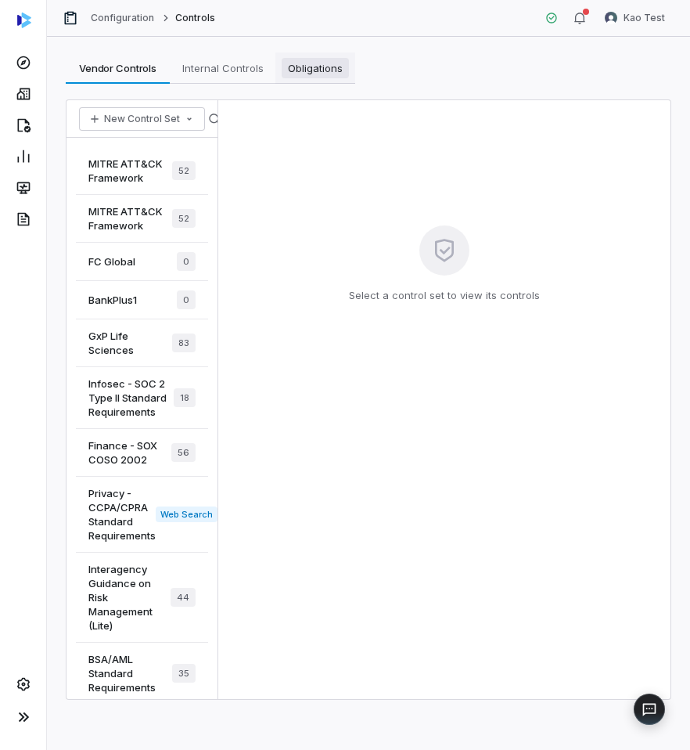
click at [330, 75] on span "Obligations" at bounding box center [315, 68] width 67 height 20
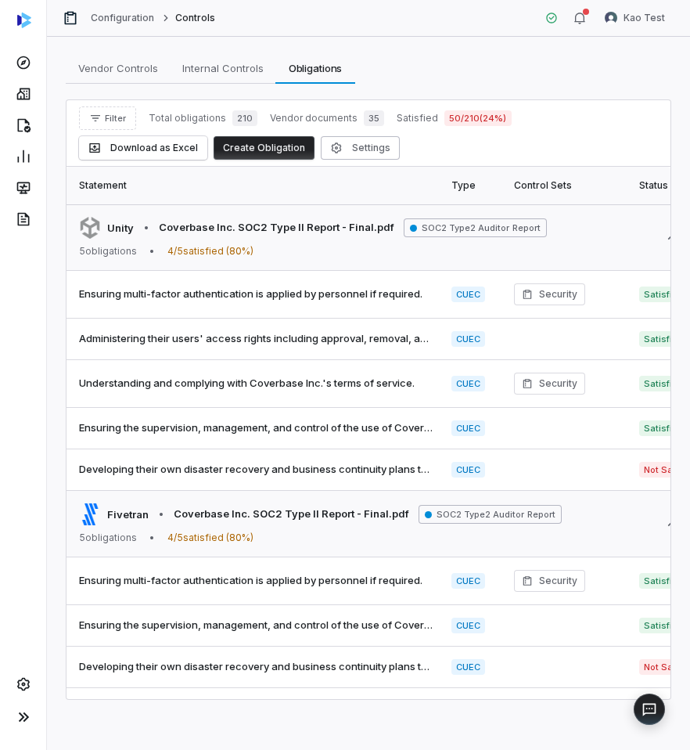
click at [171, 134] on div "Filter Total obligations 210 Vendor documents 35 Satisfied 50 / 210 ( 24 %) Dow…" at bounding box center [368, 132] width 579 height 53
click at [104, 124] on button "Filter" at bounding box center [107, 117] width 57 height 23
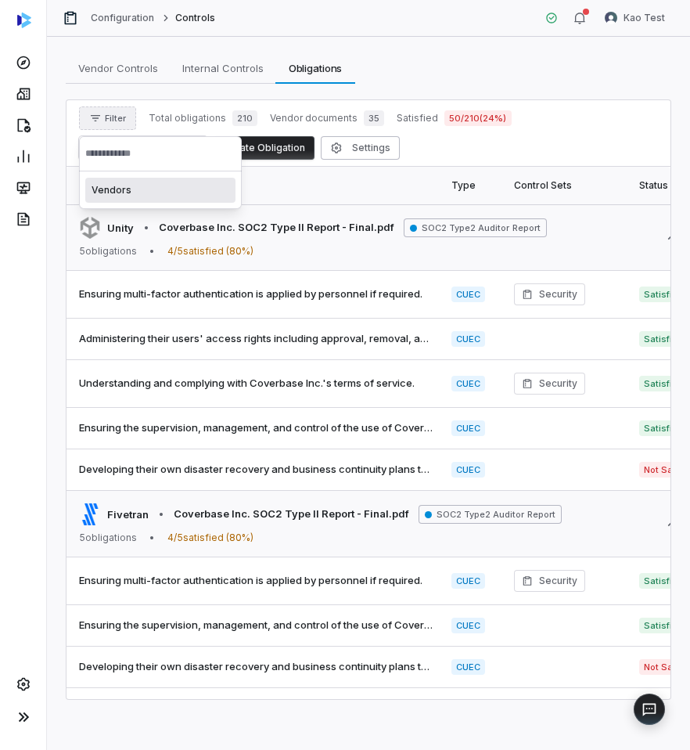
click at [124, 189] on div "Vendors" at bounding box center [160, 190] width 150 height 25
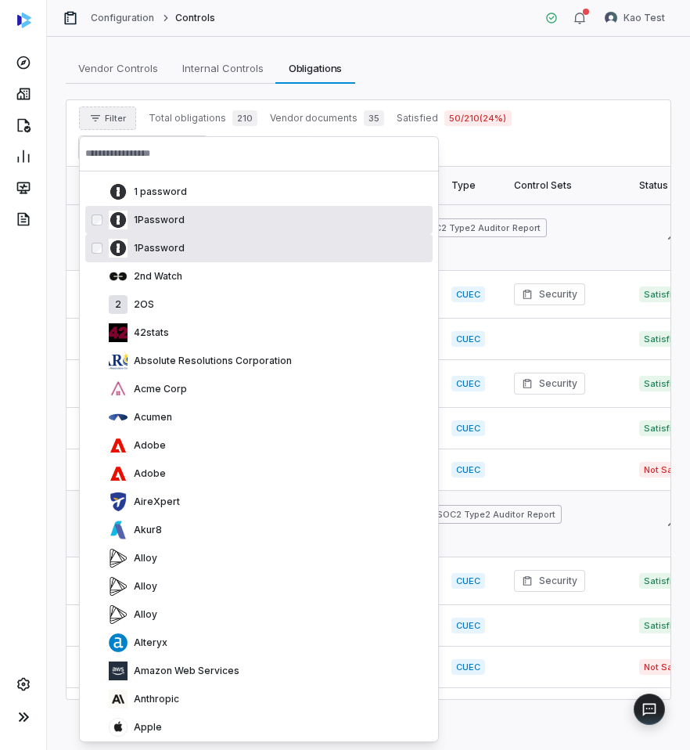
click at [146, 231] on div "1Password" at bounding box center [258, 220] width 347 height 28
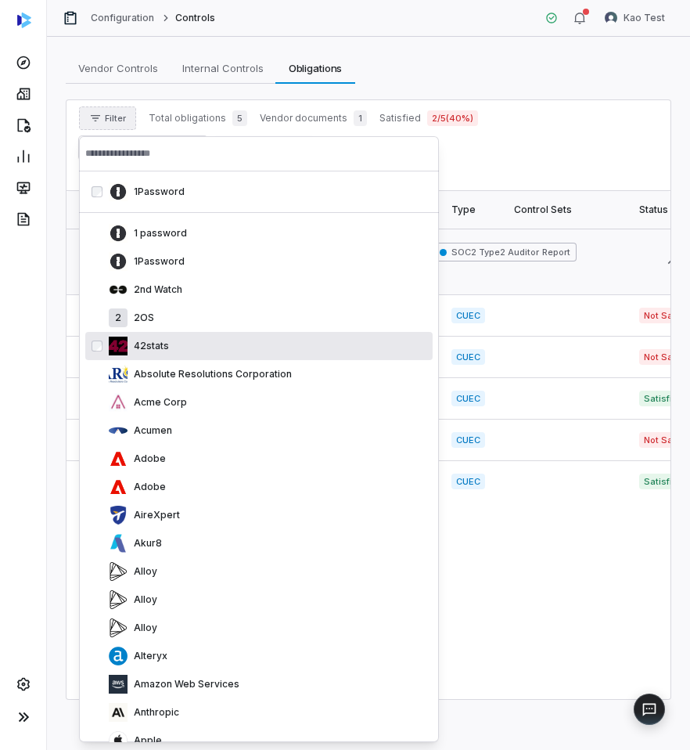
click at [168, 340] on div "42stats" at bounding box center [268, 346] width 318 height 19
click at [168, 327] on div "2 2OS" at bounding box center [268, 317] width 318 height 19
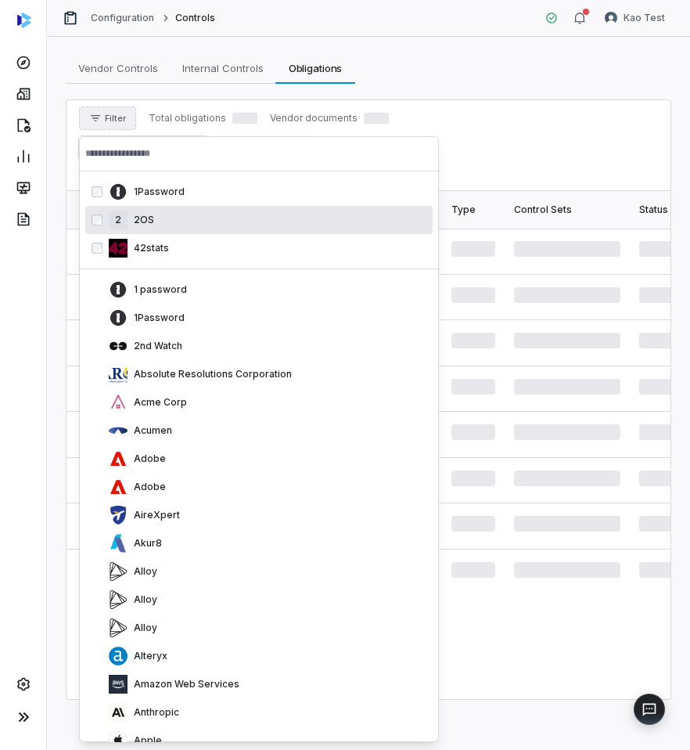
click at [168, 340] on p "2nd Watch" at bounding box center [155, 346] width 55 height 13
click at [168, 324] on p "1Password" at bounding box center [156, 317] width 57 height 13
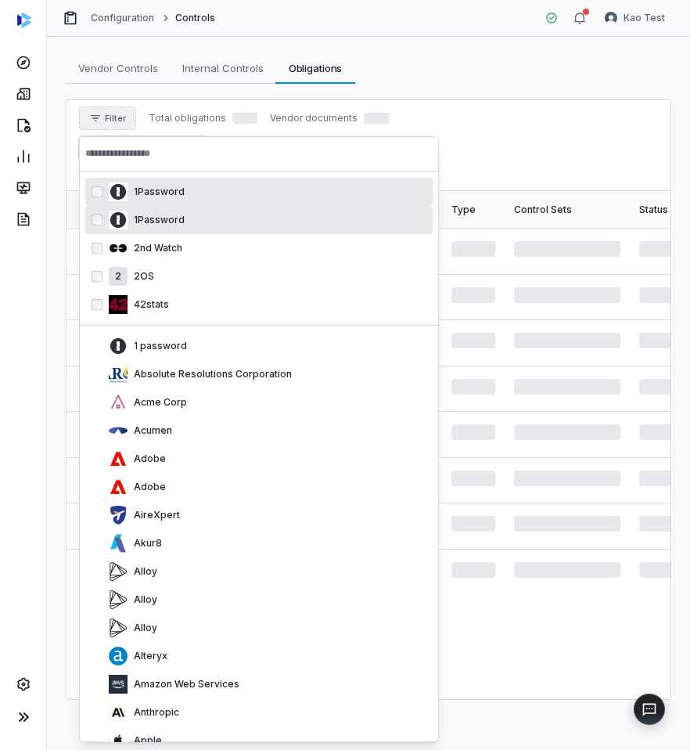
click at [168, 340] on p "1 password" at bounding box center [157, 346] width 59 height 13
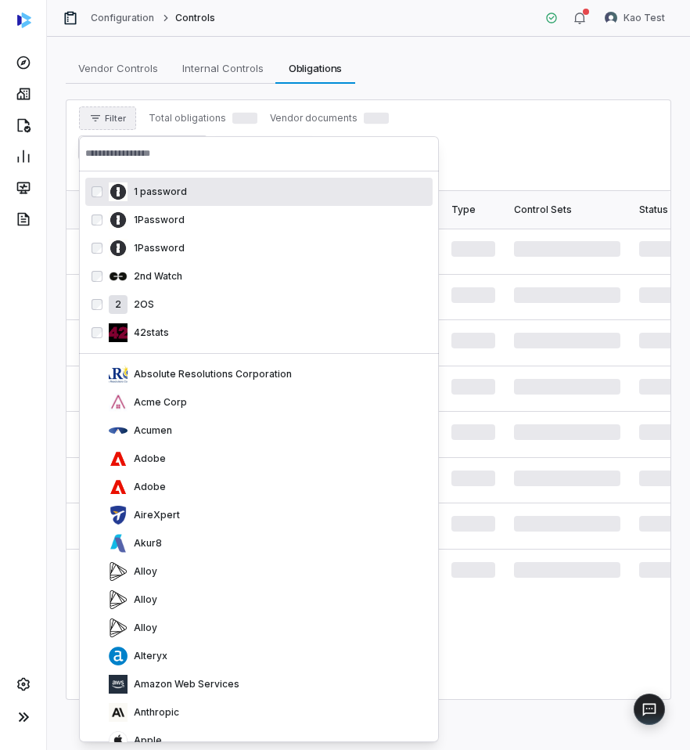
click at [168, 340] on div "42stats" at bounding box center [268, 332] width 318 height 19
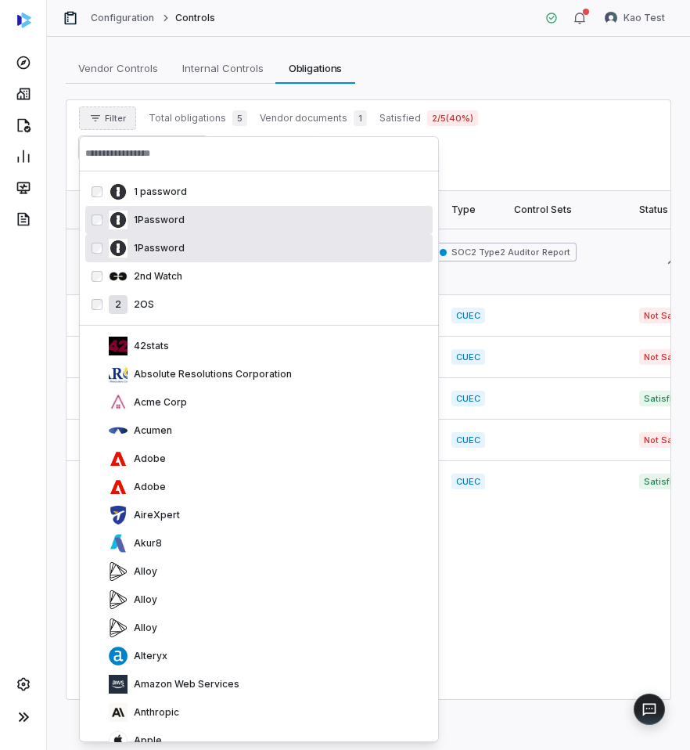
click at [617, 118] on div "Filter Total obligations 5 Vendor documents 1 Satisfied 2 / 5 ( 40 %) Download …" at bounding box center [368, 132] width 579 height 53
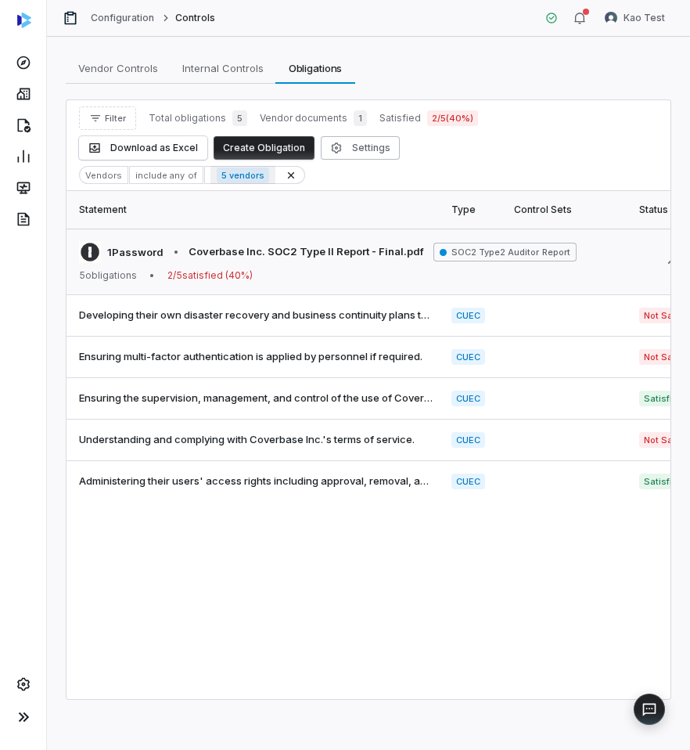
click at [255, 166] on div "5 vendors" at bounding box center [243, 175] width 65 height 22
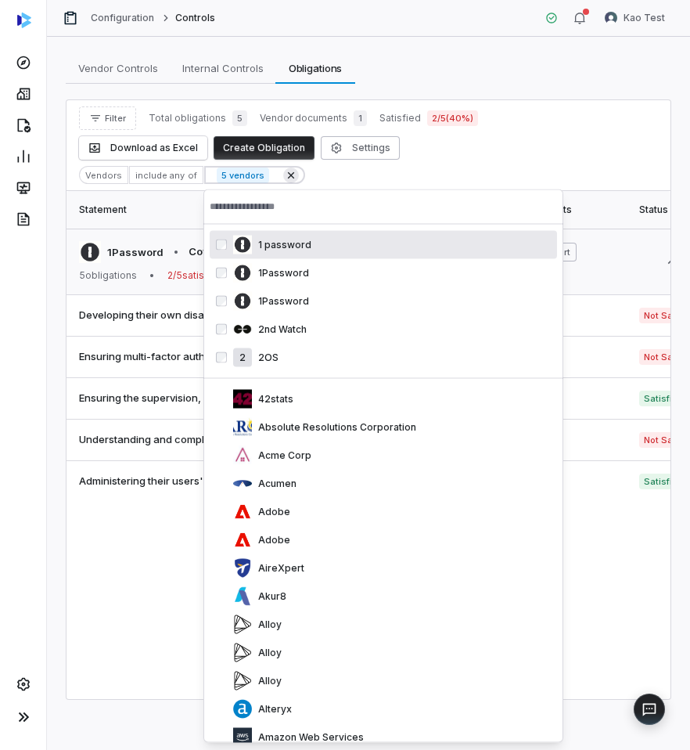
click at [285, 175] on icon at bounding box center [291, 175] width 13 height 13
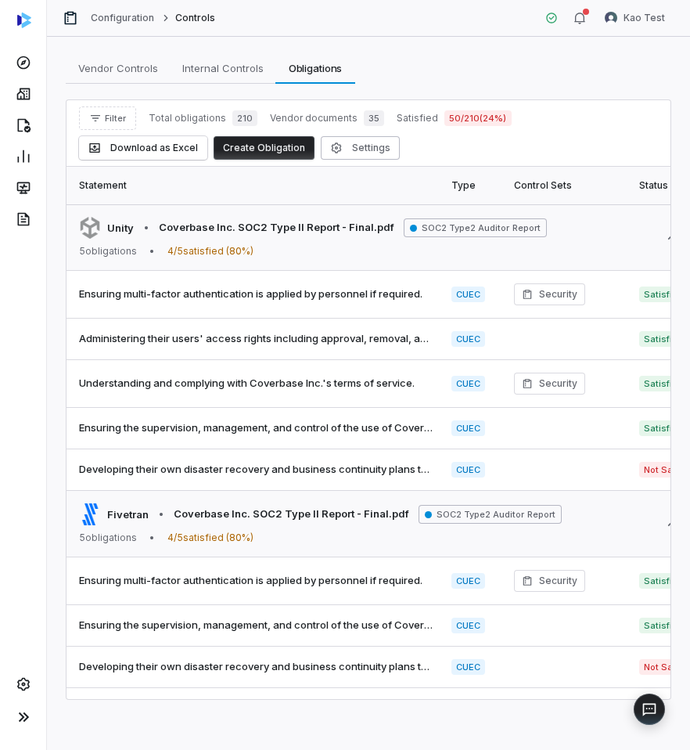
click at [522, 143] on div "Filter Total obligations 210 Vendor documents 35 Satisfied 50 / 210 ( 24 %) Dow…" at bounding box center [368, 132] width 579 height 53
click at [131, 124] on button "Filter" at bounding box center [107, 117] width 57 height 23
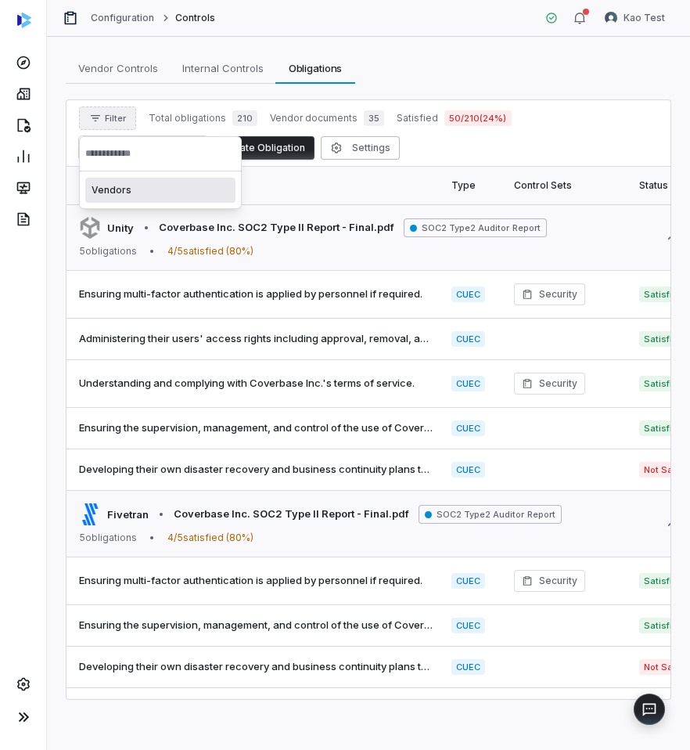
click at [165, 176] on div "Vendors" at bounding box center [160, 190] width 163 height 38
click at [168, 192] on div "Vendors" at bounding box center [160, 190] width 150 height 25
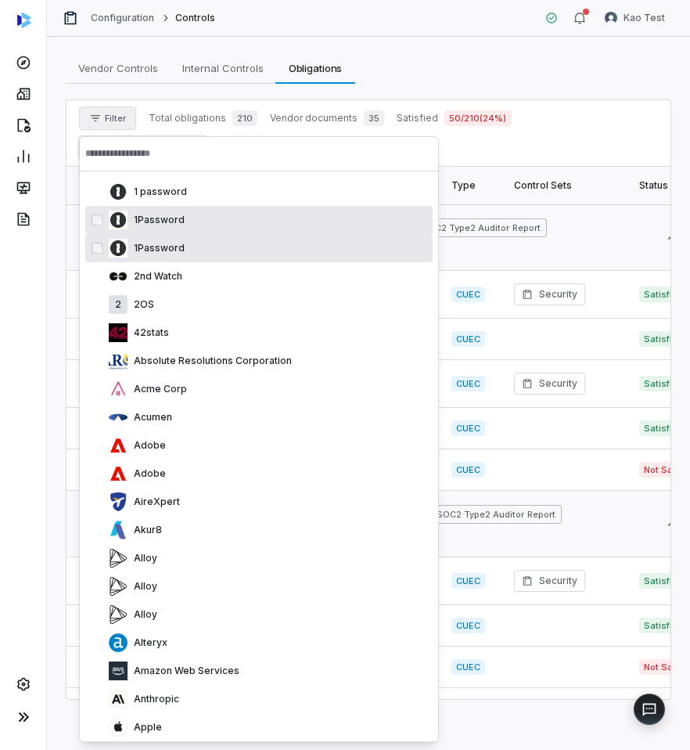
click at [221, 240] on div "1Password" at bounding box center [268, 248] width 318 height 19
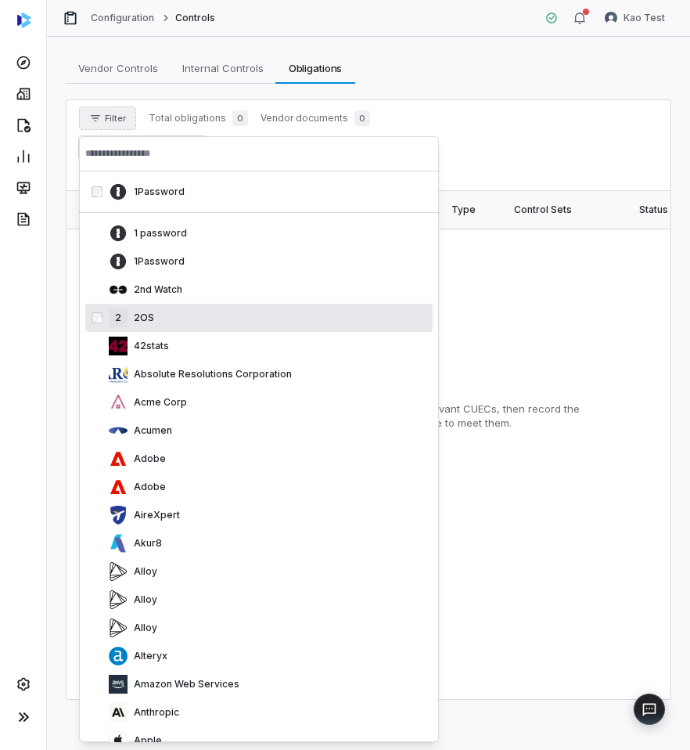
click at [274, 331] on div "2 2OS" at bounding box center [258, 318] width 347 height 28
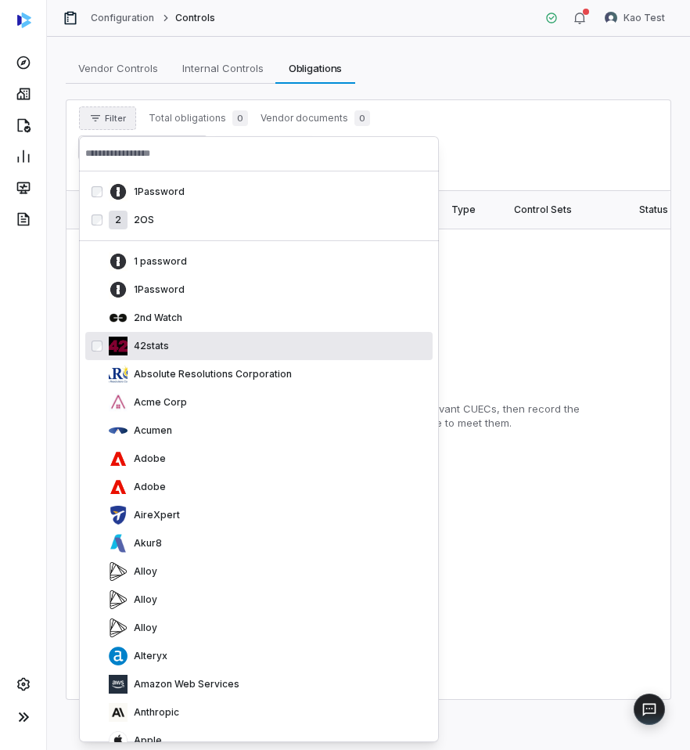
click at [270, 353] on div "42stats" at bounding box center [268, 346] width 318 height 19
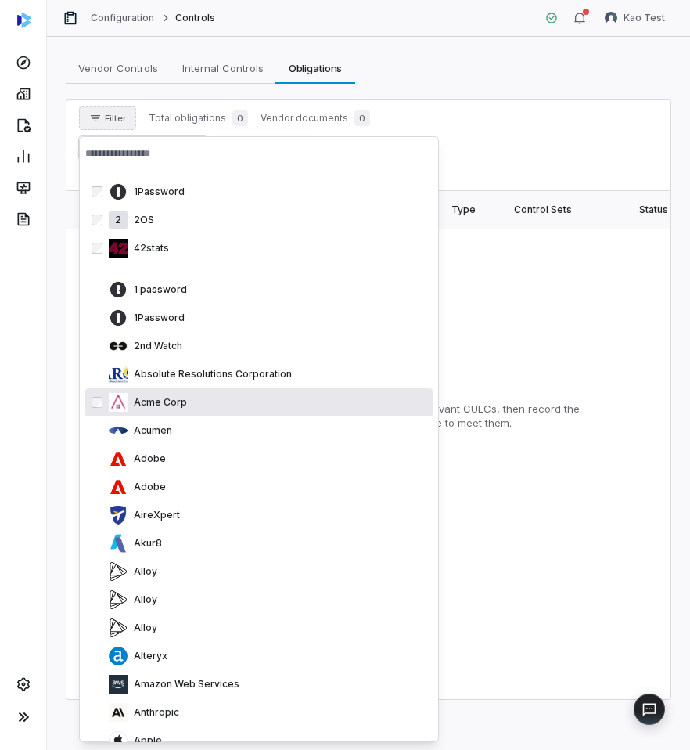
click at [257, 388] on div "Acme Corp" at bounding box center [258, 402] width 347 height 28
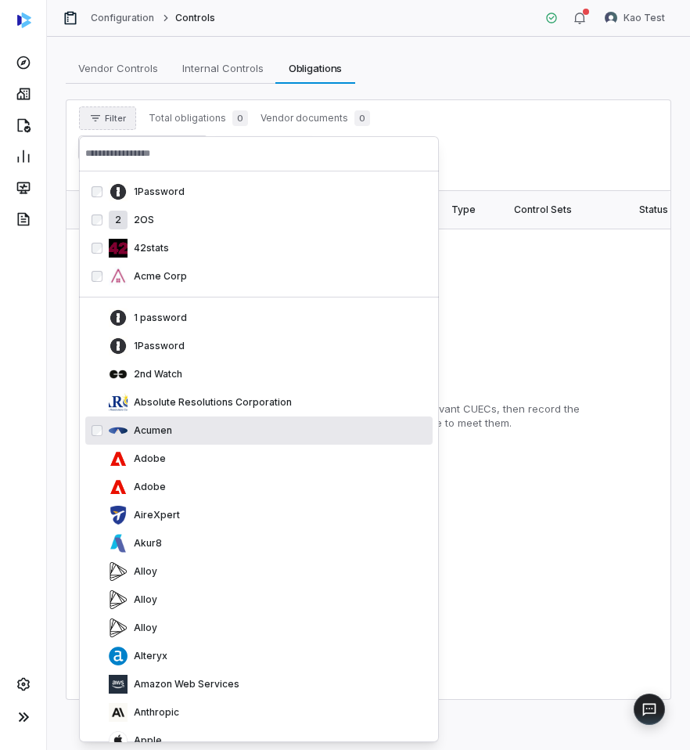
click at [247, 420] on div "Acumen" at bounding box center [258, 430] width 347 height 28
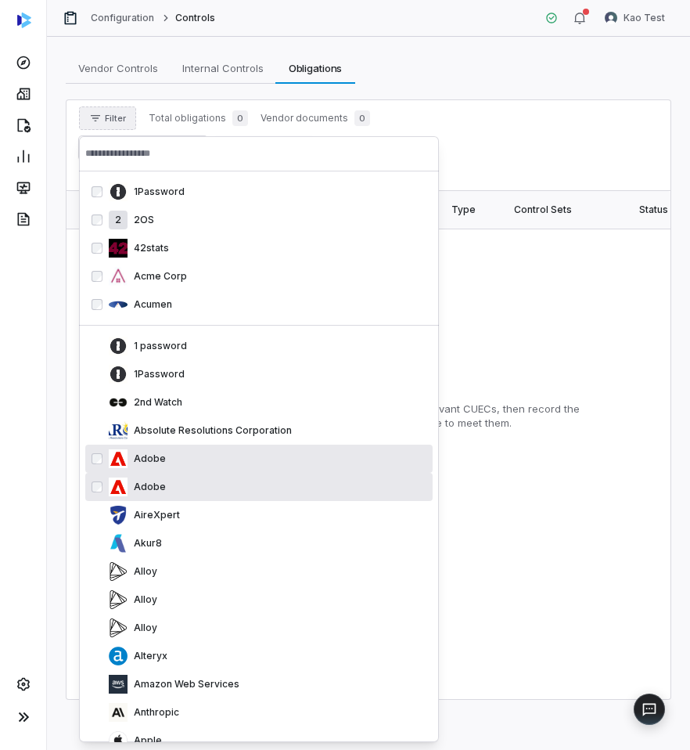
click at [232, 453] on div "Adobe" at bounding box center [268, 458] width 318 height 19
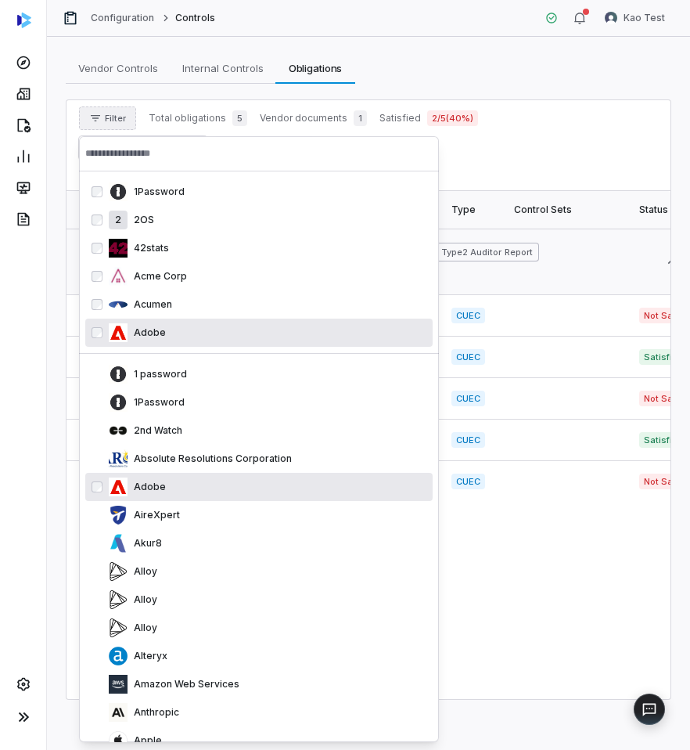
click at [223, 487] on div "Adobe" at bounding box center [268, 486] width 318 height 19
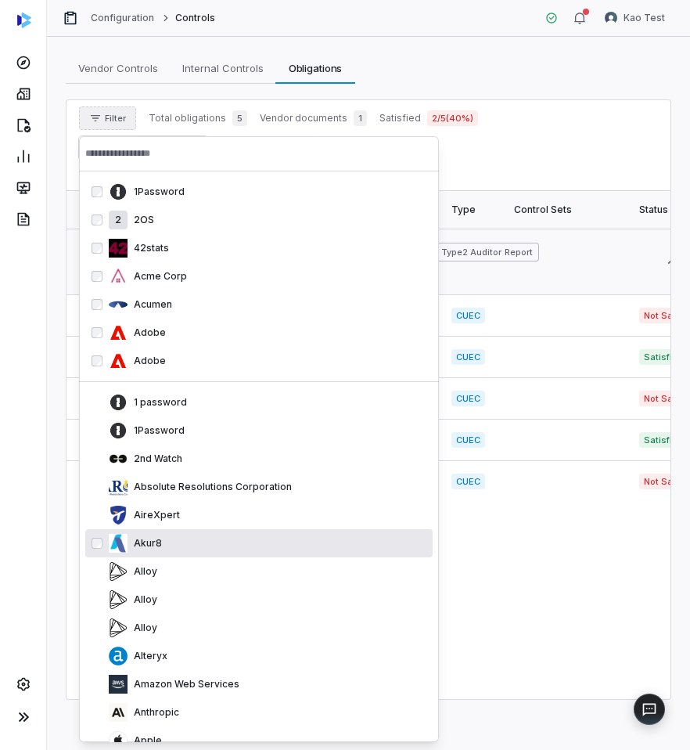
click at [222, 539] on div "Akur8" at bounding box center [268, 543] width 318 height 19
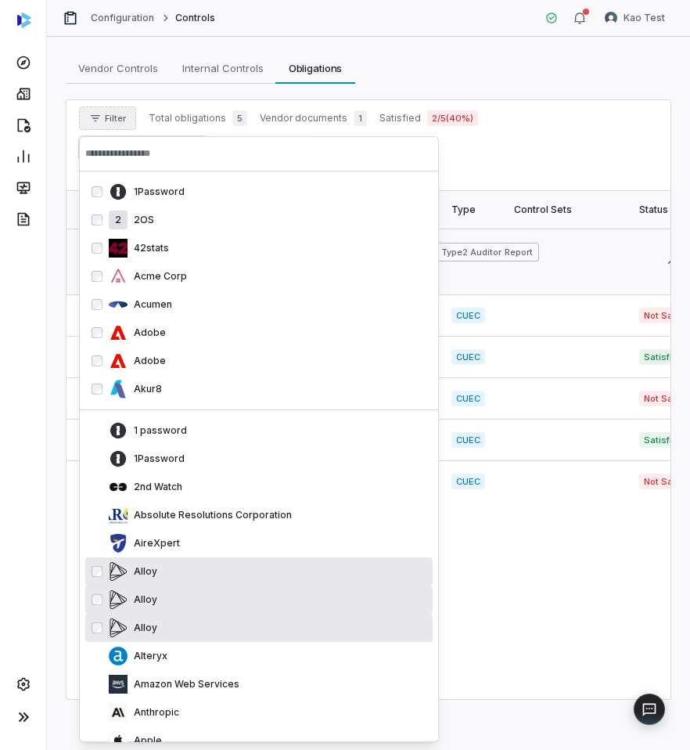
click at [222, 563] on div "Alloy" at bounding box center [268, 571] width 318 height 19
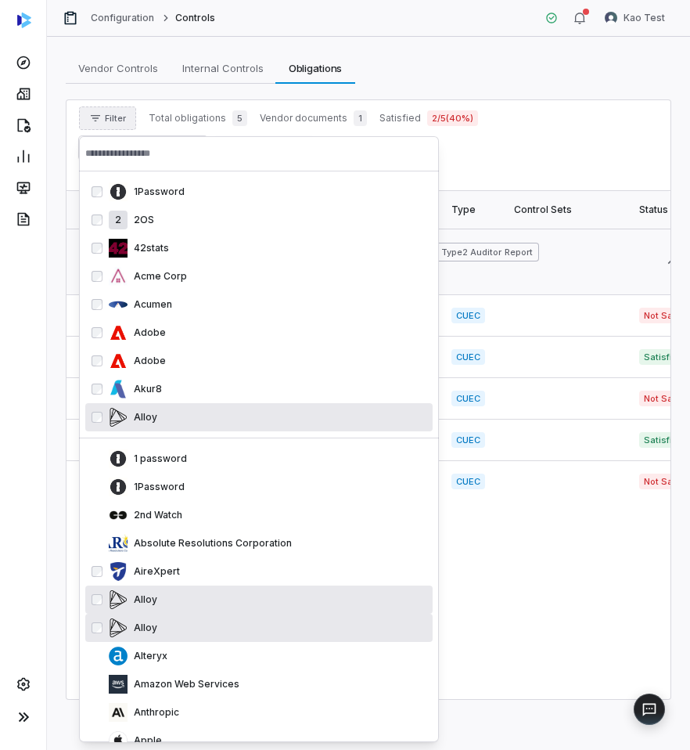
click at [227, 563] on div "AireXpert" at bounding box center [268, 571] width 318 height 19
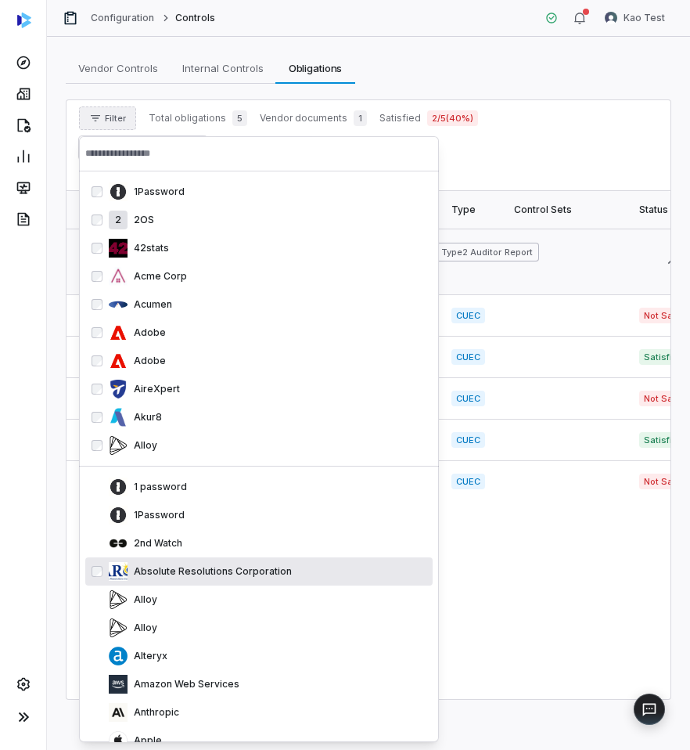
click at [230, 576] on p "Absolute Resolutions Corporation" at bounding box center [210, 571] width 164 height 13
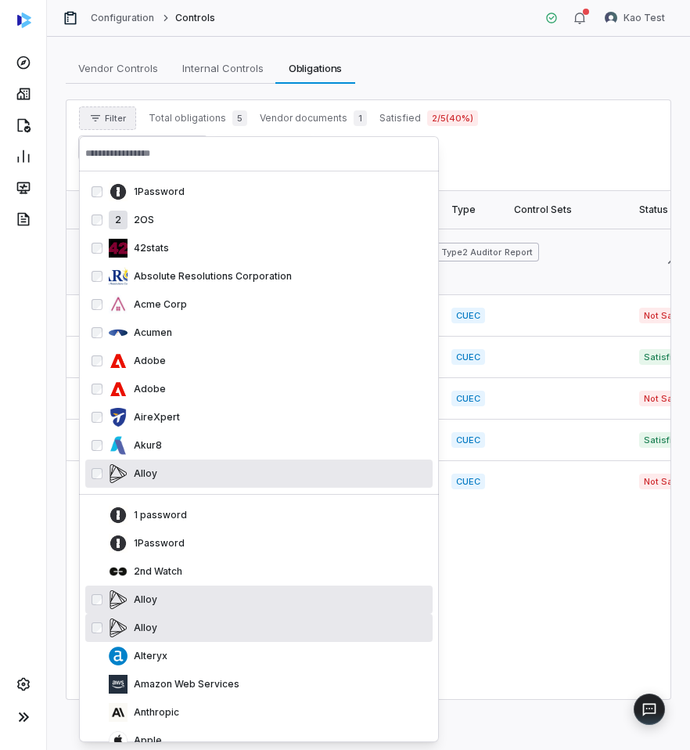
click at [246, 603] on div "Alloy" at bounding box center [268, 599] width 318 height 19
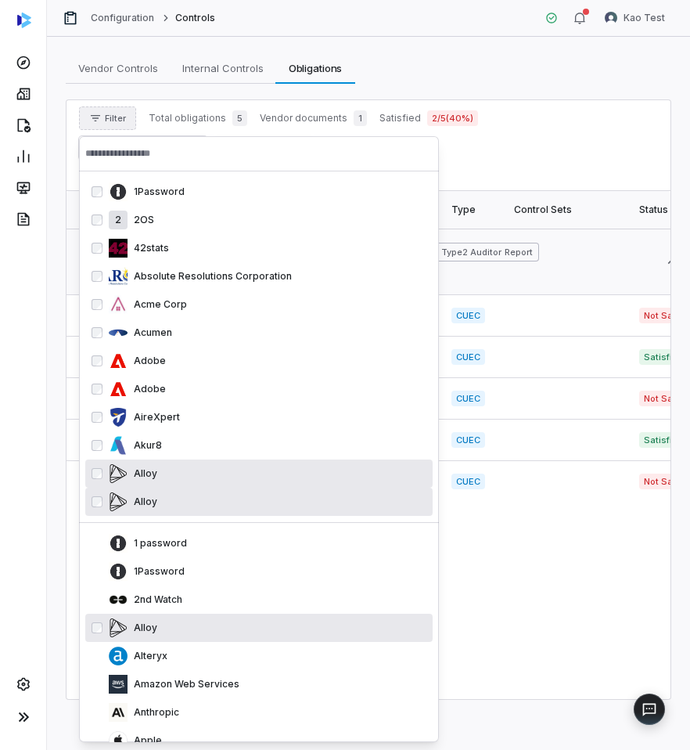
click at [242, 639] on div "Alloy" at bounding box center [258, 628] width 347 height 28
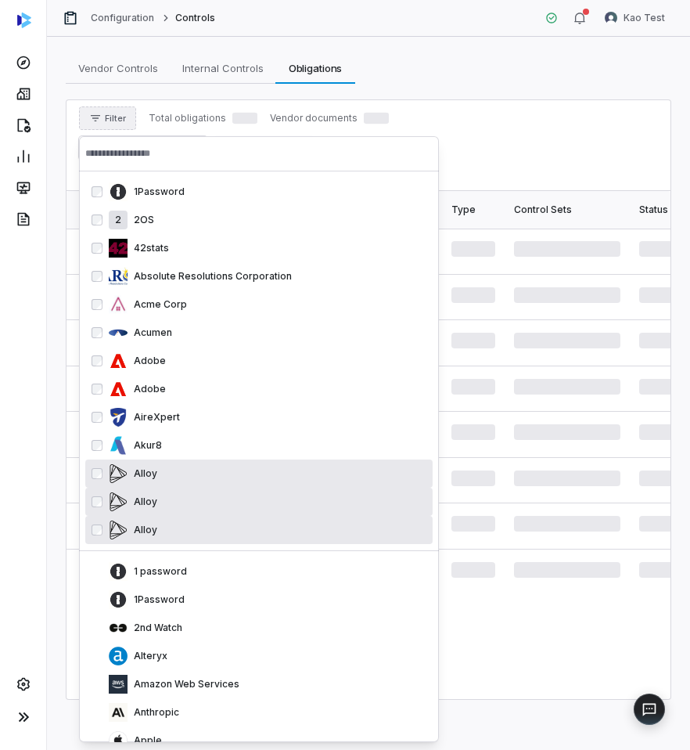
click at [242, 639] on div "2nd Watch" at bounding box center [258, 628] width 347 height 28
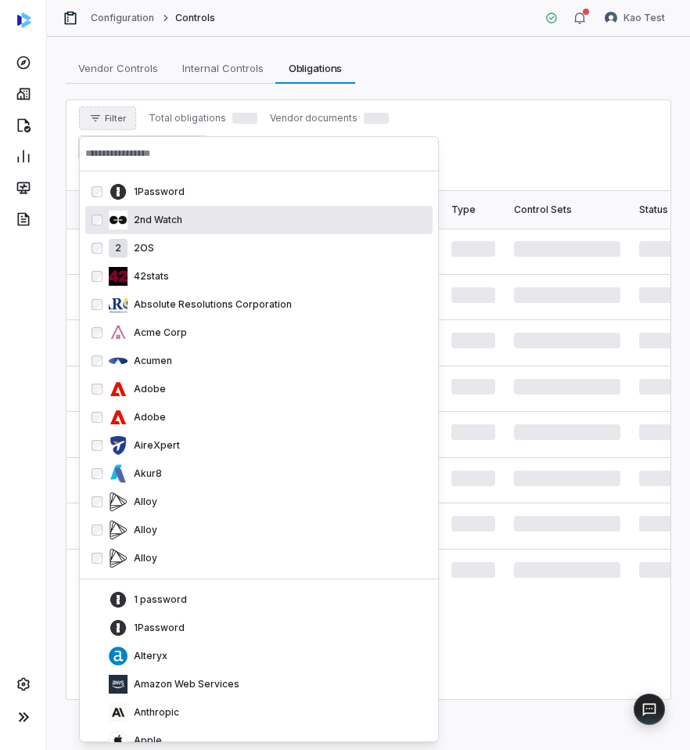
click at [242, 639] on div "1Password" at bounding box center [258, 628] width 347 height 28
click at [242, 614] on div "1 password" at bounding box center [258, 599] width 347 height 28
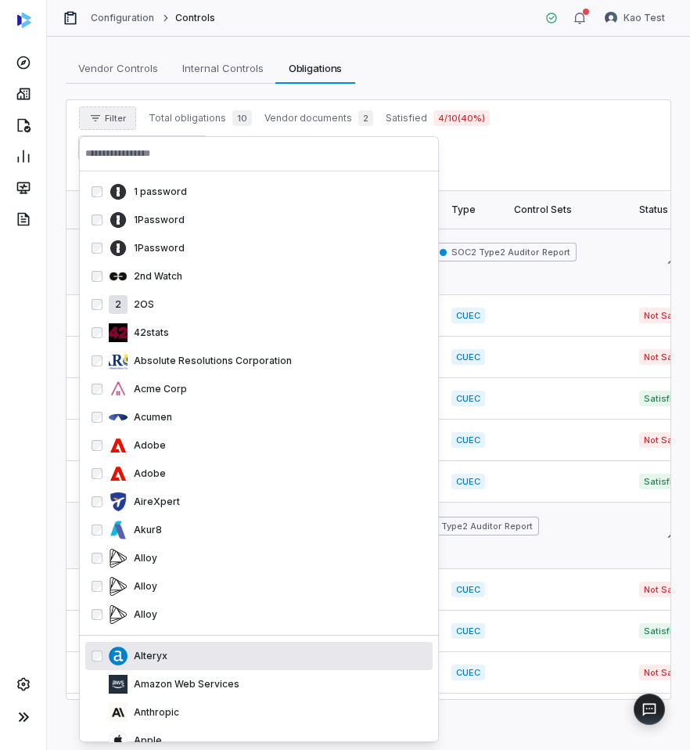
click at [243, 666] on div "Alteryx" at bounding box center [258, 656] width 347 height 28
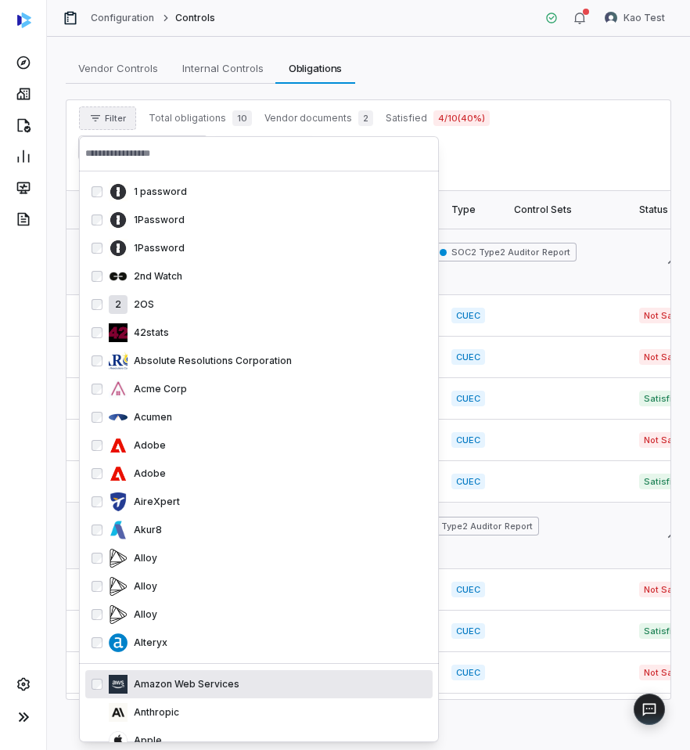
click at [239, 679] on div "Amazon Web Services" at bounding box center [268, 684] width 318 height 19
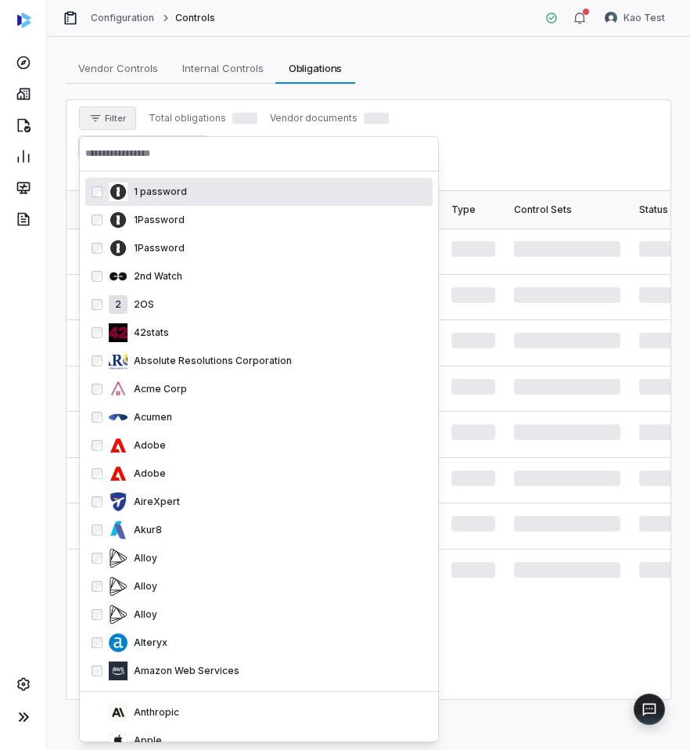
click at [239, 679] on div "Amazon Web Services" at bounding box center [268, 670] width 318 height 19
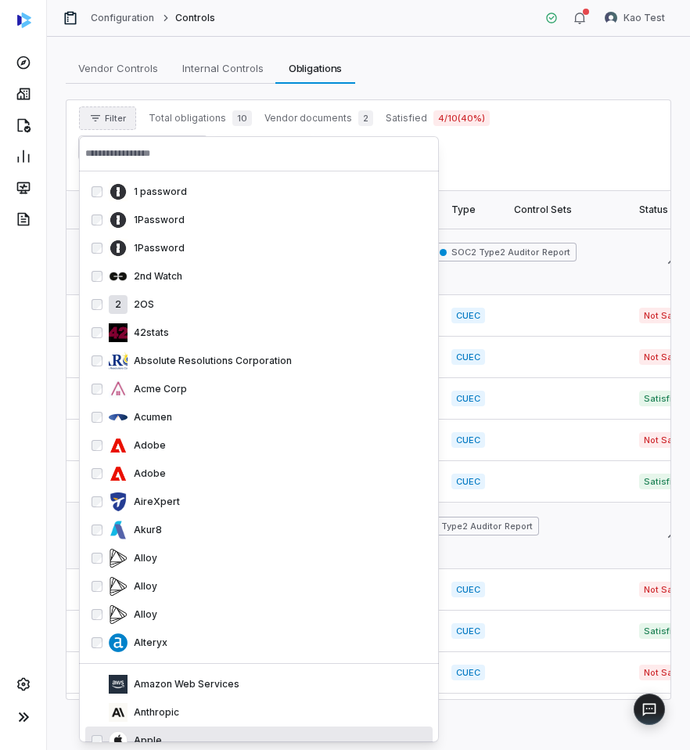
click at [224, 739] on div "Apple" at bounding box center [268, 740] width 318 height 19
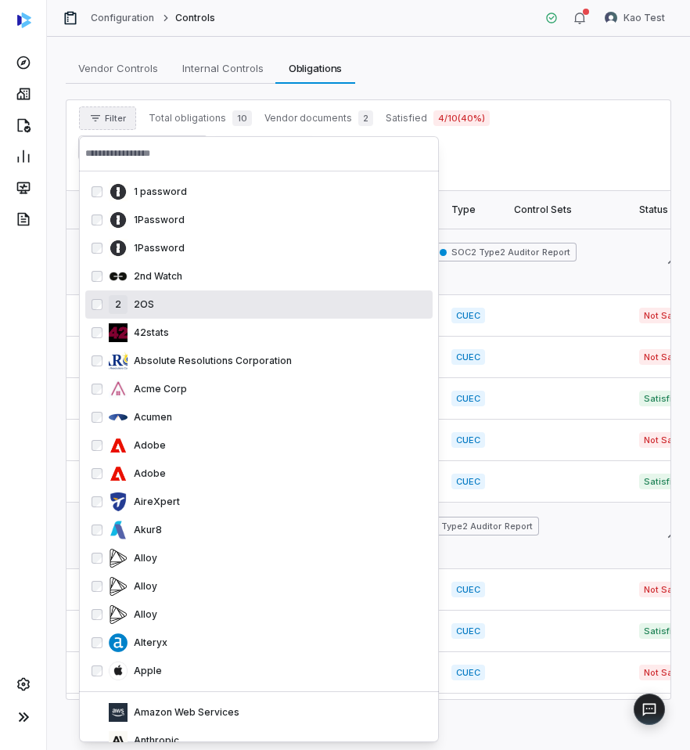
click at [493, 160] on div "Filter Total obligations 10 Vendor documents 2 Satisfied 4 / 10 ( 40 %) Downloa…" at bounding box center [369, 145] width 604 height 91
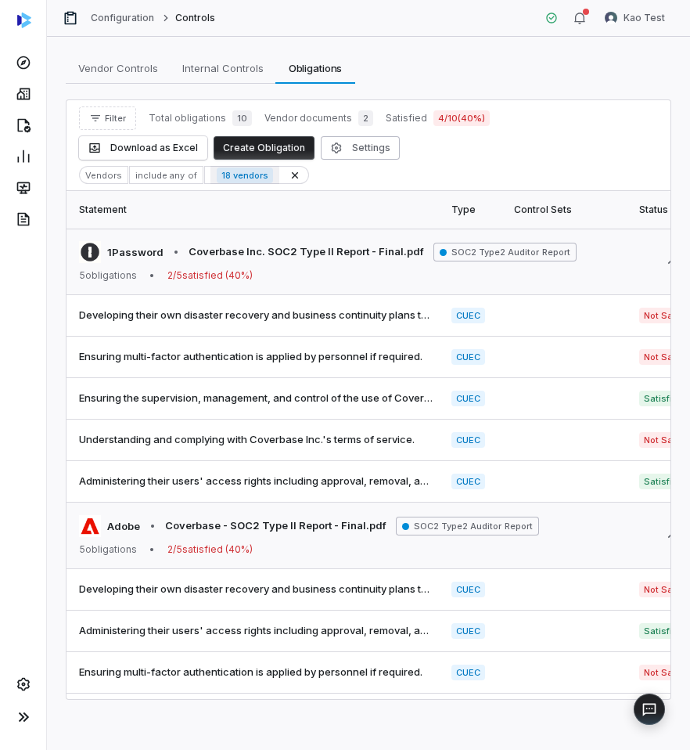
click at [221, 178] on span "18 vendors" at bounding box center [245, 175] width 56 height 16
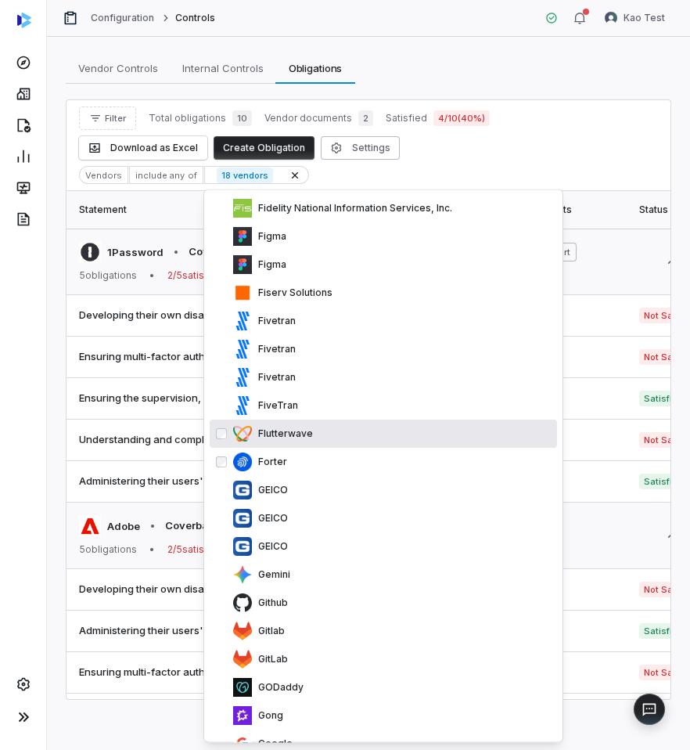
click at [383, 449] on div "Forter" at bounding box center [383, 462] width 347 height 28
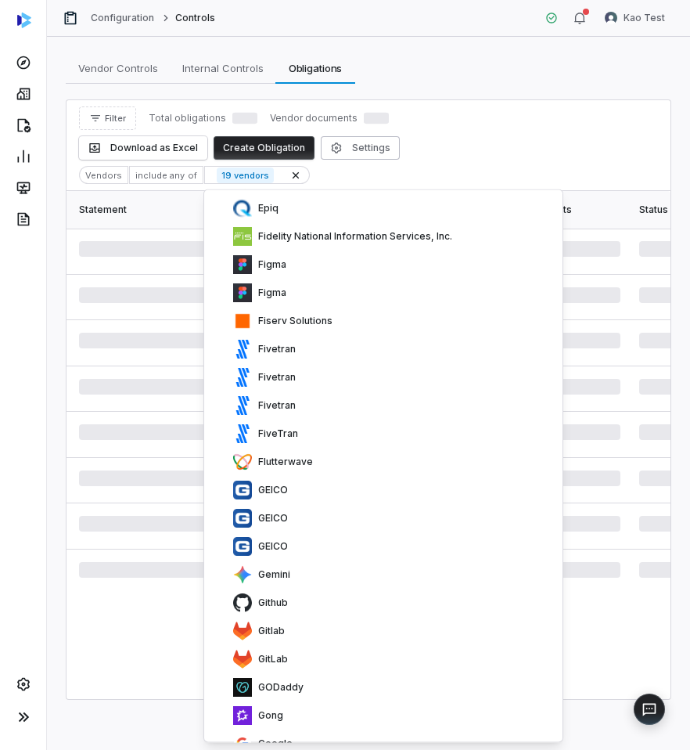
scroll to position [549, 0]
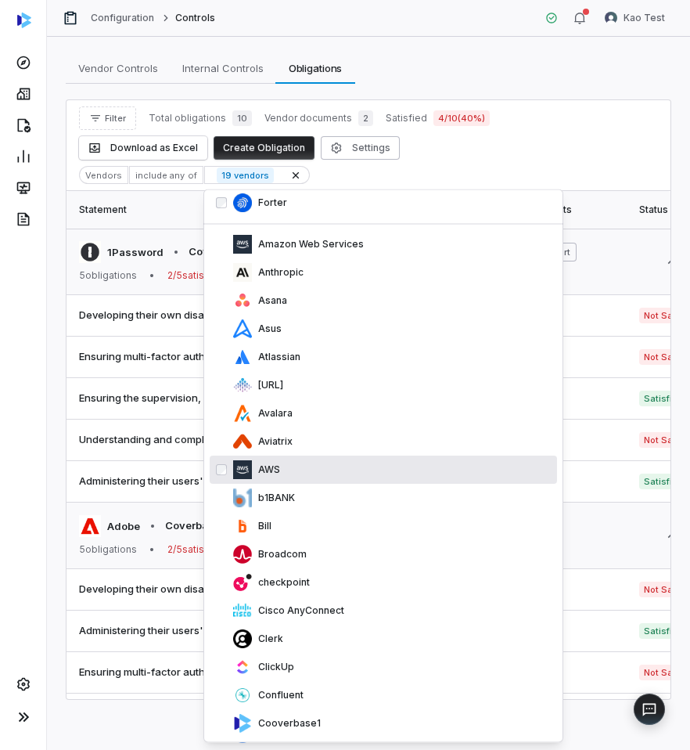
click at [386, 478] on div "AWS" at bounding box center [392, 470] width 318 height 19
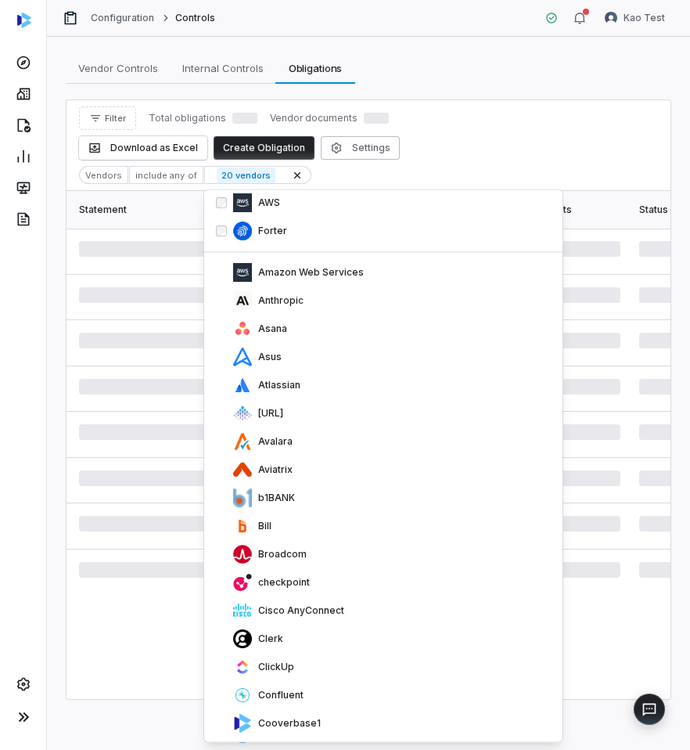
click at [386, 478] on div "Aviatrix" at bounding box center [392, 470] width 318 height 19
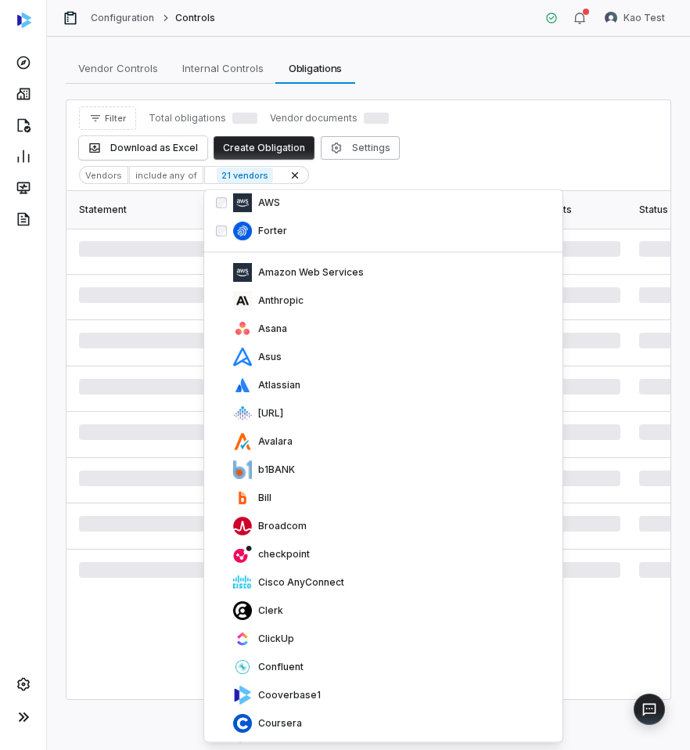
click at [386, 478] on div "b1BANK" at bounding box center [392, 470] width 318 height 19
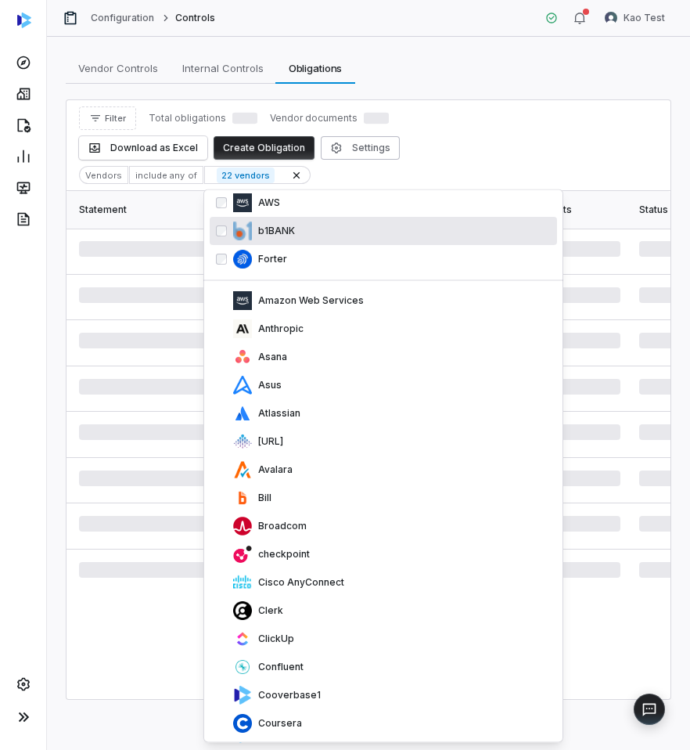
click at [386, 478] on div "Avalara" at bounding box center [392, 470] width 318 height 19
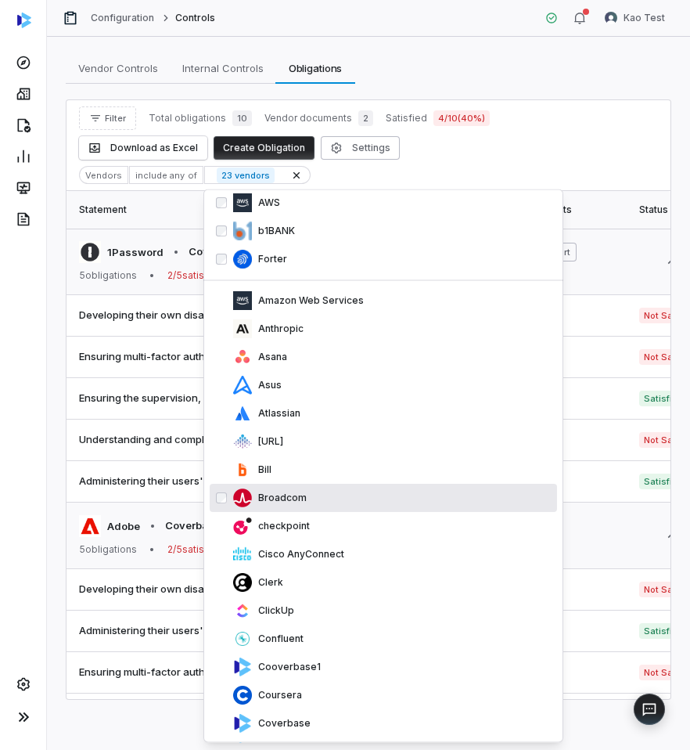
click at [395, 489] on div "Broadcom" at bounding box center [392, 498] width 318 height 19
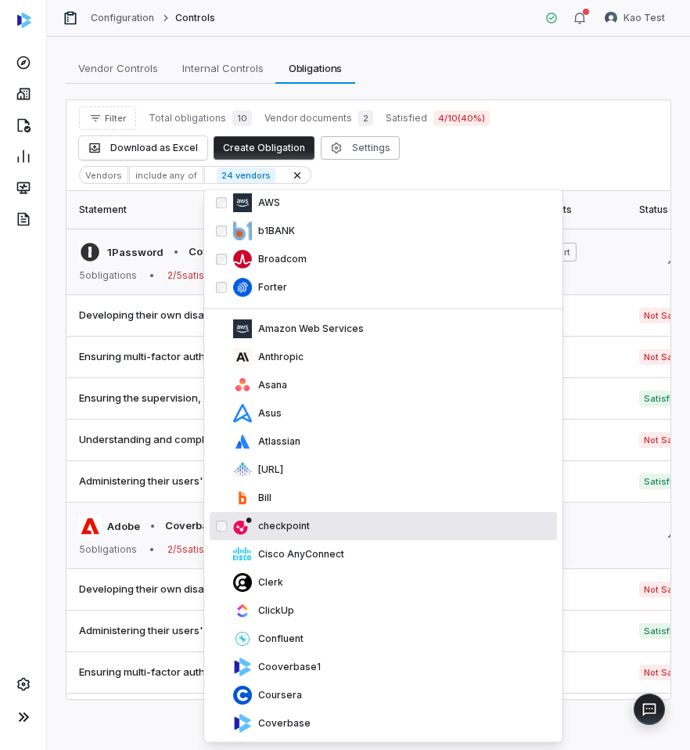
click at [279, 523] on p "checkpoint" at bounding box center [281, 526] width 58 height 13
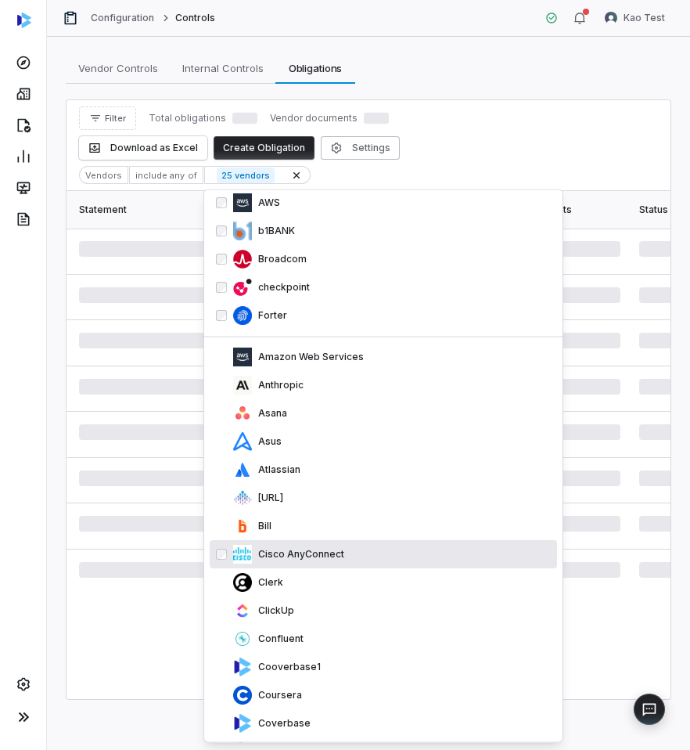
click at [321, 547] on div "Cisco AnyConnect" at bounding box center [392, 554] width 318 height 19
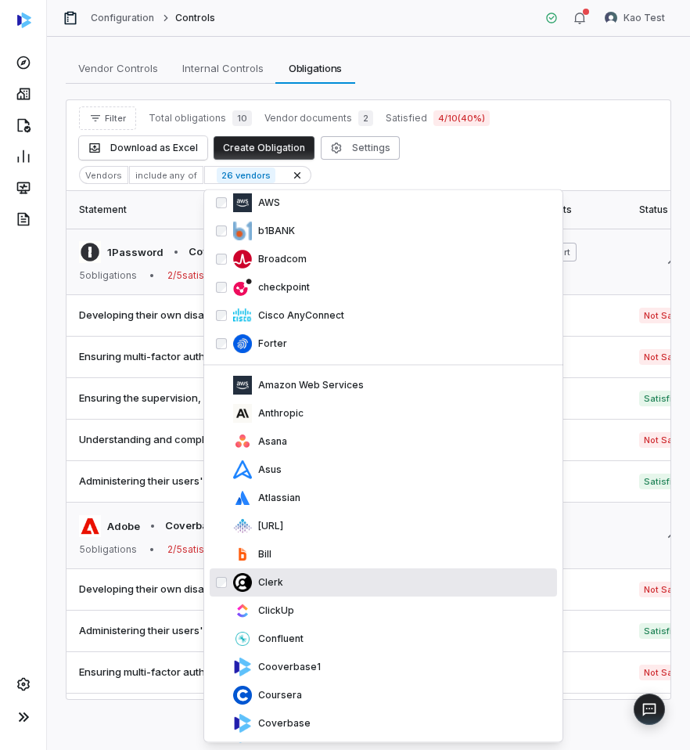
click at [333, 578] on div "Clerk" at bounding box center [392, 583] width 318 height 19
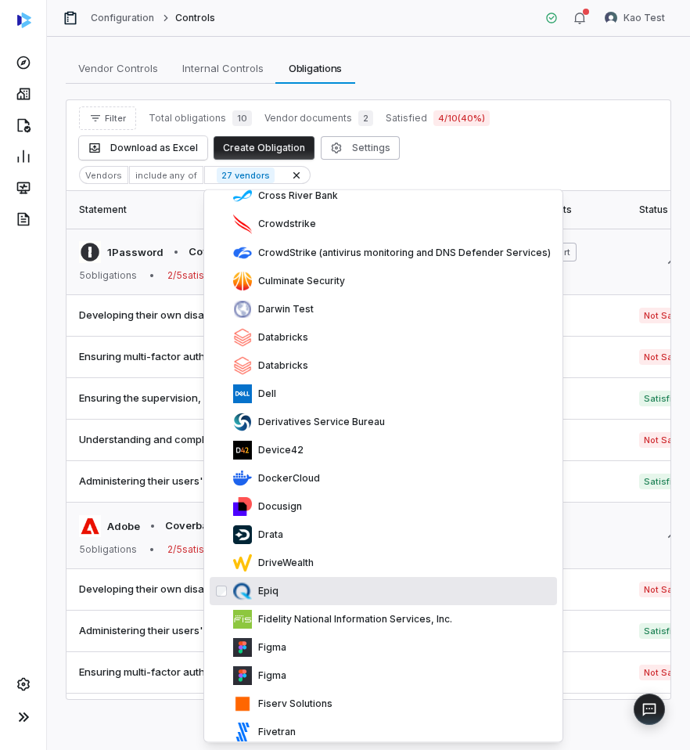
click at [344, 600] on div "Epiq" at bounding box center [383, 591] width 347 height 28
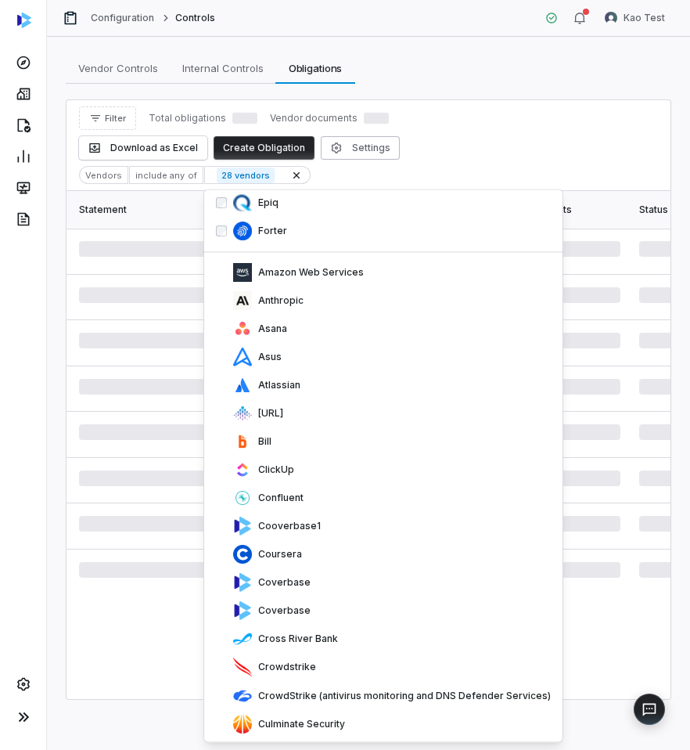
click at [344, 600] on div "Coverbase" at bounding box center [383, 611] width 347 height 28
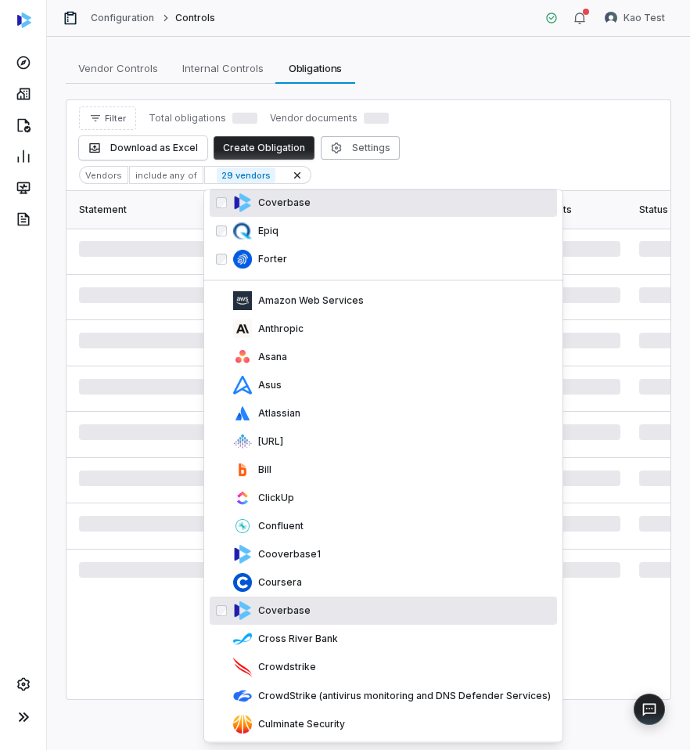
scroll to position [802, 0]
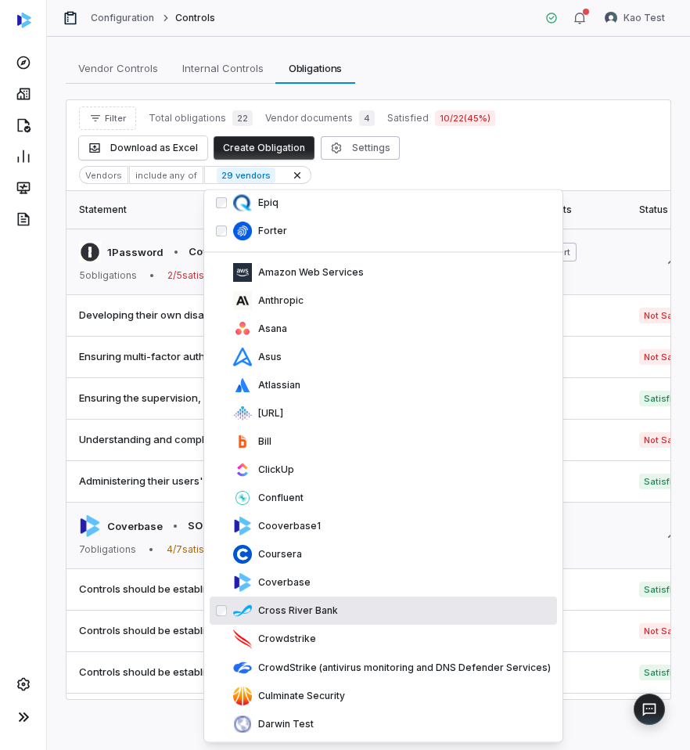
click at [351, 603] on div "Cross River Bank" at bounding box center [392, 611] width 318 height 19
click at [351, 592] on div "Coverbase" at bounding box center [392, 583] width 318 height 19
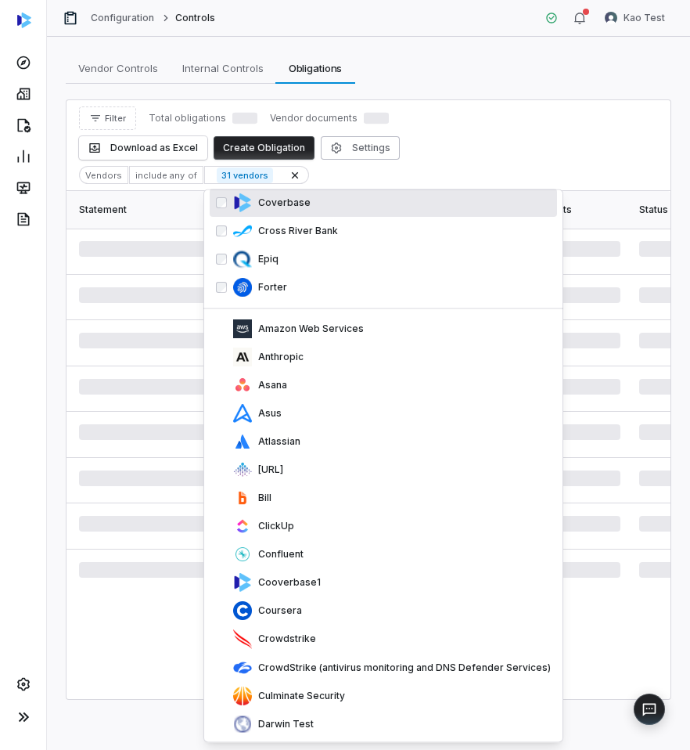
scroll to position [830, 0]
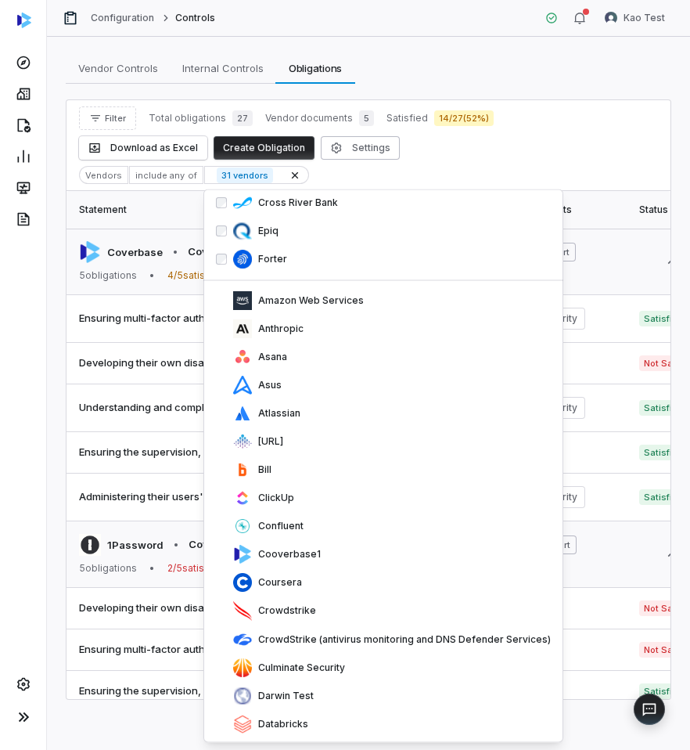
click at [351, 603] on div "Crowdstrike" at bounding box center [392, 612] width 318 height 20
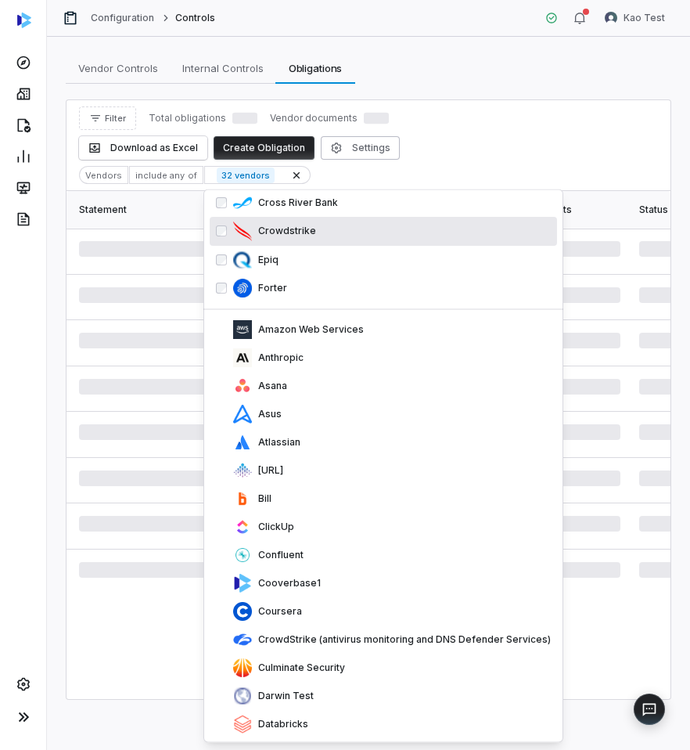
click at [351, 603] on div "Coursera" at bounding box center [392, 611] width 318 height 19
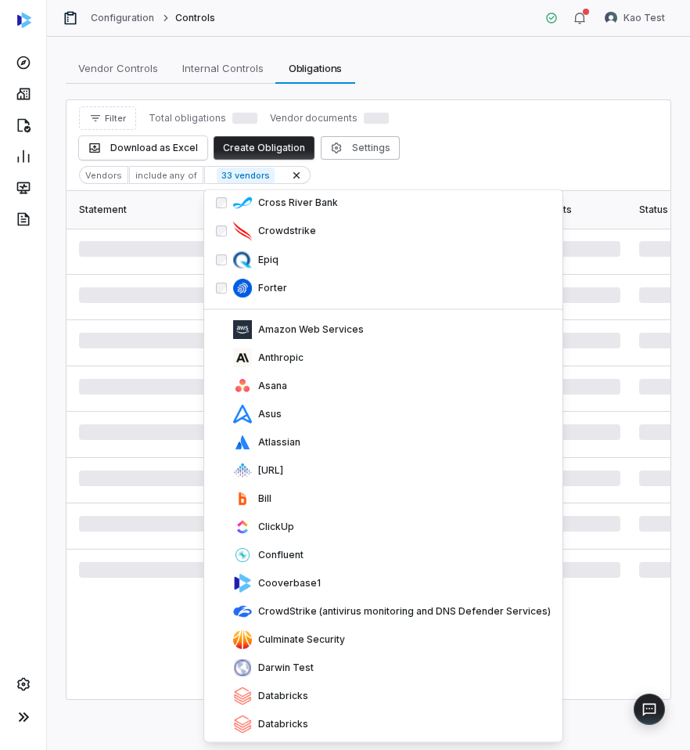
click at [351, 603] on div "CrowdStrike (antivirus monitoring and DNS Defender Services)" at bounding box center [392, 611] width 318 height 19
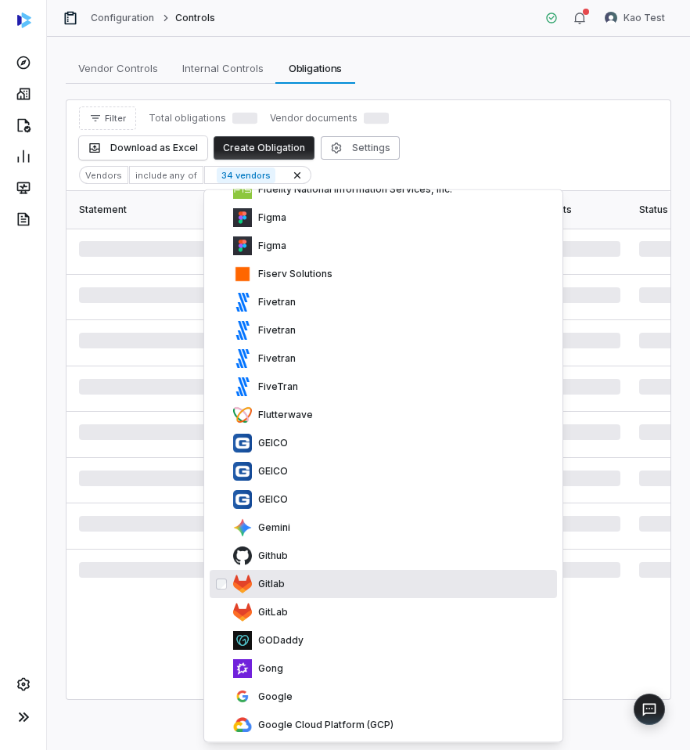
click at [355, 573] on div "Gitlab" at bounding box center [383, 584] width 347 height 28
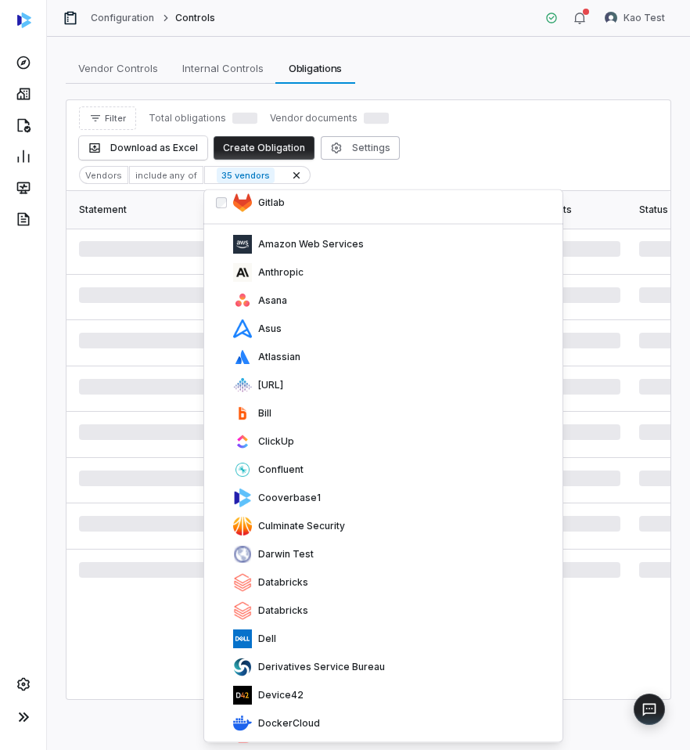
click at [355, 573] on div "Databricks" at bounding box center [392, 582] width 318 height 19
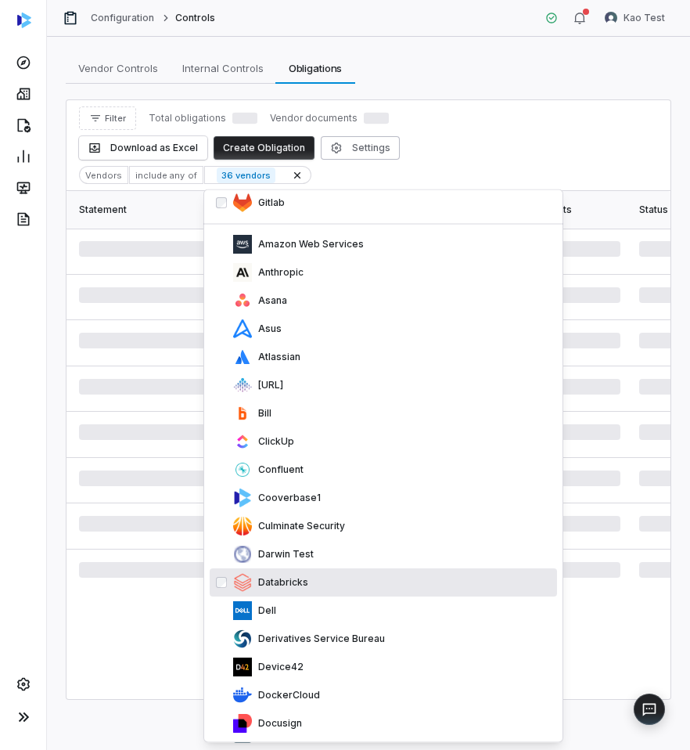
click at [355, 573] on div "Databricks" at bounding box center [392, 582] width 318 height 19
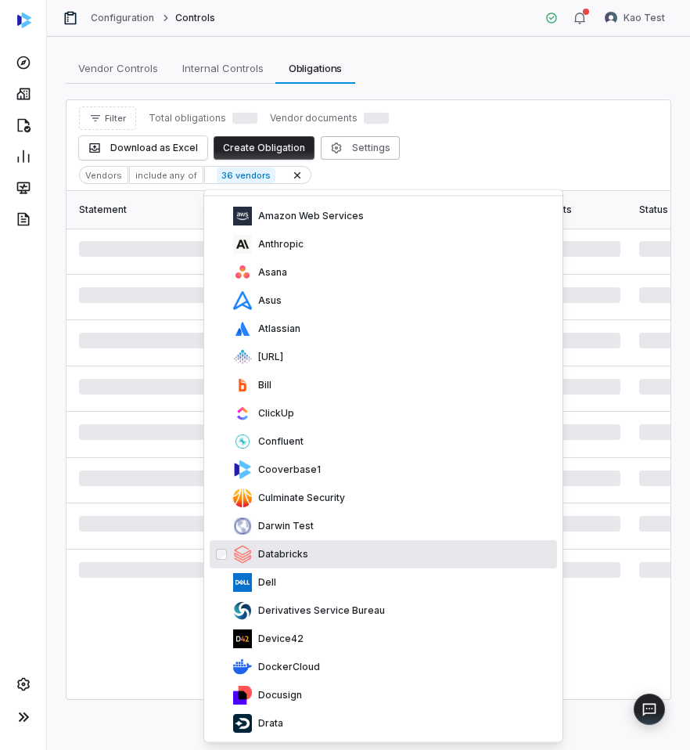
click at [355, 573] on div "Dell" at bounding box center [392, 582] width 318 height 19
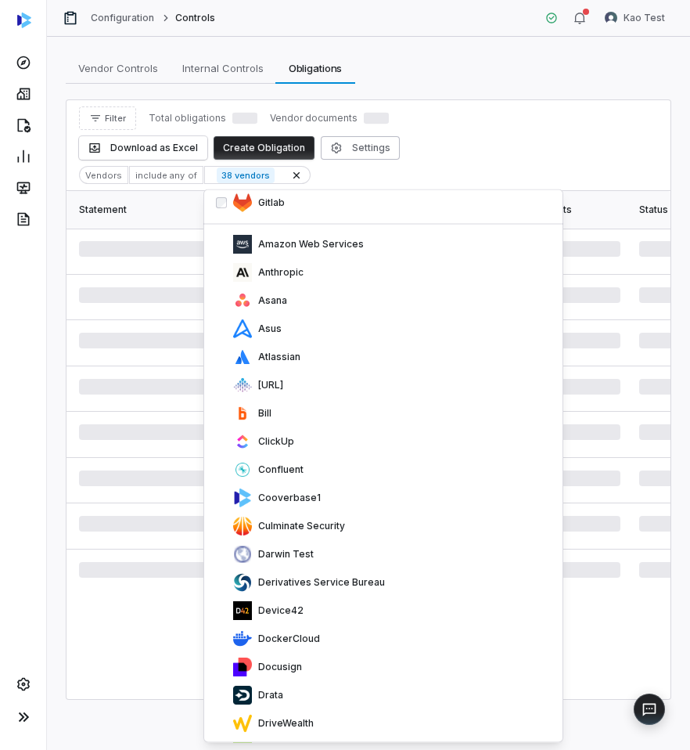
click at [355, 573] on div "Derivatives Service Bureau" at bounding box center [392, 582] width 318 height 19
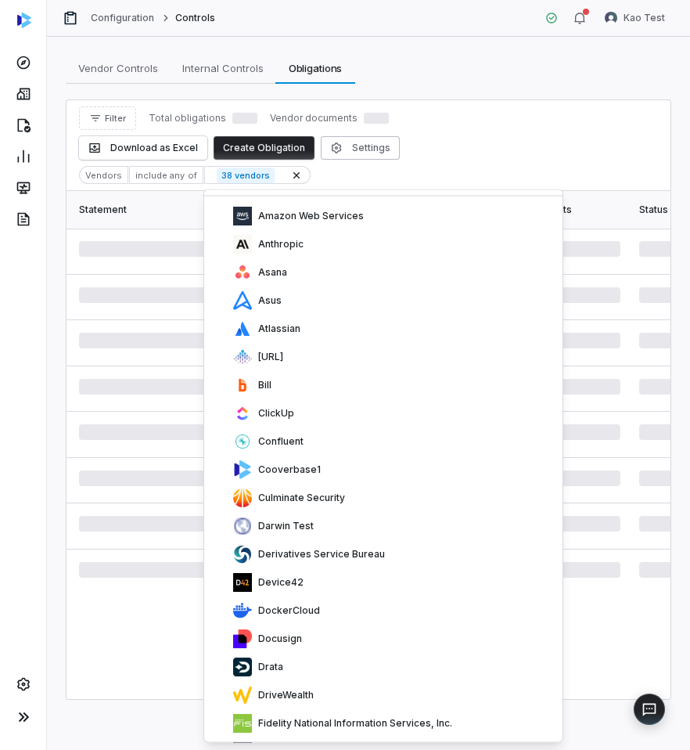
click at [355, 573] on div "Device42" at bounding box center [392, 582] width 318 height 19
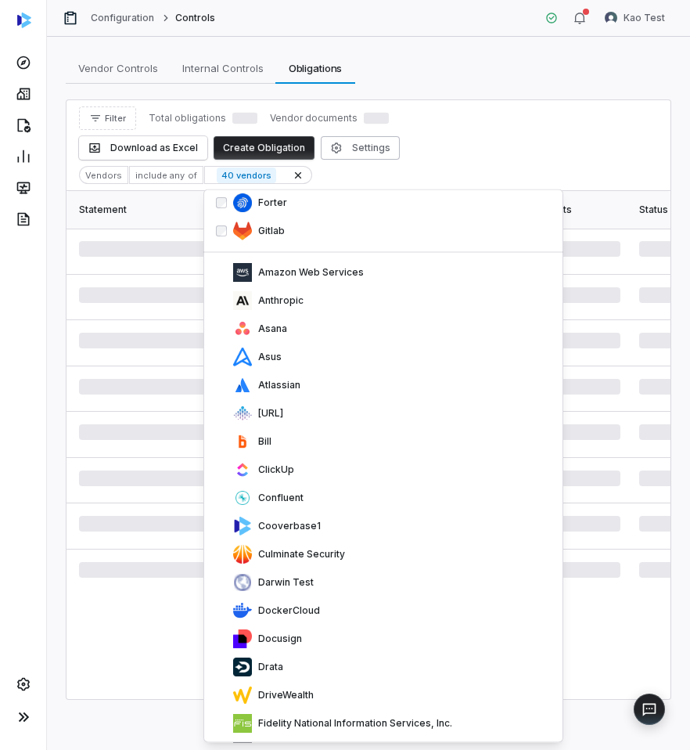
scroll to position [1168, 0]
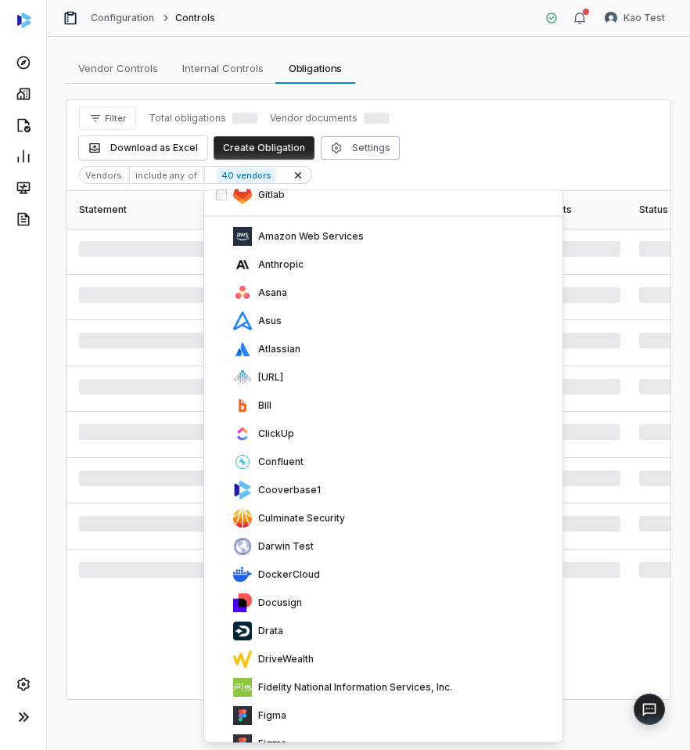
click at [355, 573] on div "DockerCloud" at bounding box center [392, 574] width 318 height 19
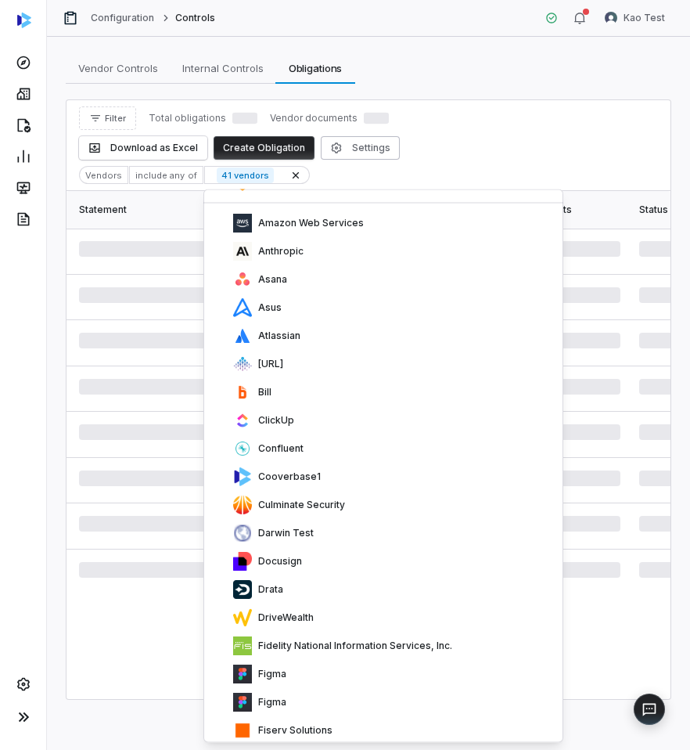
scroll to position [1210, 0]
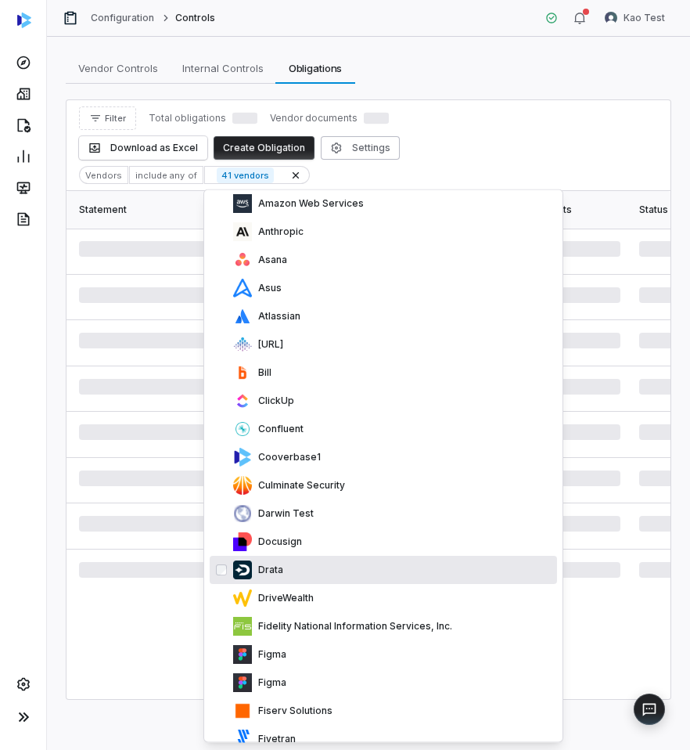
click at [638, 77] on div "Vendor Controls Vendor Controls Internal Controls Internal Controls Obligations…" at bounding box center [369, 67] width 606 height 31
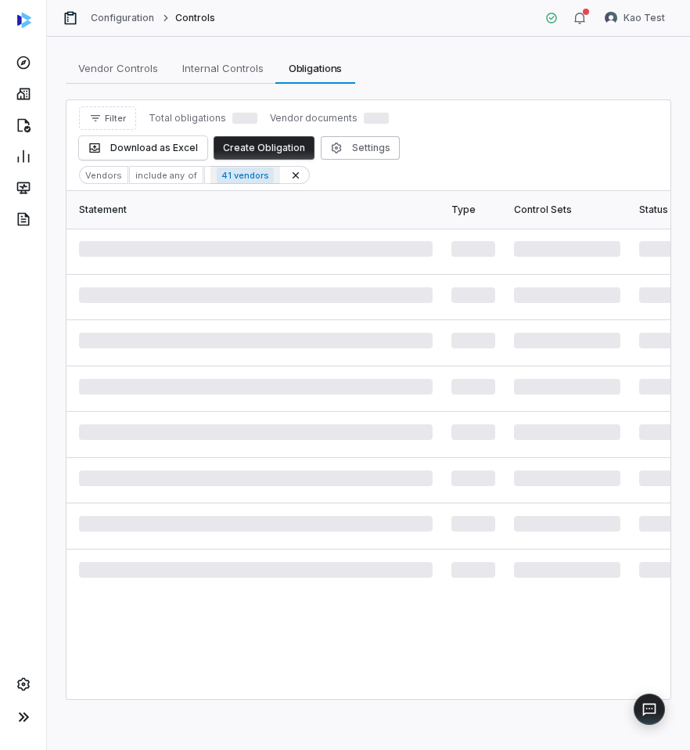
click at [236, 173] on span "41 vendors" at bounding box center [245, 175] width 57 height 16
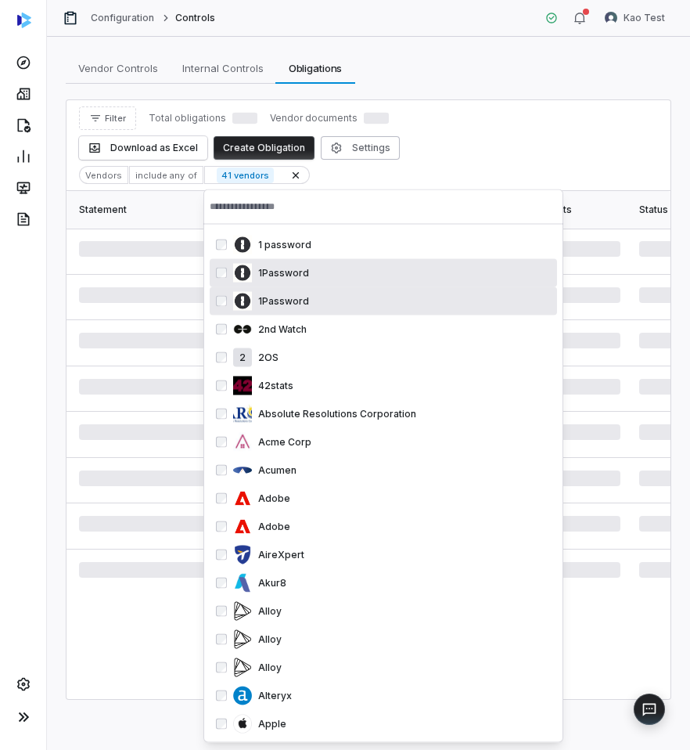
click at [246, 292] on div "1Password" at bounding box center [392, 301] width 318 height 19
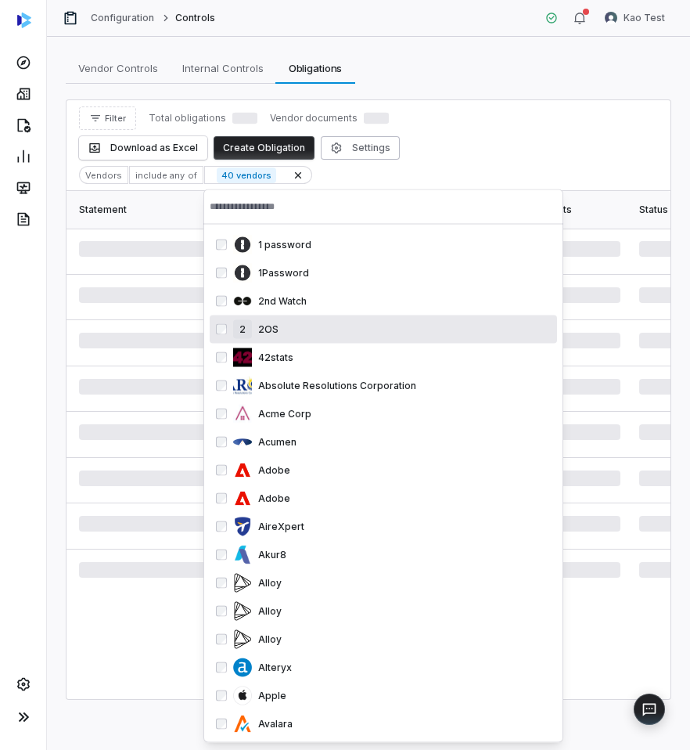
click at [262, 324] on p "2OS" at bounding box center [265, 329] width 27 height 13
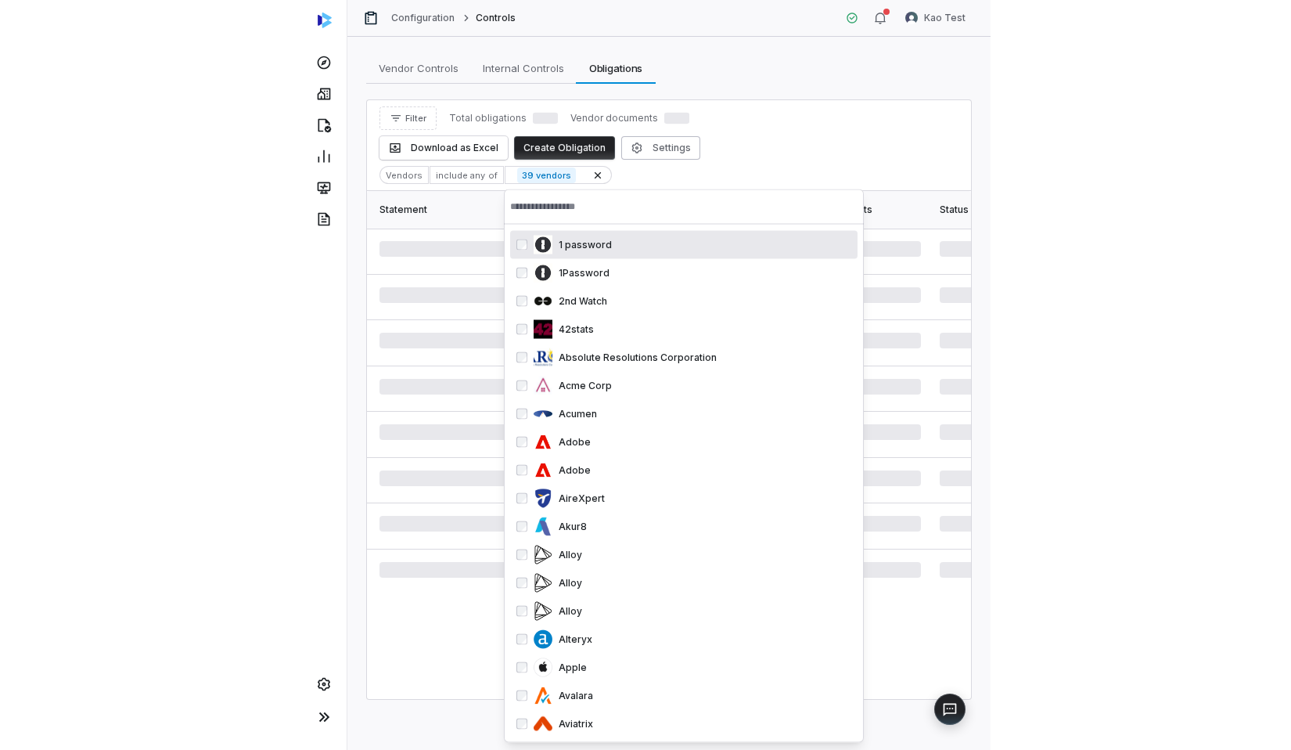
scroll to position [657, 0]
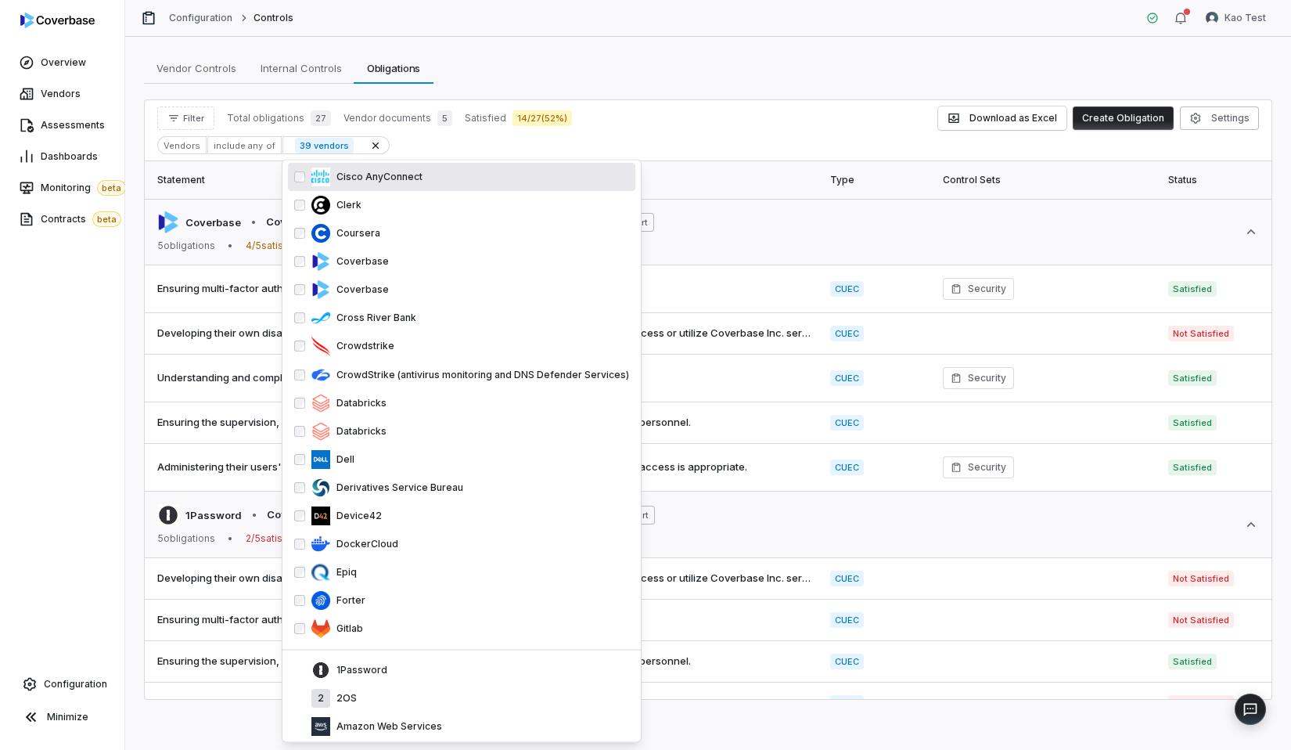
click at [796, 117] on div "Filter Total obligations 27 Vendor documents 5 Satisfied 14 / 27 ( 52 %) Downlo…" at bounding box center [708, 117] width 1102 height 23
